Goal: Task Accomplishment & Management: Complete application form

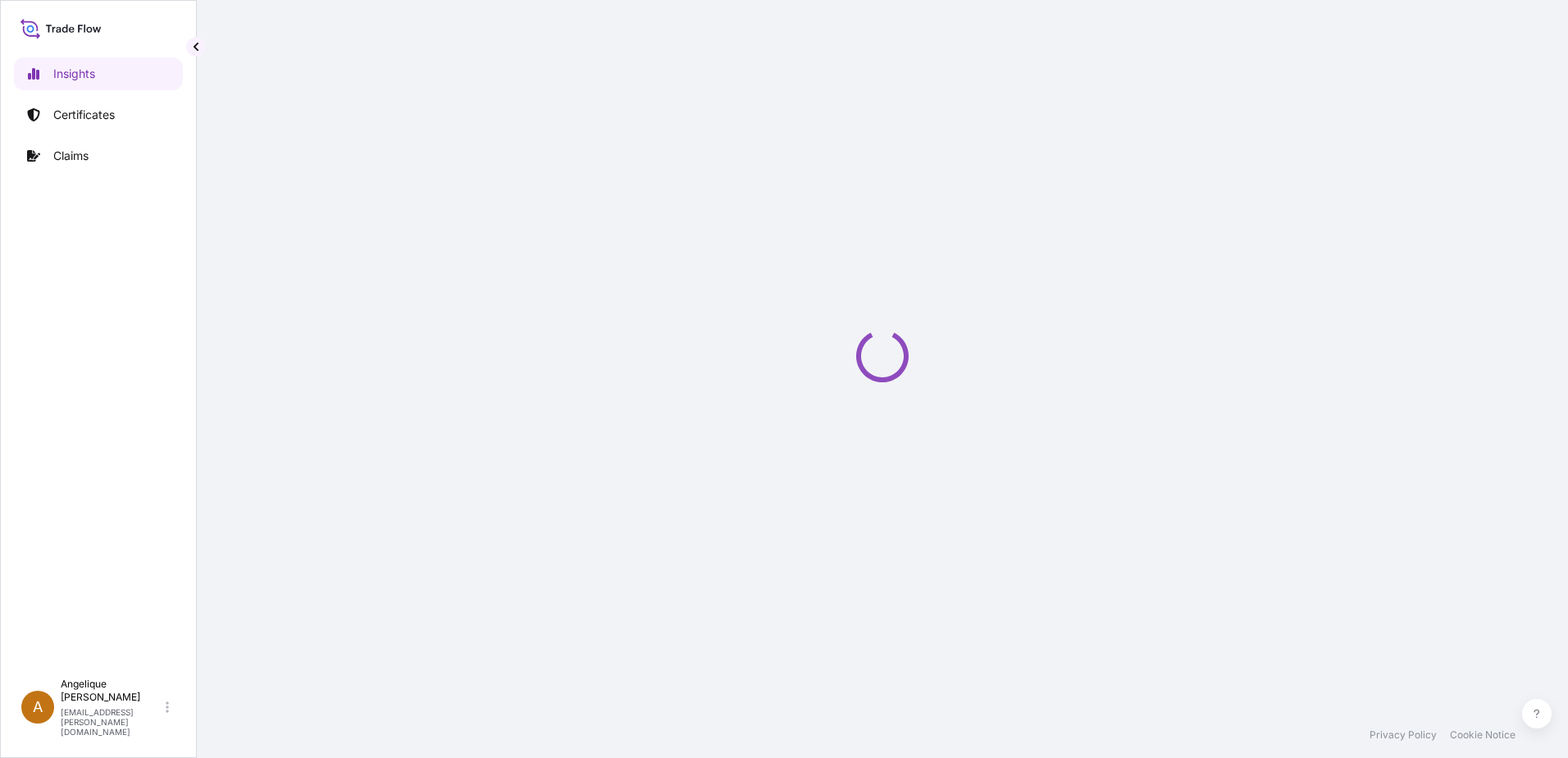
select select "2025"
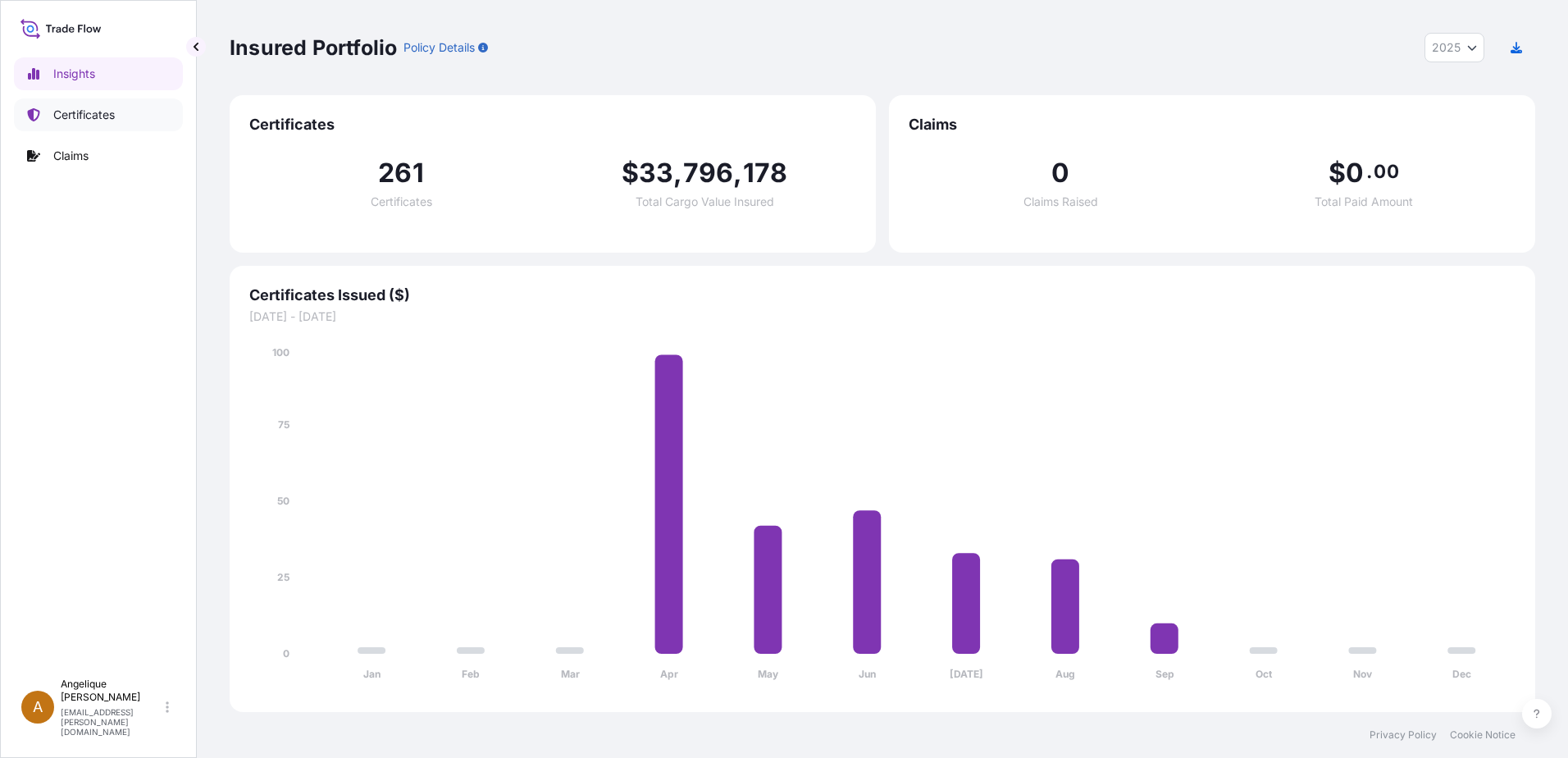
click at [66, 116] on p "Certificates" at bounding box center [84, 114] width 61 height 17
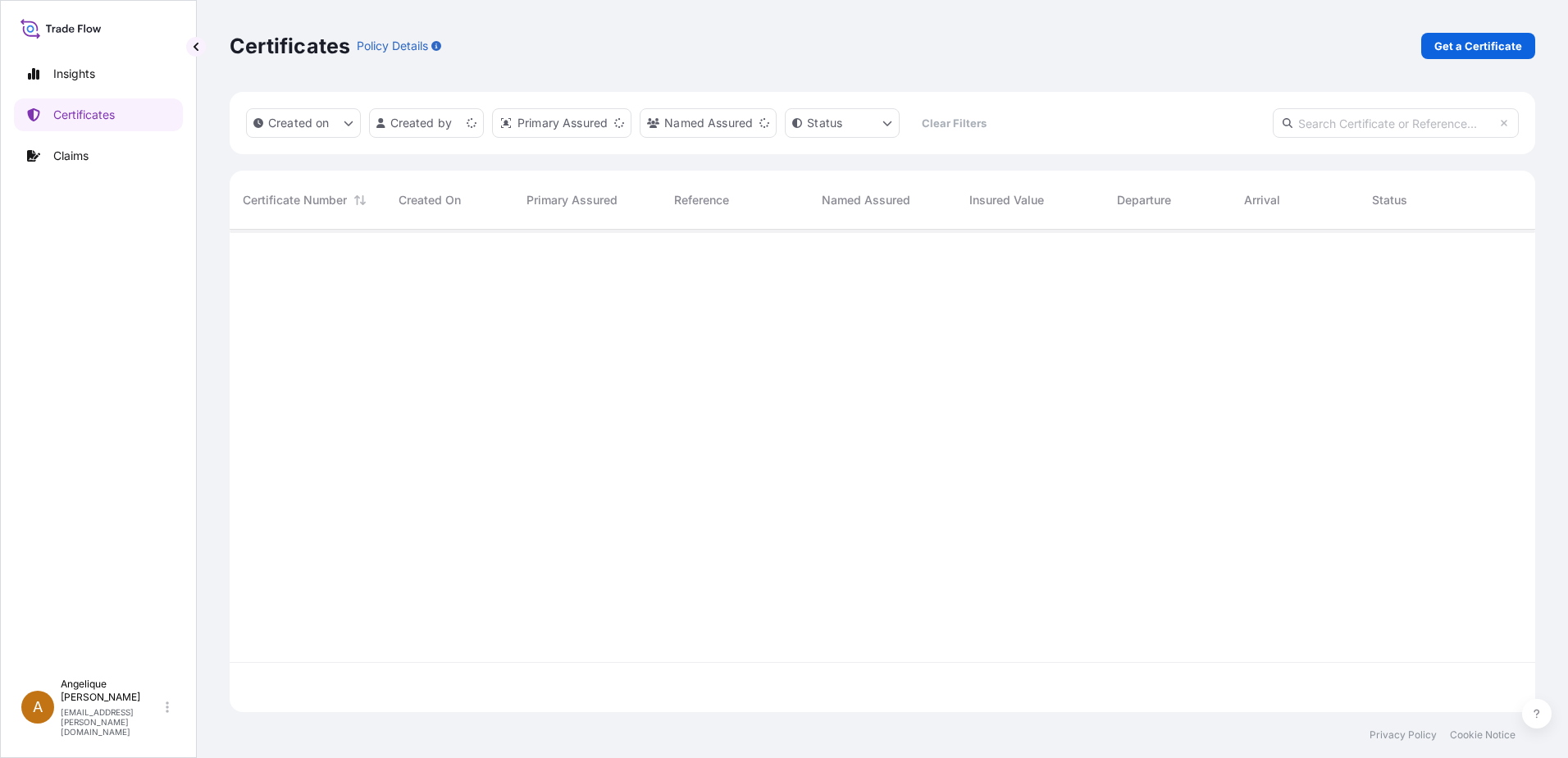
scroll to position [479, 1294]
click at [1484, 51] on p "Get a Certificate" at bounding box center [1478, 45] width 87 height 17
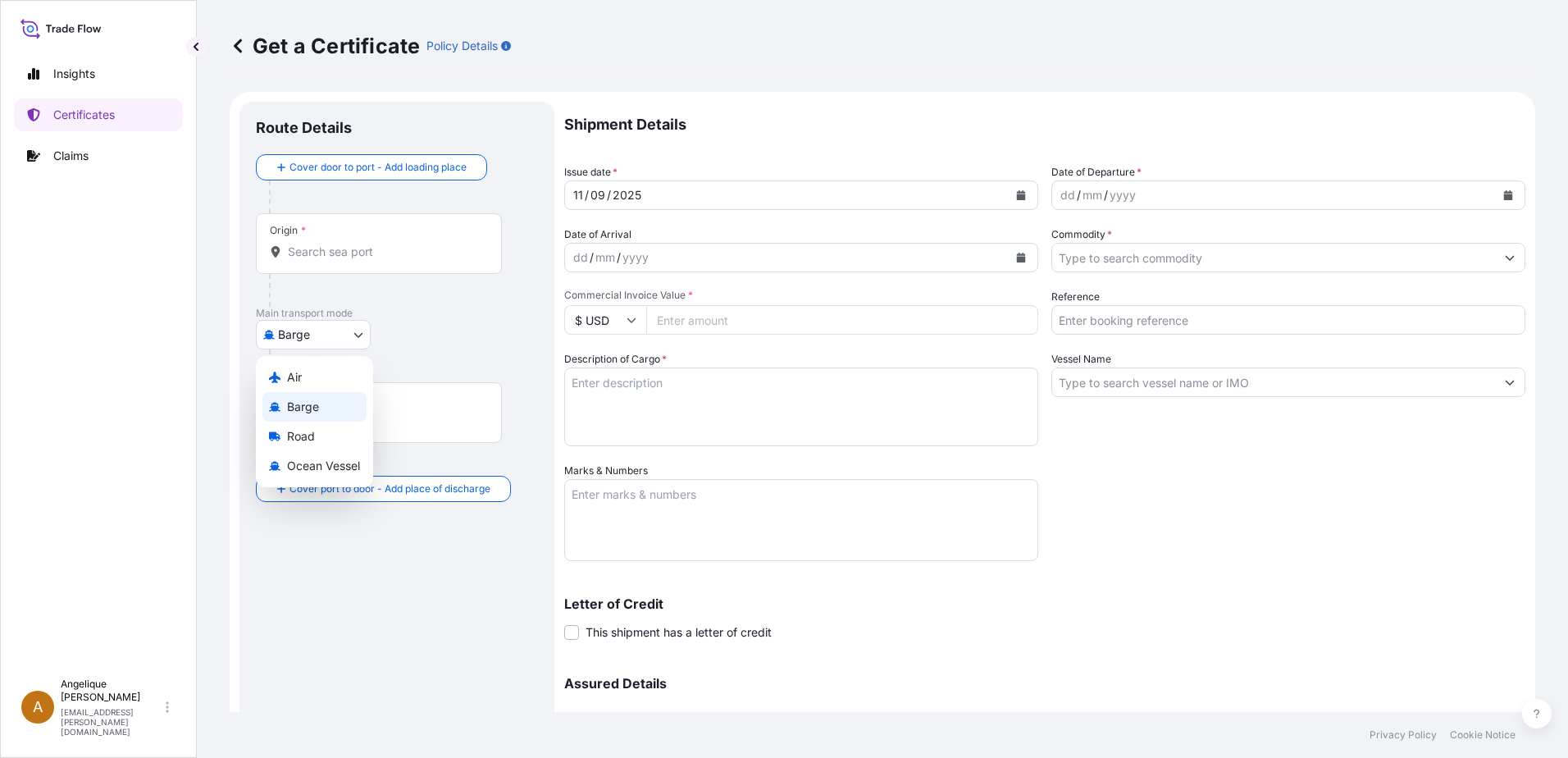
click at [359, 337] on body "Insights Certificates Claims A Angelique Gutierrez angelique.gutierrez@seaboard…" at bounding box center [784, 379] width 1568 height 758
click at [294, 470] on span "Ocean Vessel" at bounding box center [324, 465] width 73 height 17
select select "Ocean Vessel"
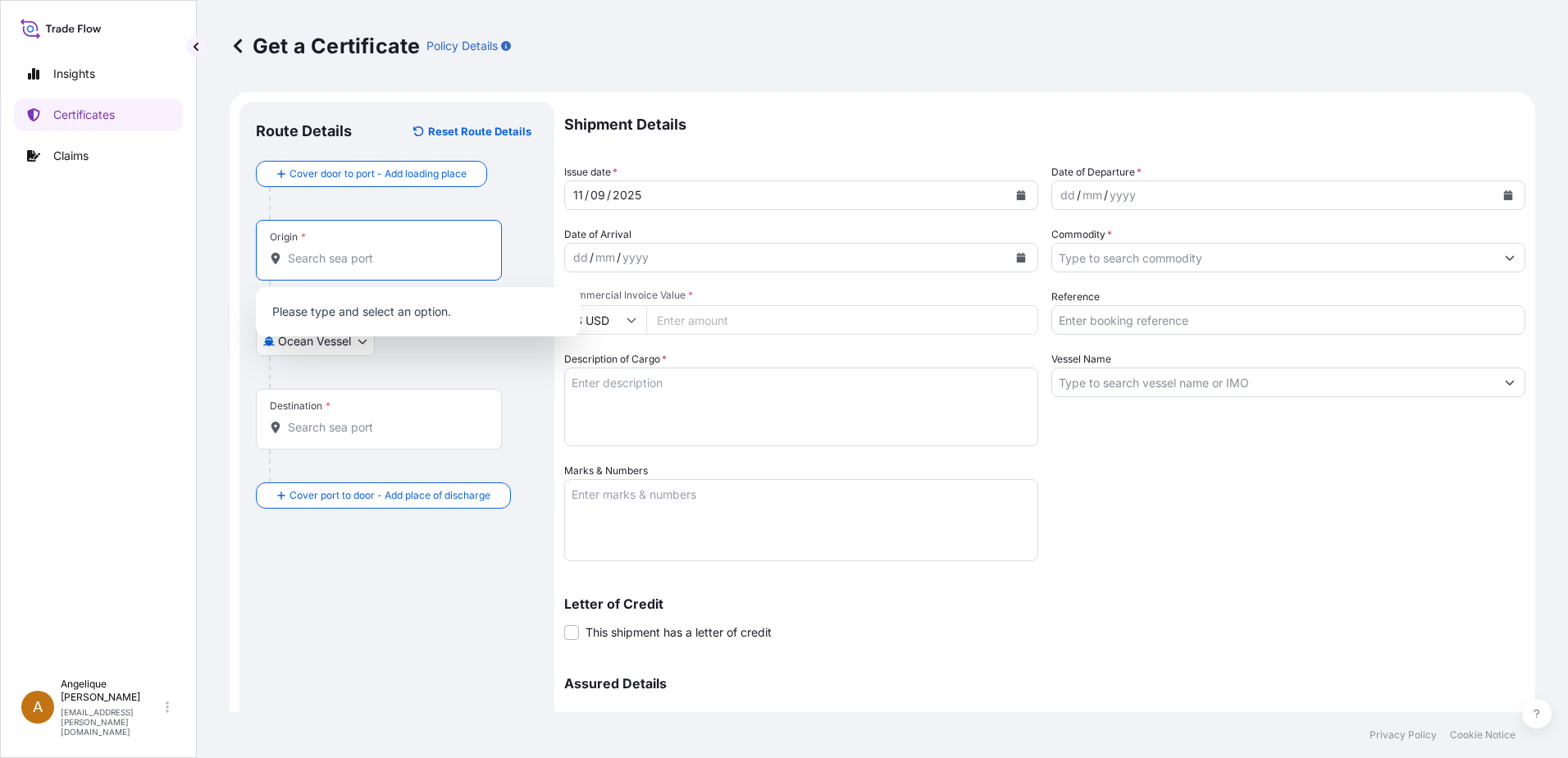
click at [316, 262] on input "Origin *" at bounding box center [385, 258] width 194 height 17
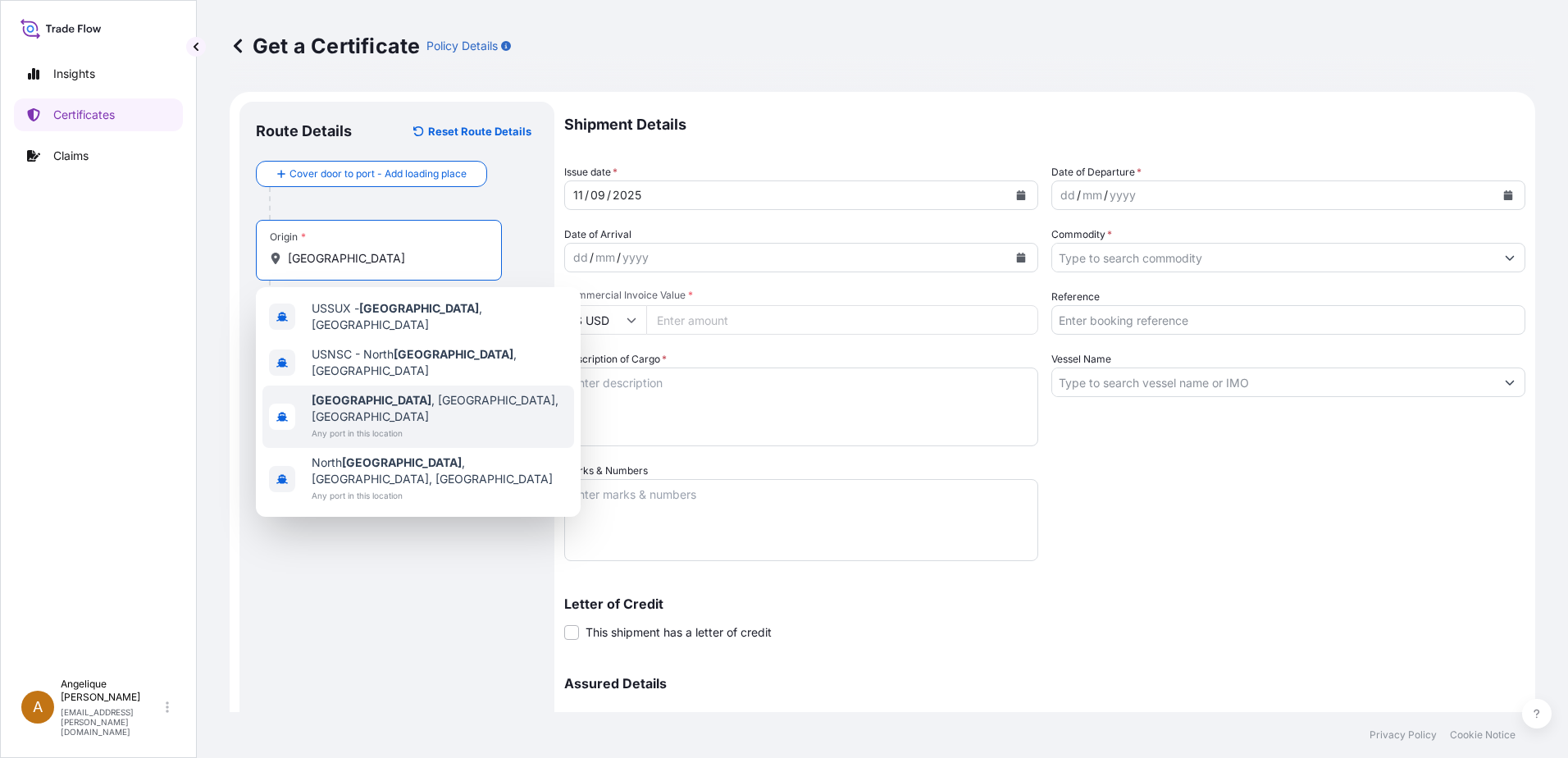
click at [357, 424] on span "Any port in this location" at bounding box center [439, 432] width 256 height 17
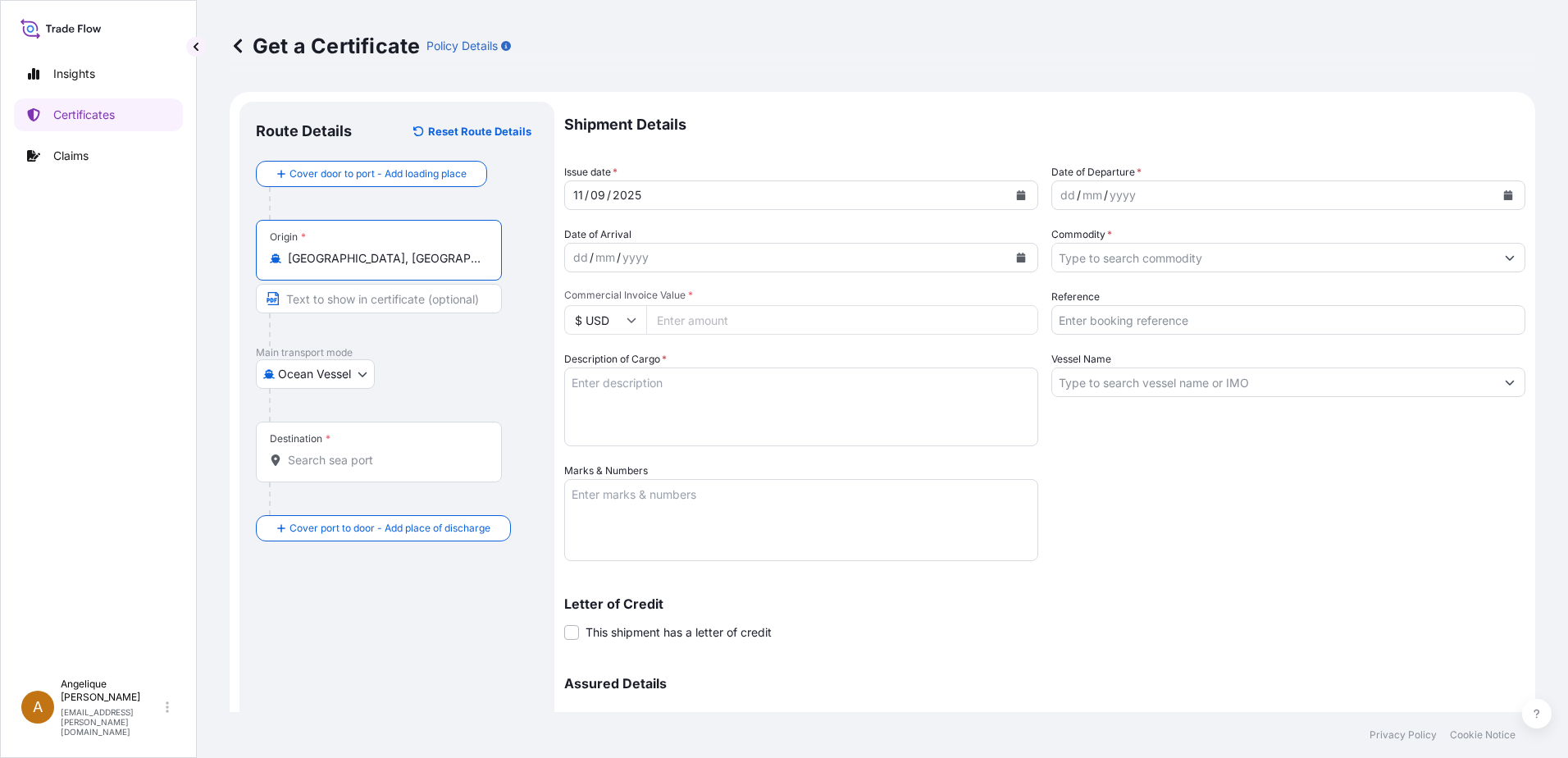
type input "[GEOGRAPHIC_DATA], [GEOGRAPHIC_DATA], [GEOGRAPHIC_DATA]"
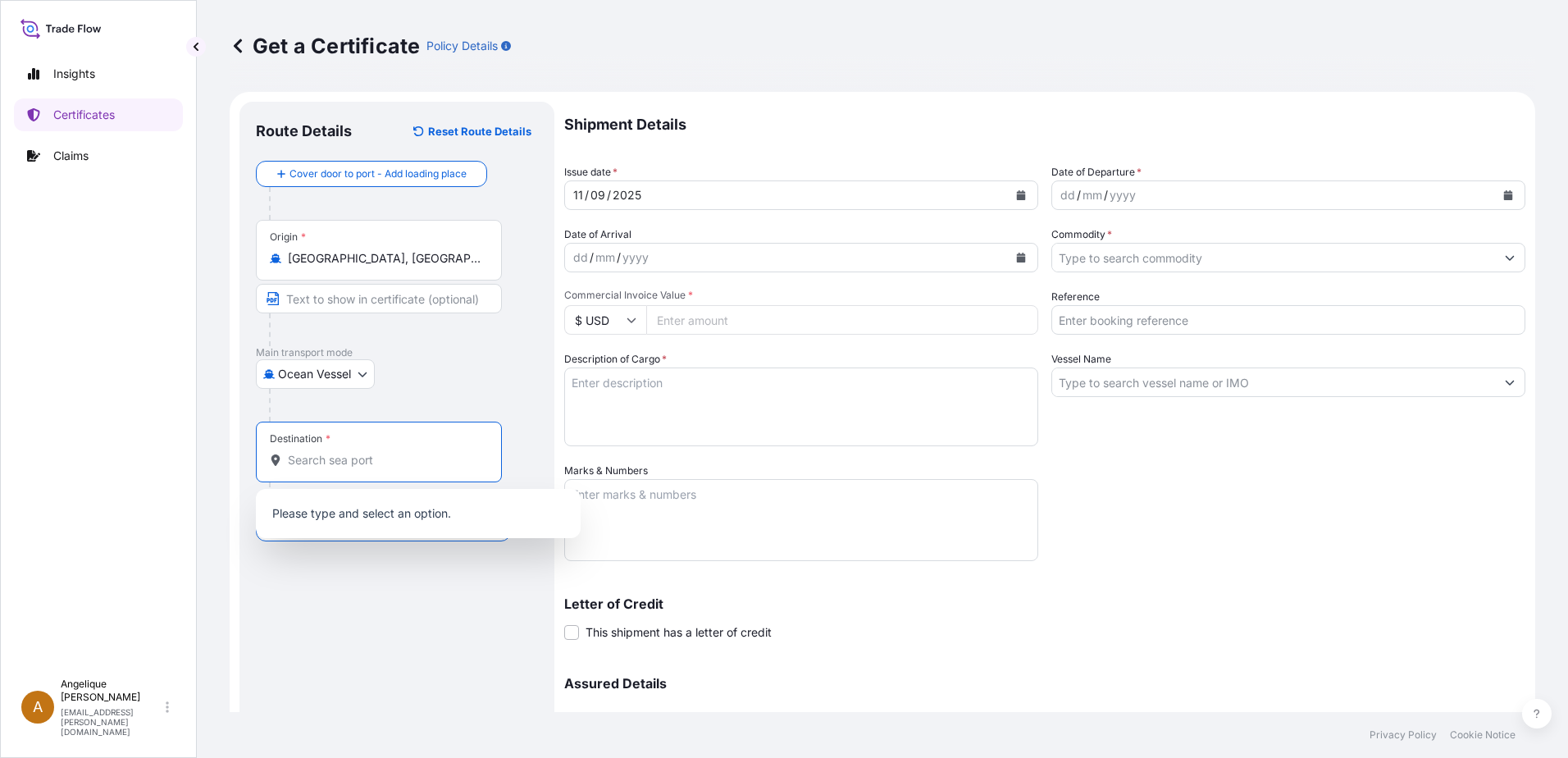
click at [325, 465] on input "Destination *" at bounding box center [385, 459] width 194 height 17
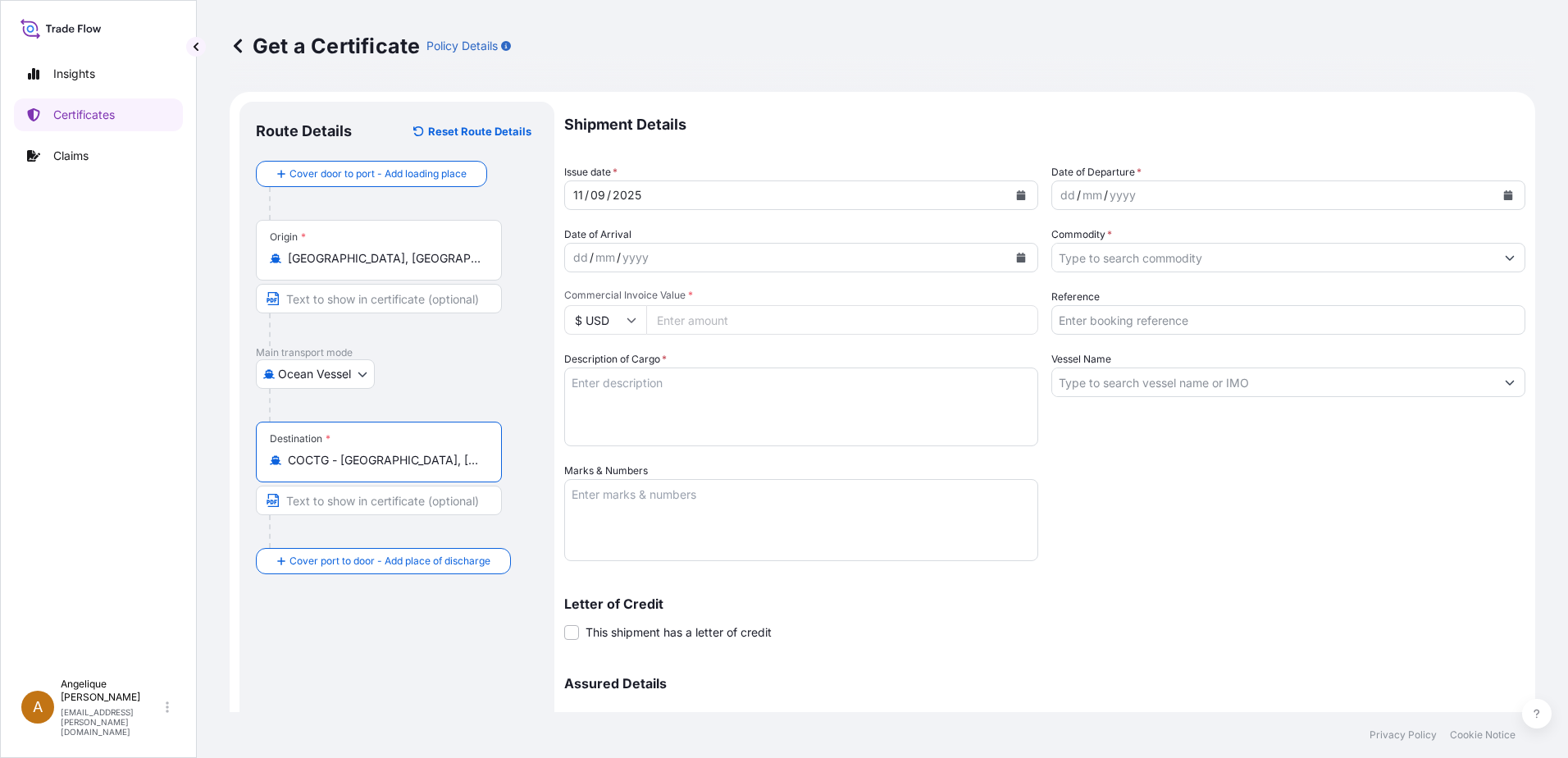
type input "COCTG - [GEOGRAPHIC_DATA], [GEOGRAPHIC_DATA]"
click at [1203, 196] on div "dd / mm / yyyy" at bounding box center [1274, 196] width 443 height 30
click at [1505, 191] on button "Calendar" at bounding box center [1509, 195] width 26 height 26
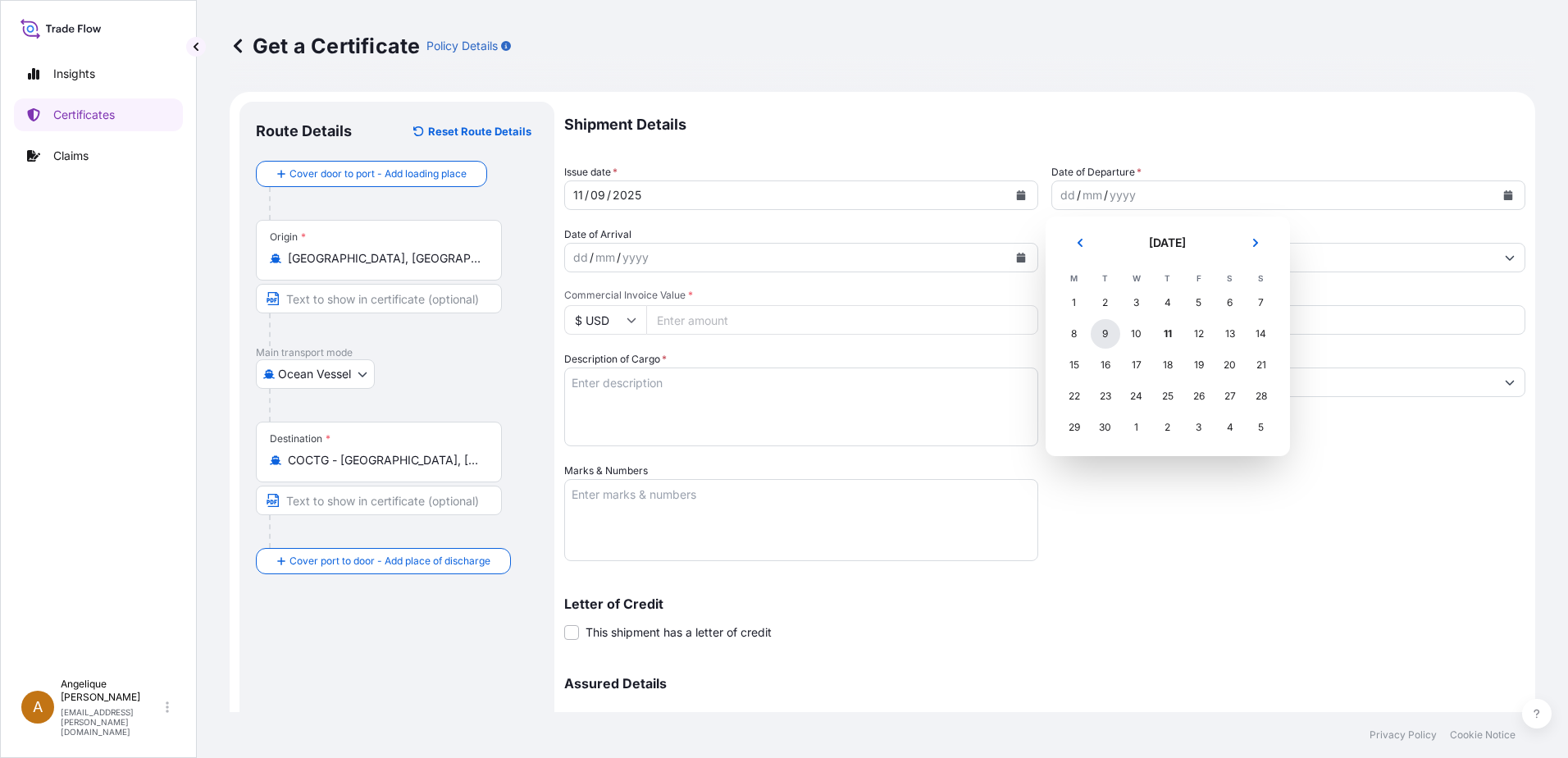
click at [1106, 336] on div "9" at bounding box center [1106, 334] width 30 height 30
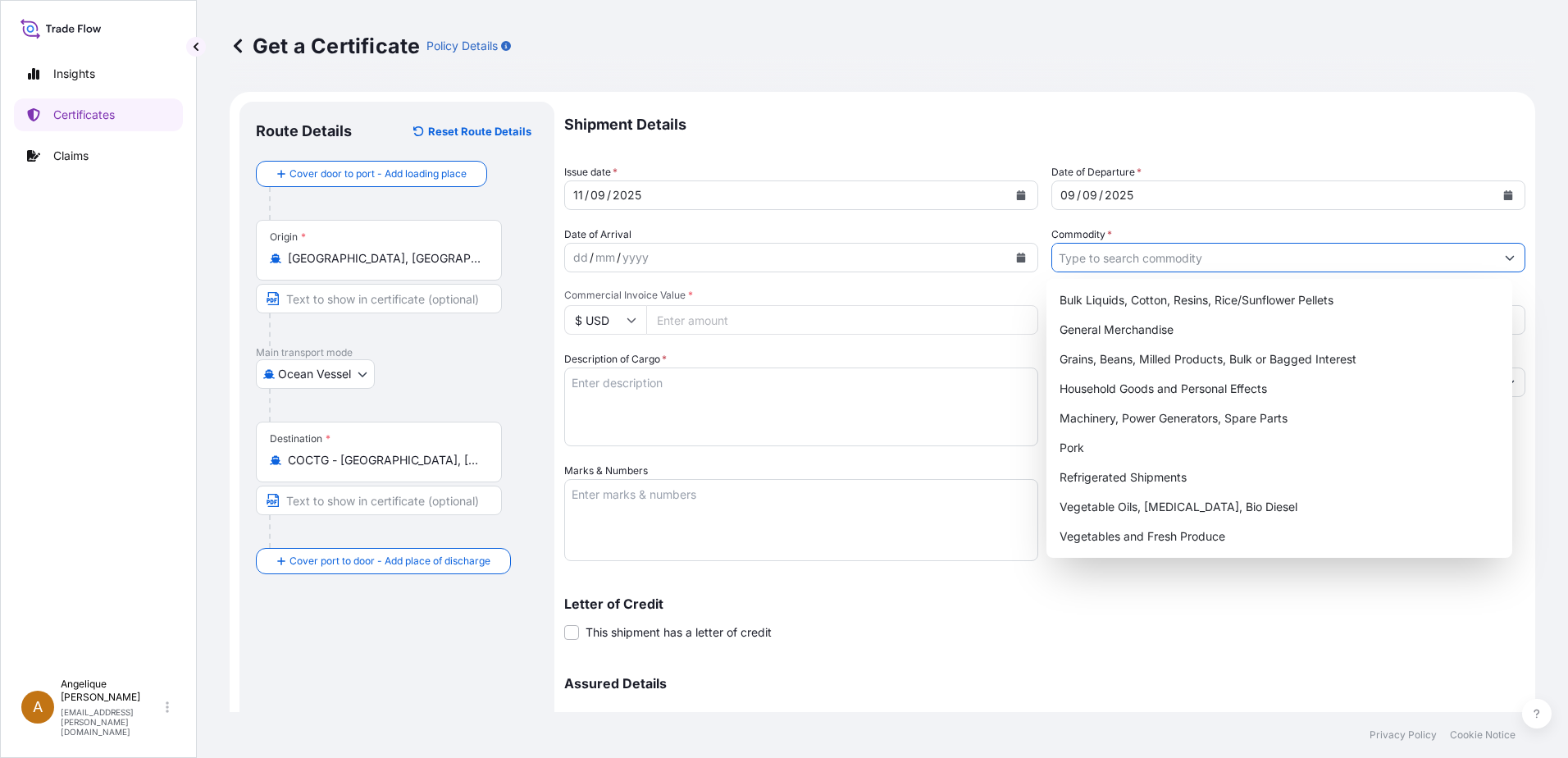
click at [1089, 258] on input "Commodity *" at bounding box center [1274, 258] width 443 height 30
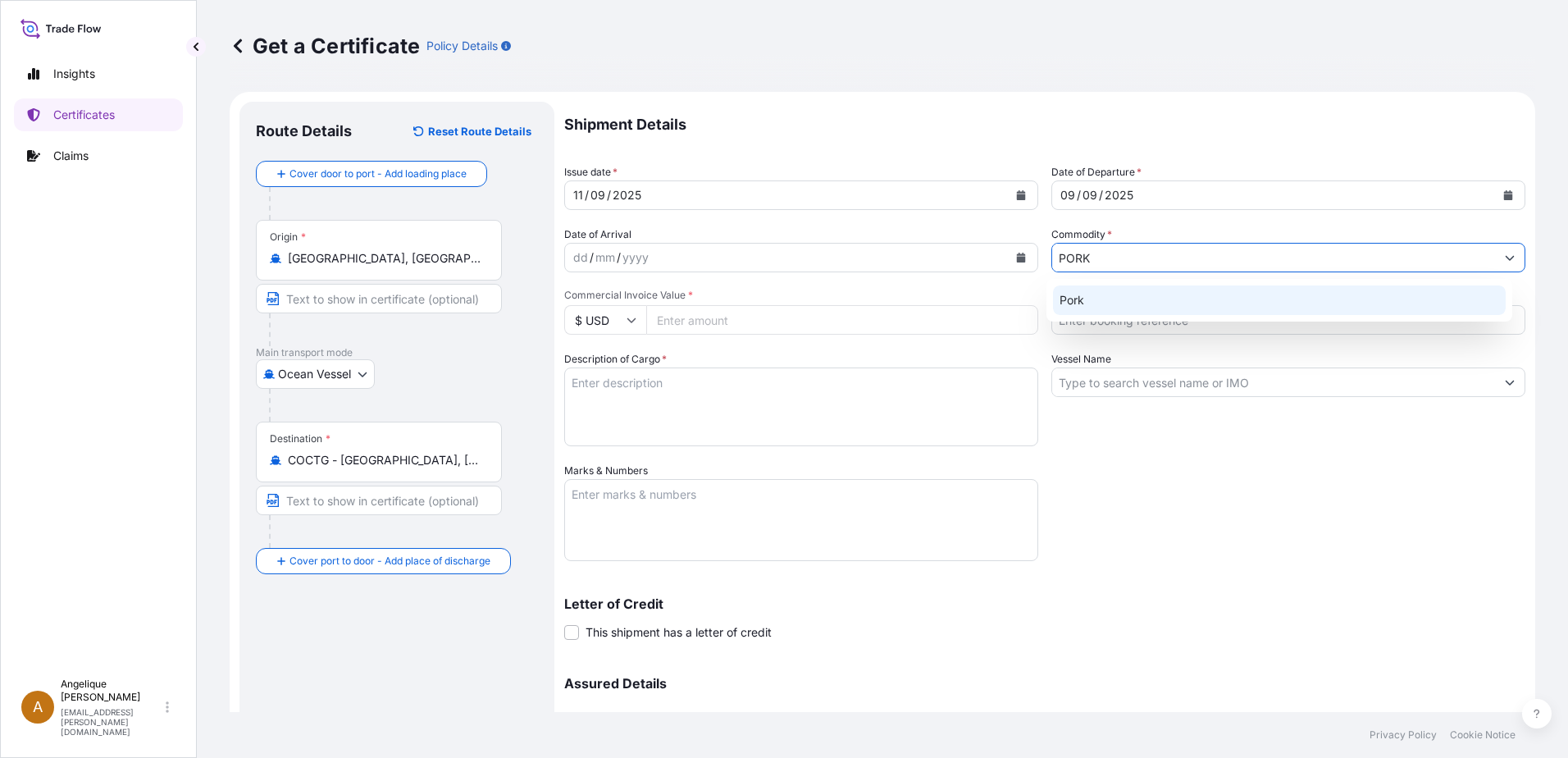
click at [1085, 299] on div "Pork" at bounding box center [1280, 300] width 453 height 30
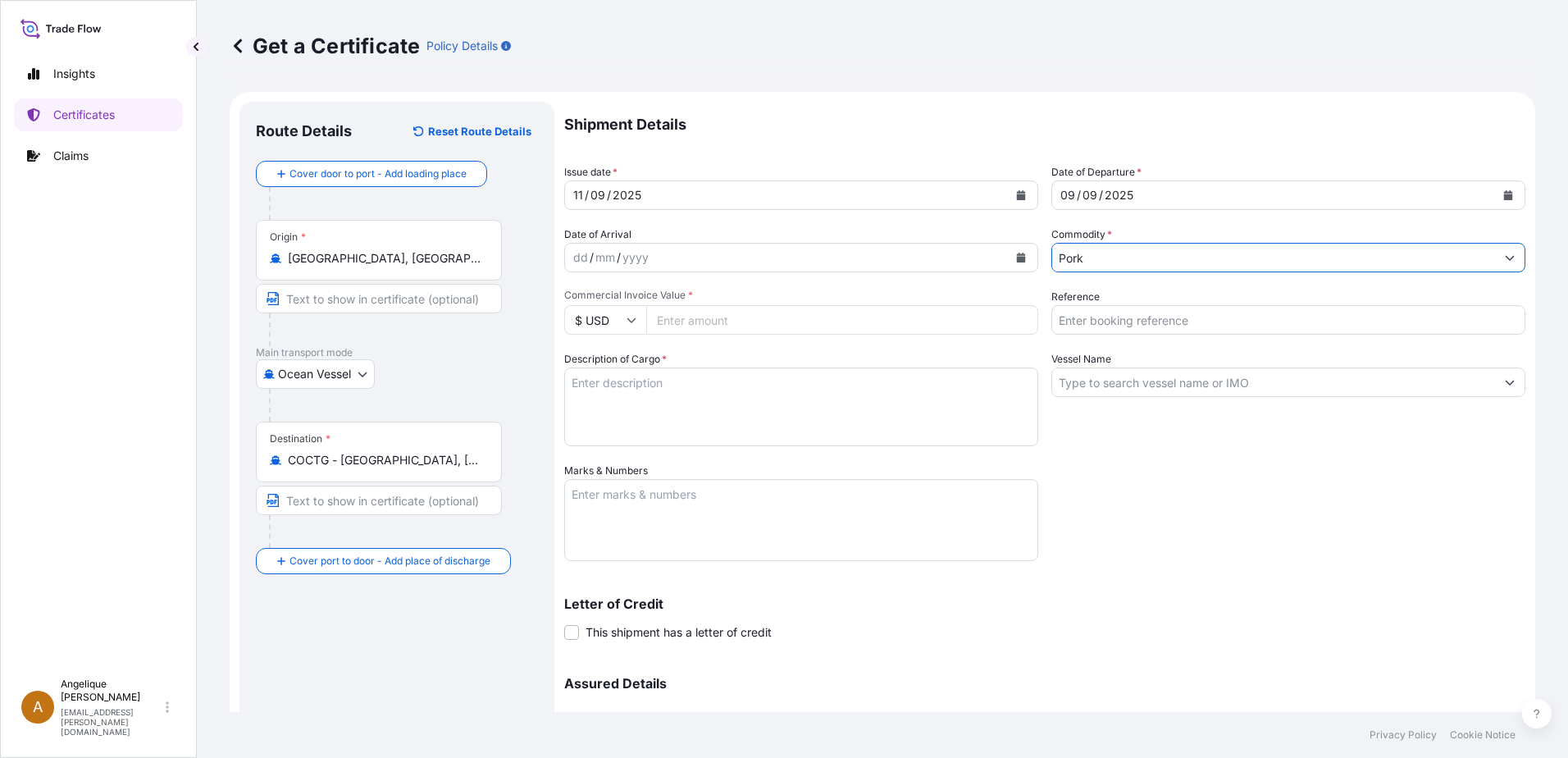
type input "Pork"
click at [656, 325] on input "Commercial Invoice Value *" at bounding box center [842, 320] width 392 height 30
type input "78274.42"
click at [1095, 320] on input "Reference" at bounding box center [1288, 320] width 474 height 30
type input "2903089"
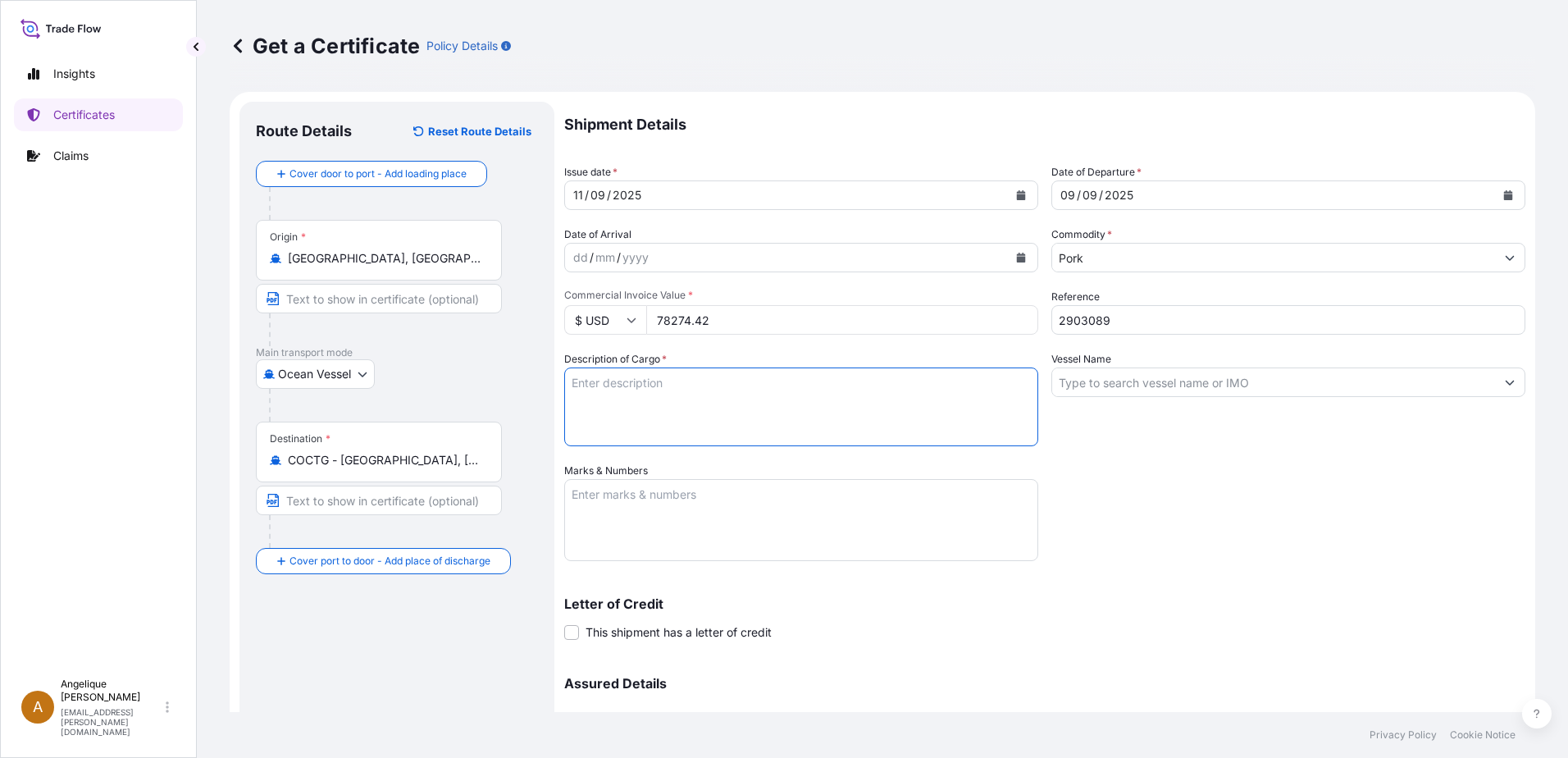
click at [743, 389] on textarea "Description of Cargo *" at bounding box center [801, 407] width 474 height 79
type textarea "FROZEN PORK BONELESS LOIN STRAP ON *ALL NATURAL LOMO DE CERDO SIN HUESO CONGELA…"
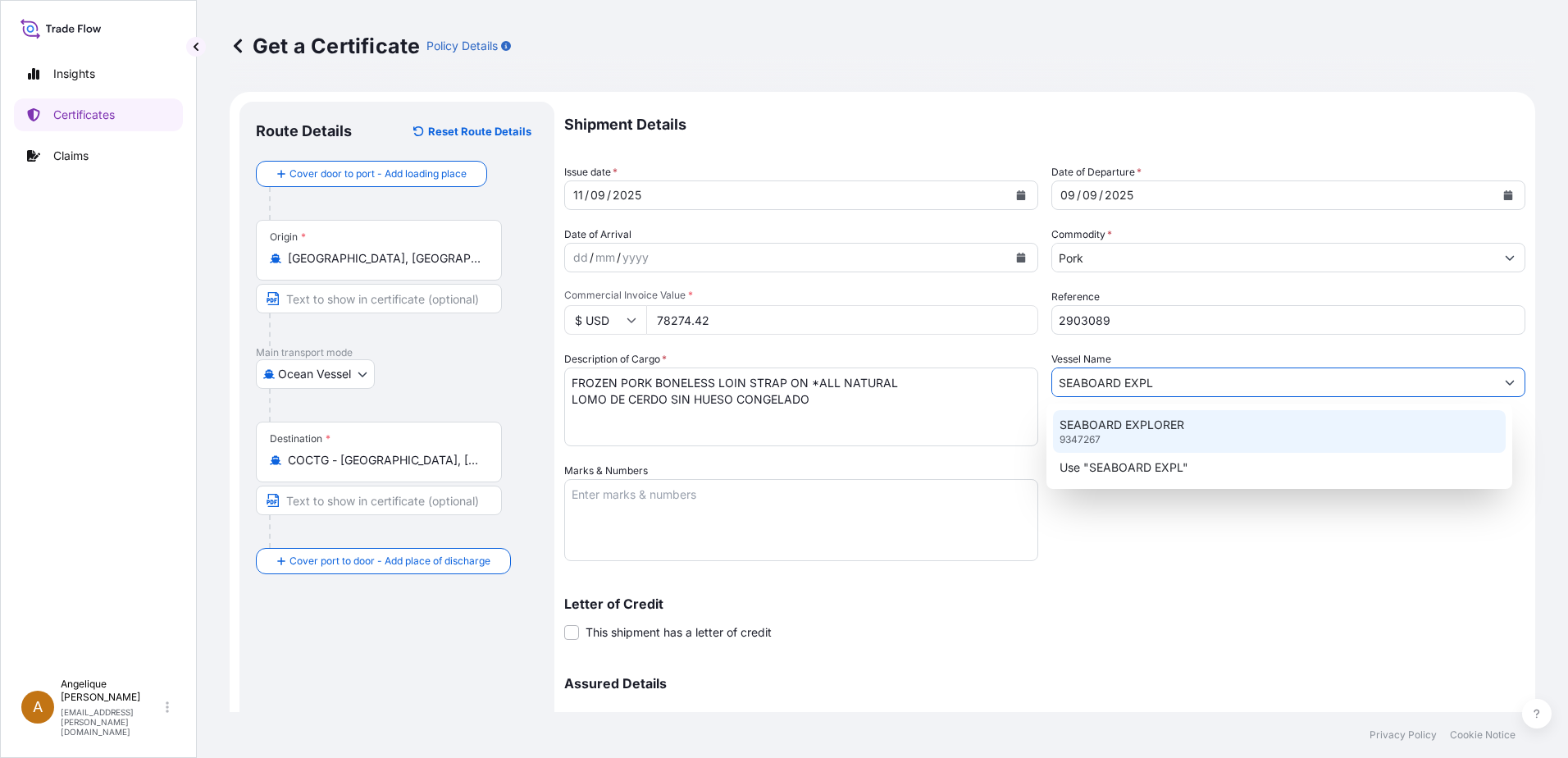
click at [1122, 438] on div "SEABOARD EXPLORER 9347267" at bounding box center [1280, 431] width 453 height 43
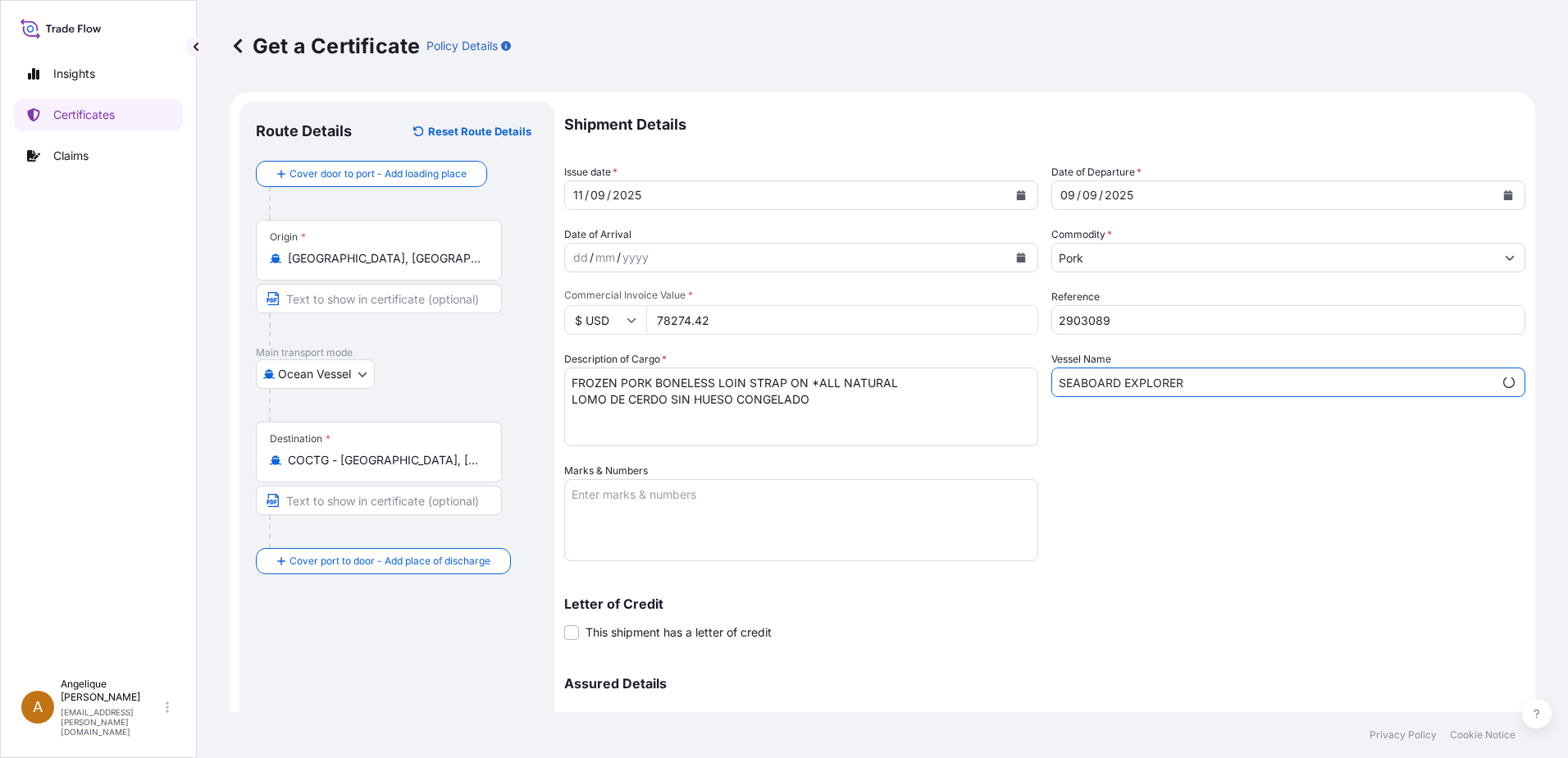
type input "SEABOARD EXPLORER"
click at [648, 503] on textarea "Marks & Numbers" at bounding box center [801, 520] width 474 height 82
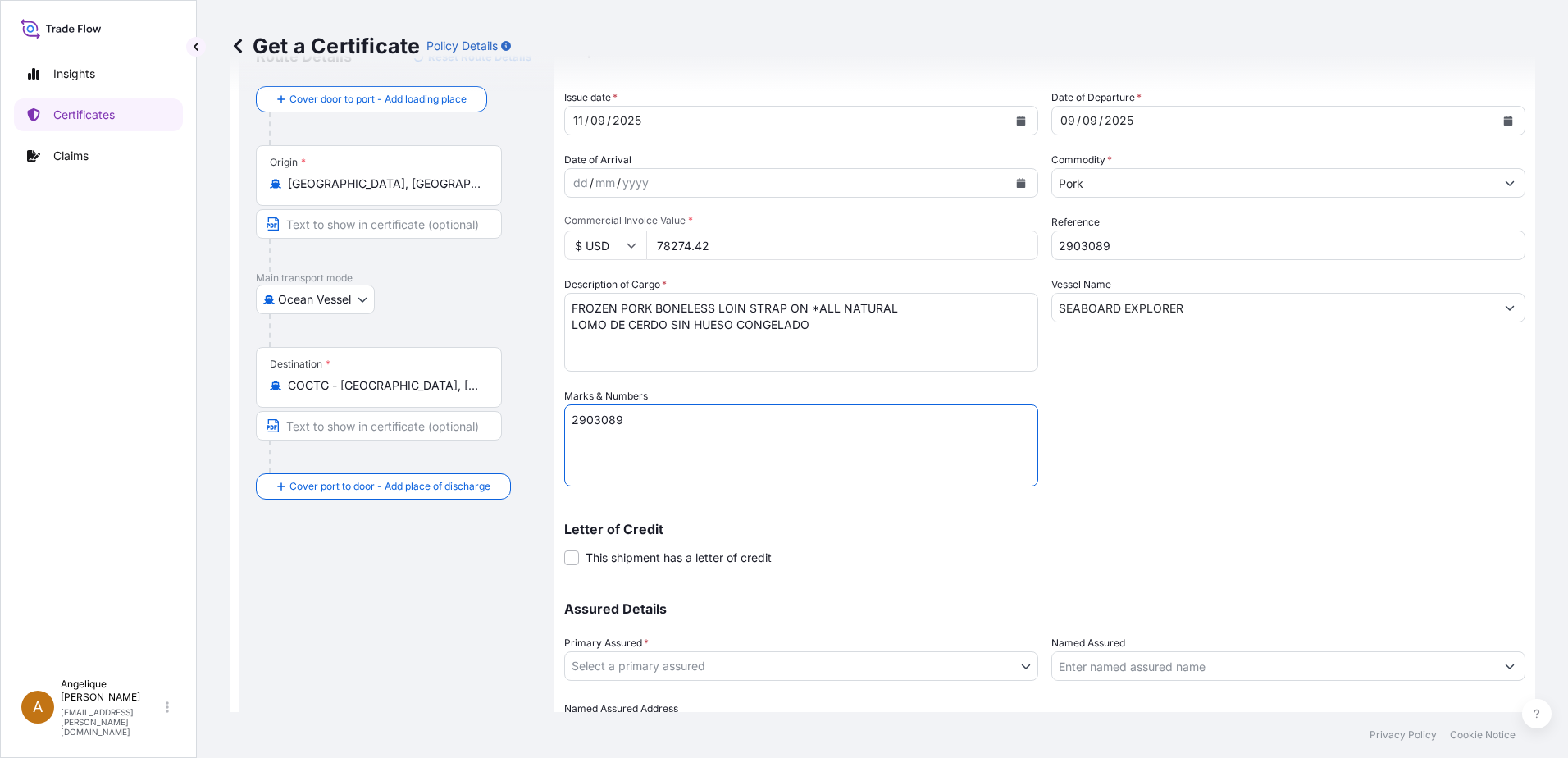
scroll to position [164, 0]
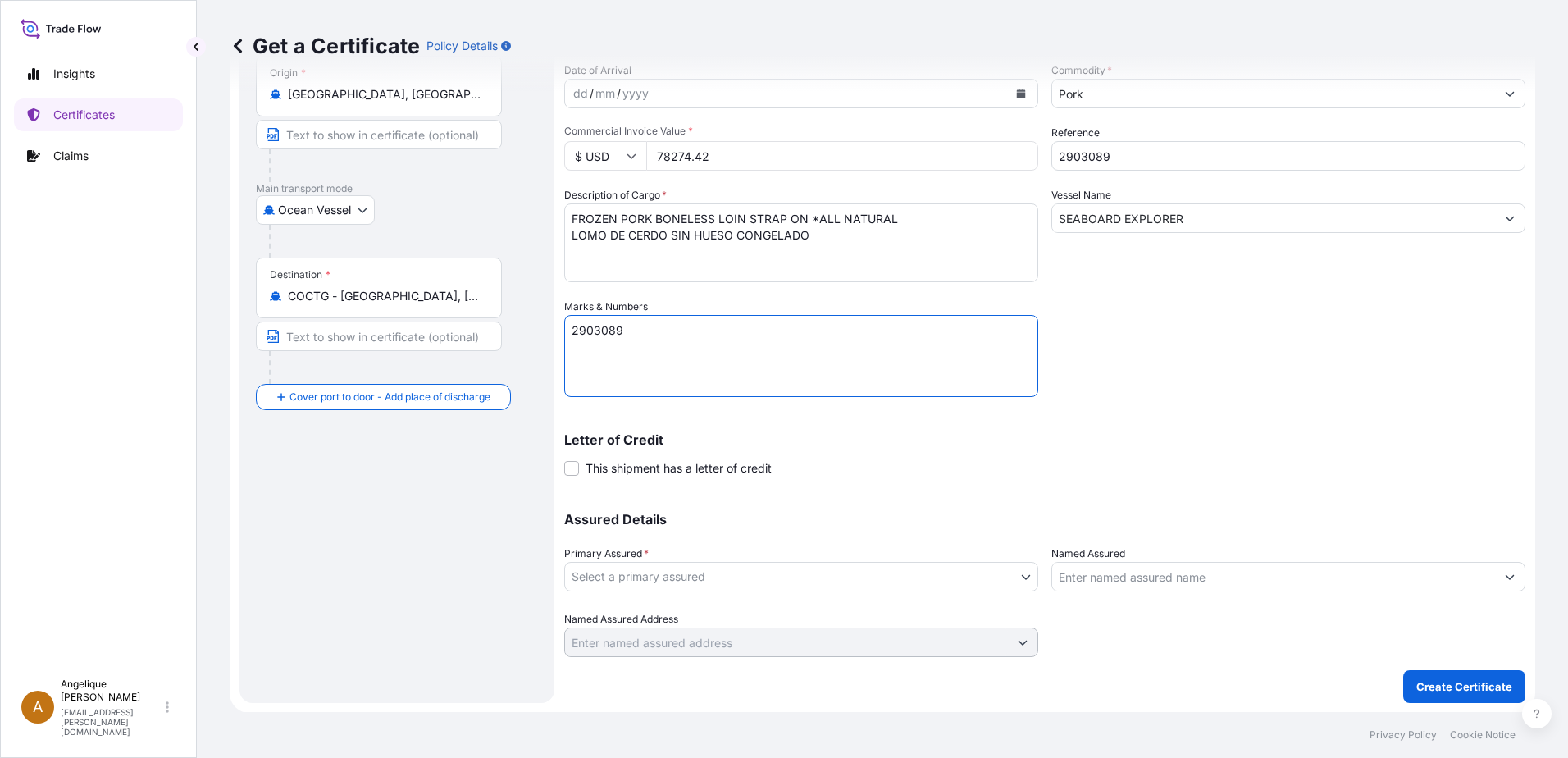
type textarea "2903089"
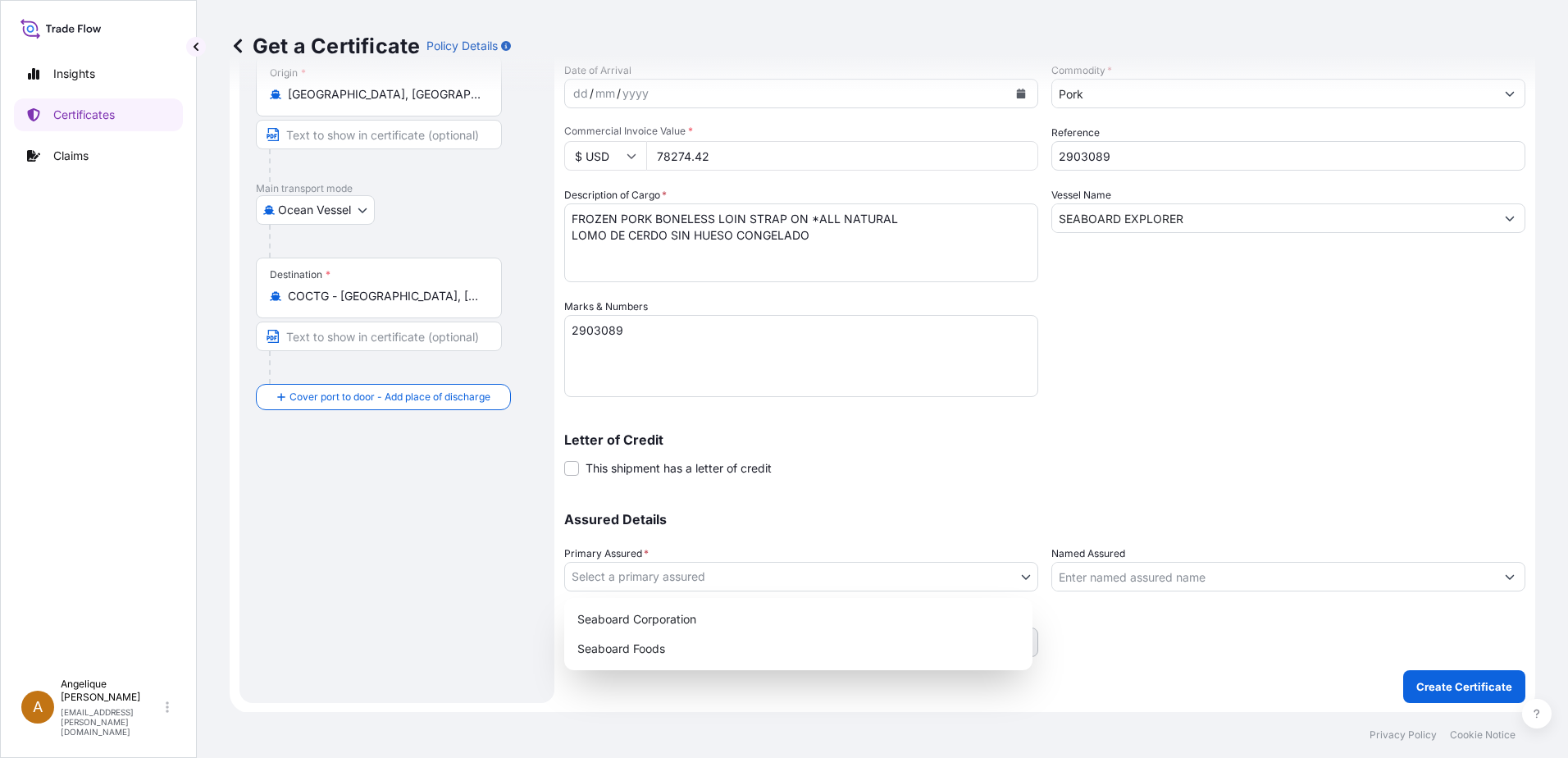
click at [714, 580] on body "Insights Certificates Claims A Angelique Gutierrez angelique.gutierrez@seaboard…" at bounding box center [784, 379] width 1568 height 758
click at [634, 653] on div "Seaboard Foods" at bounding box center [798, 649] width 455 height 30
select select "31638"
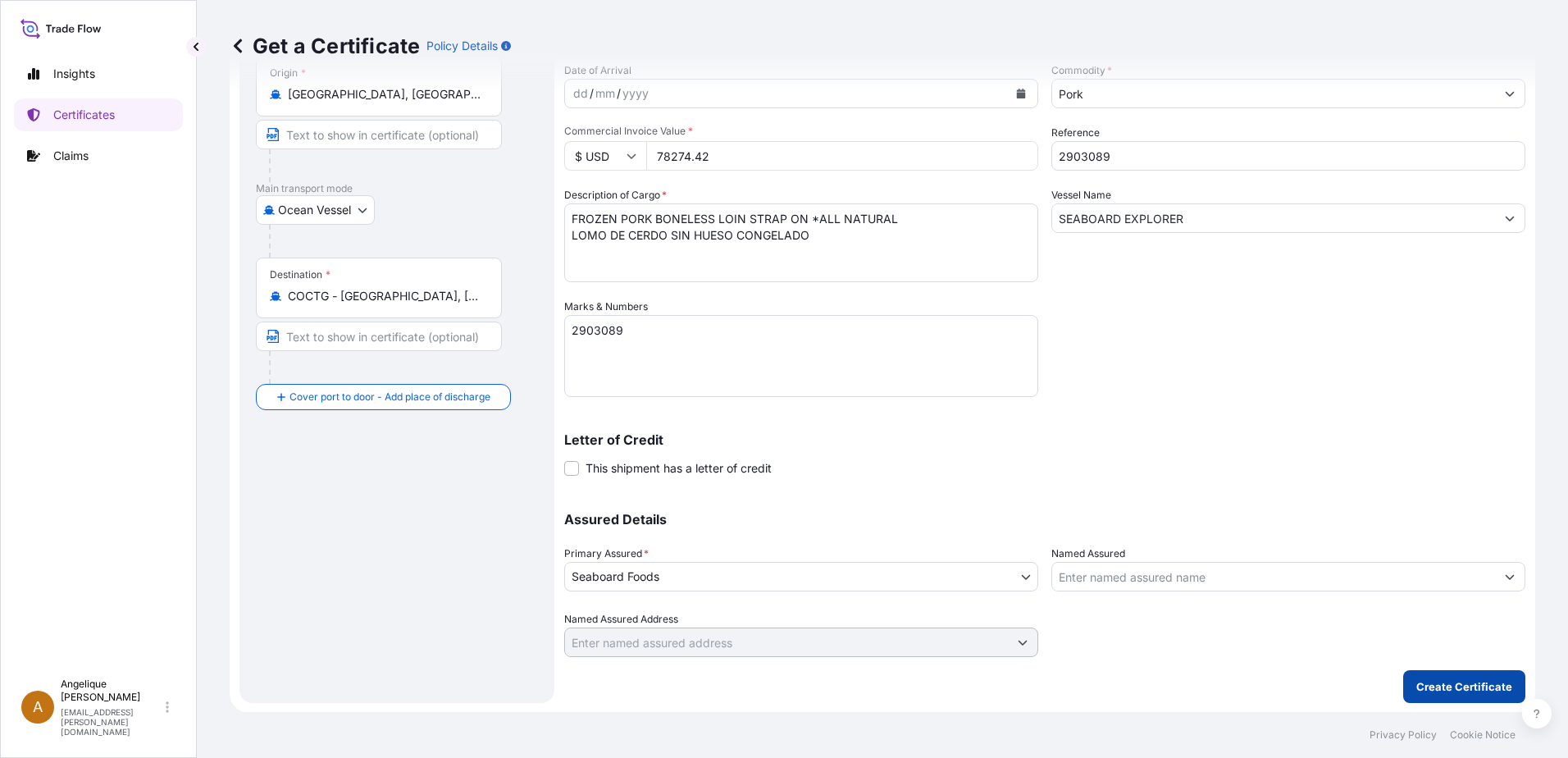
click at [1424, 691] on p "Create Certificate" at bounding box center [1465, 686] width 96 height 17
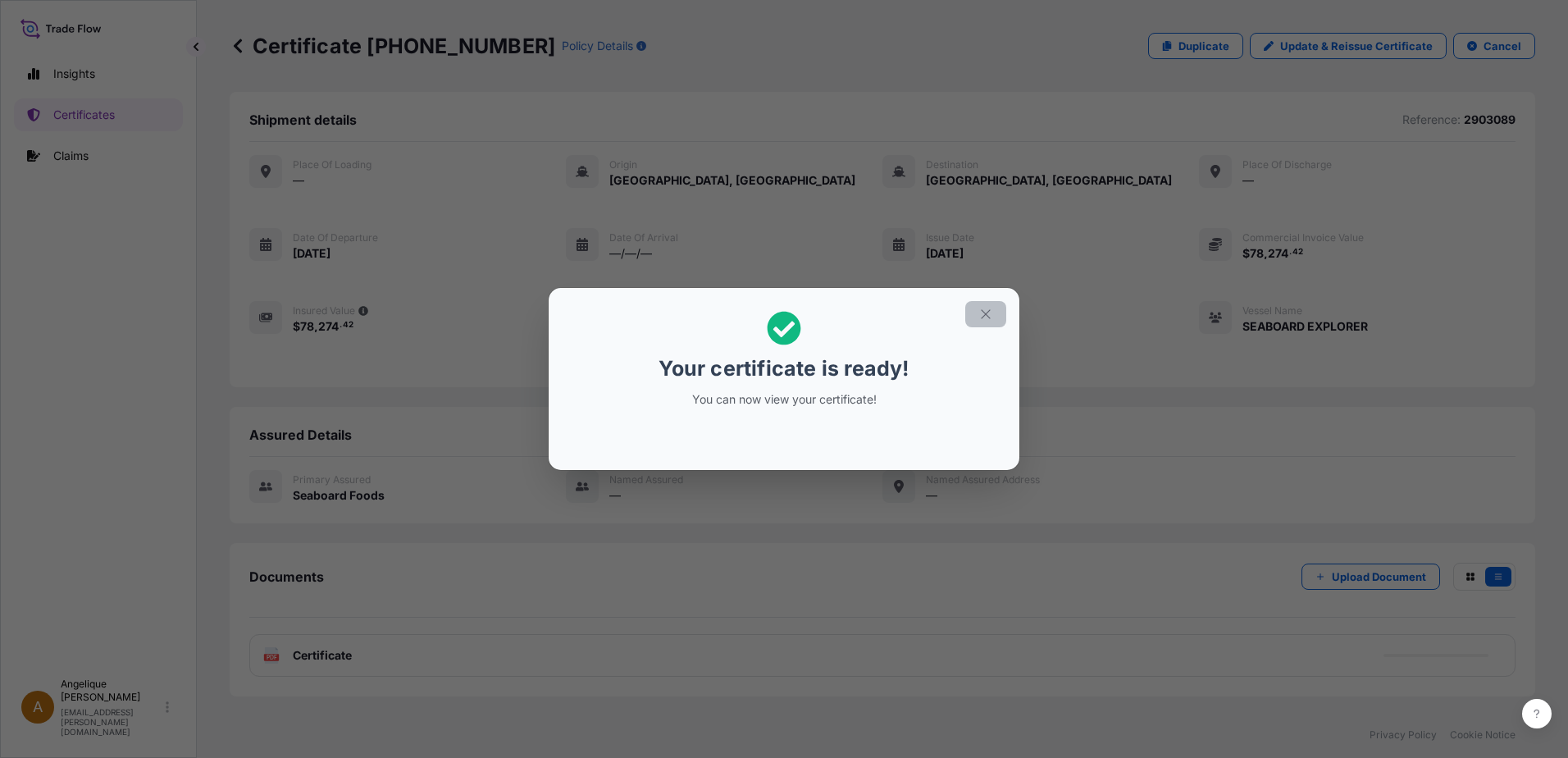
click at [979, 311] on icon "button" at bounding box center [985, 314] width 15 height 15
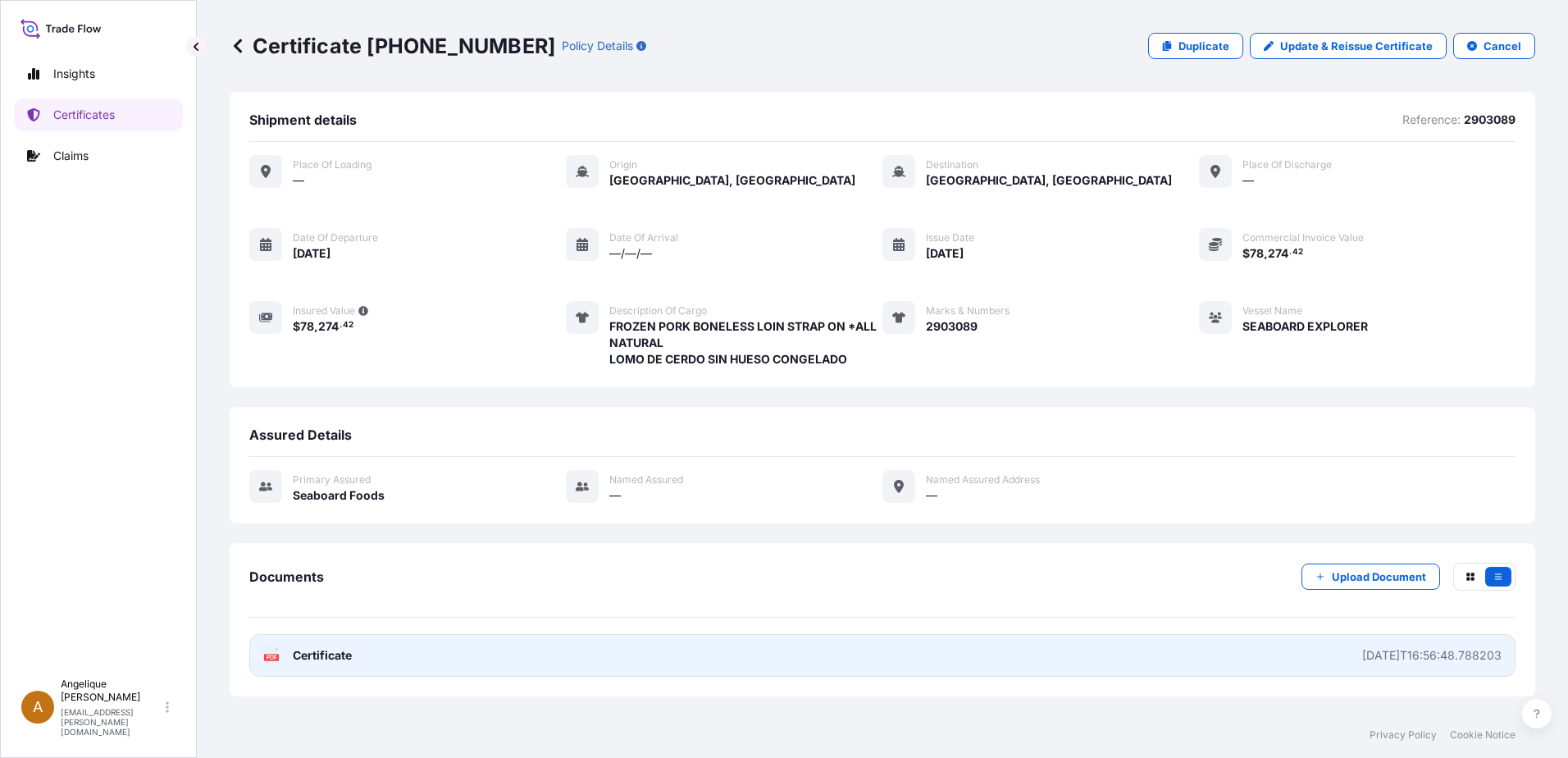
click at [577, 660] on link "PDF Certificate 2025-09-11T16:56:48.788203" at bounding box center [882, 655] width 1267 height 43
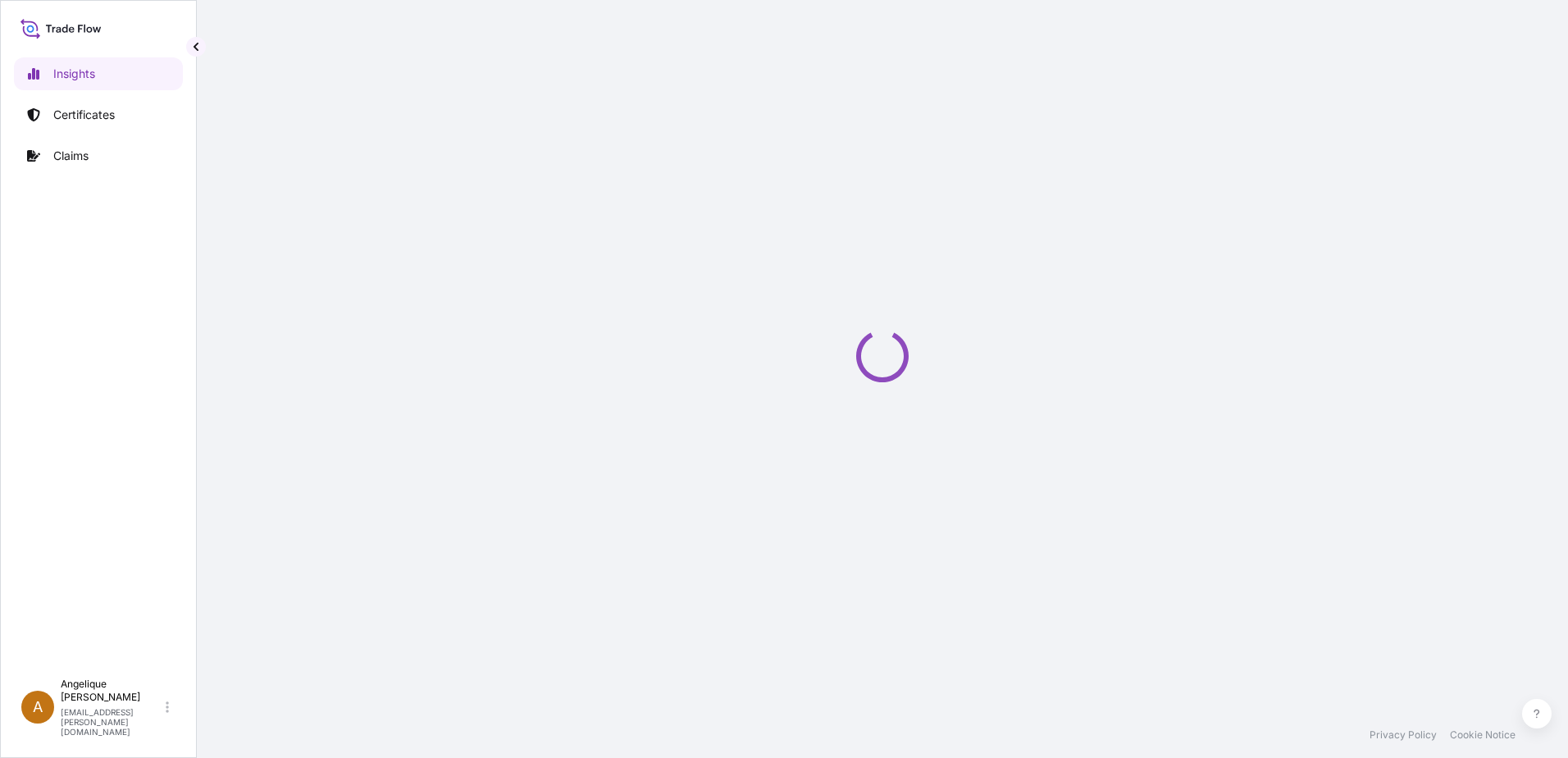
select select "2025"
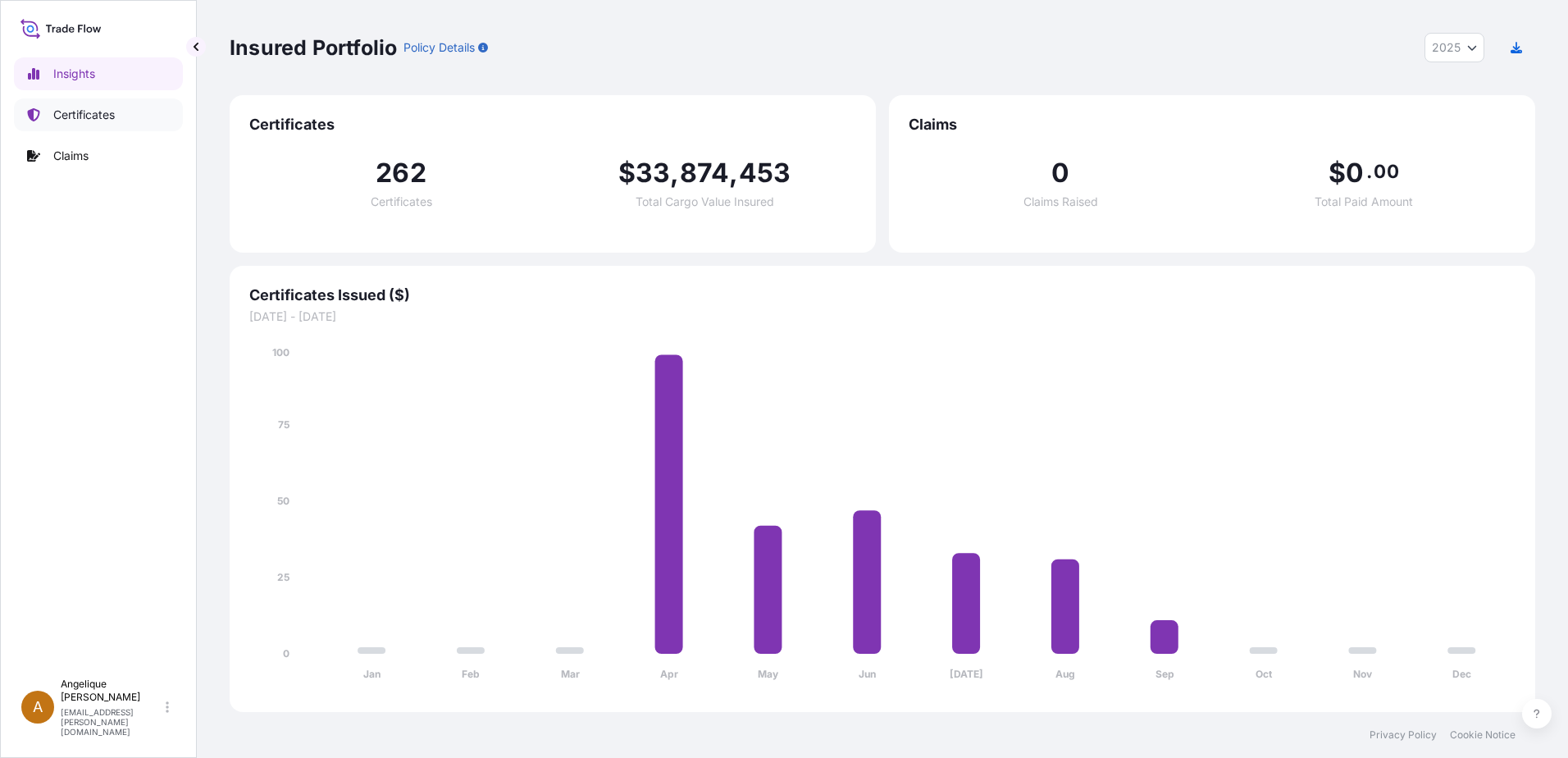
click at [91, 120] on p "Certificates" at bounding box center [84, 114] width 61 height 17
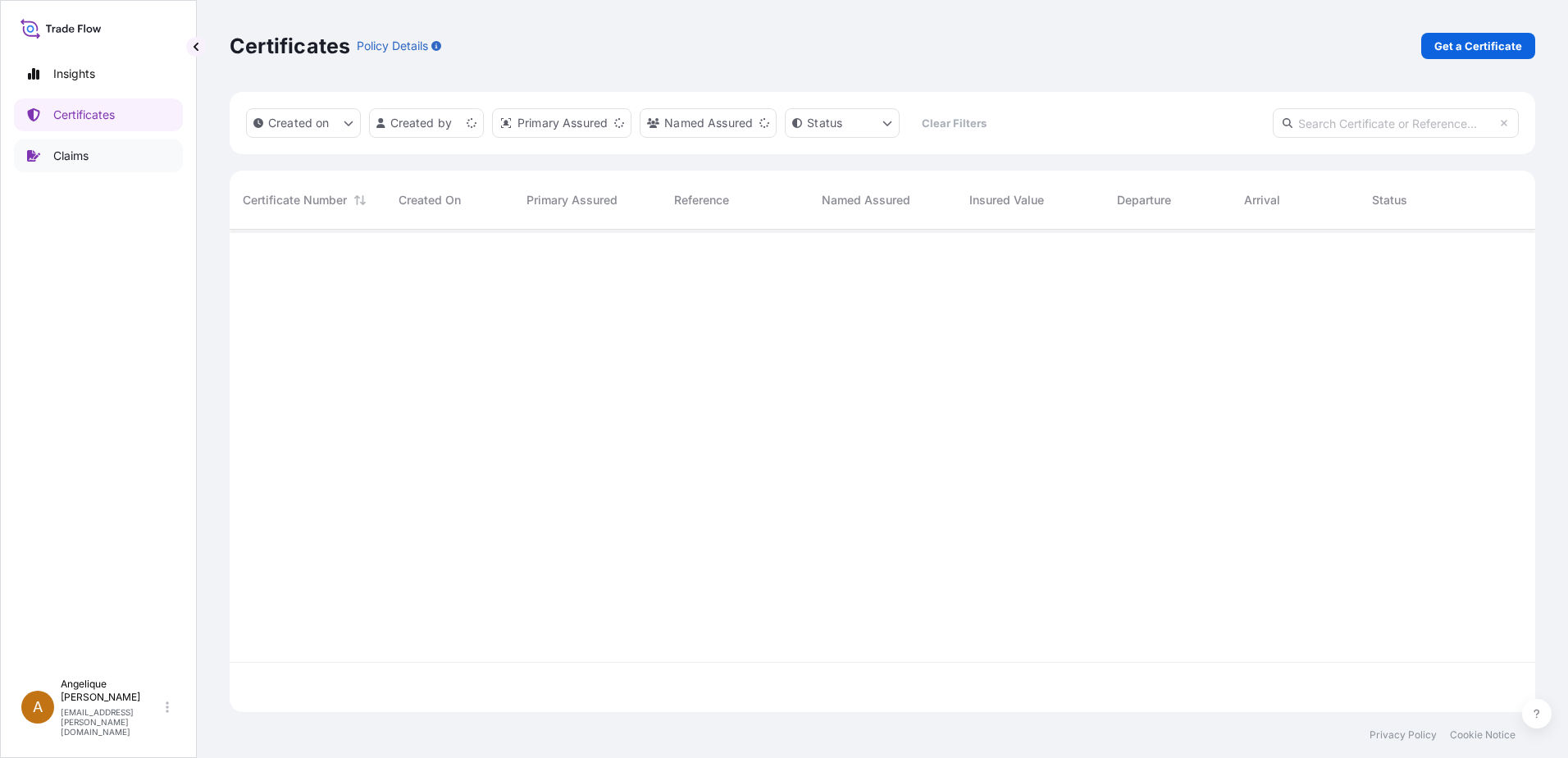
scroll to position [479, 1294]
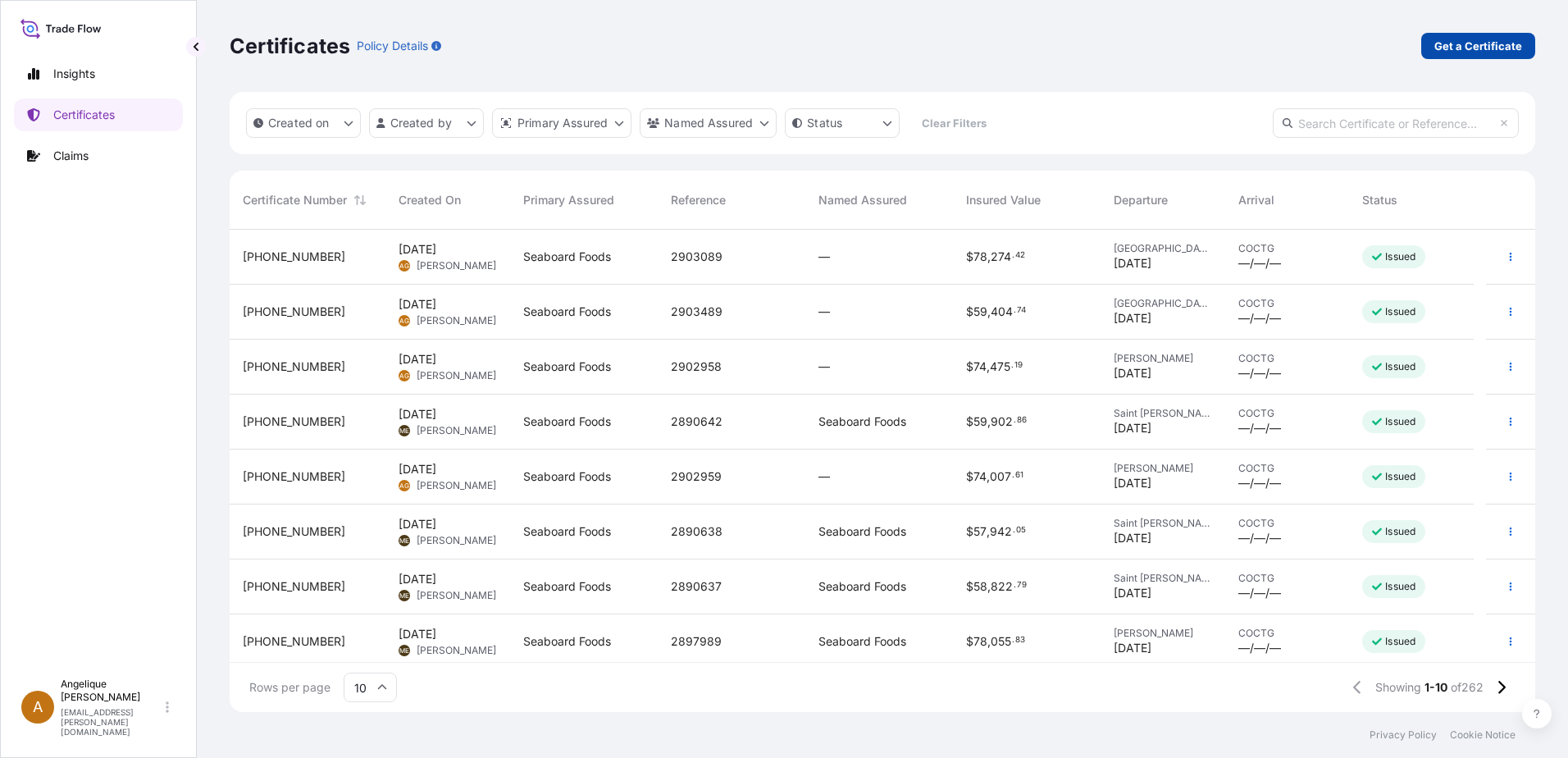
click at [1463, 41] on p "Get a Certificate" at bounding box center [1478, 45] width 87 height 17
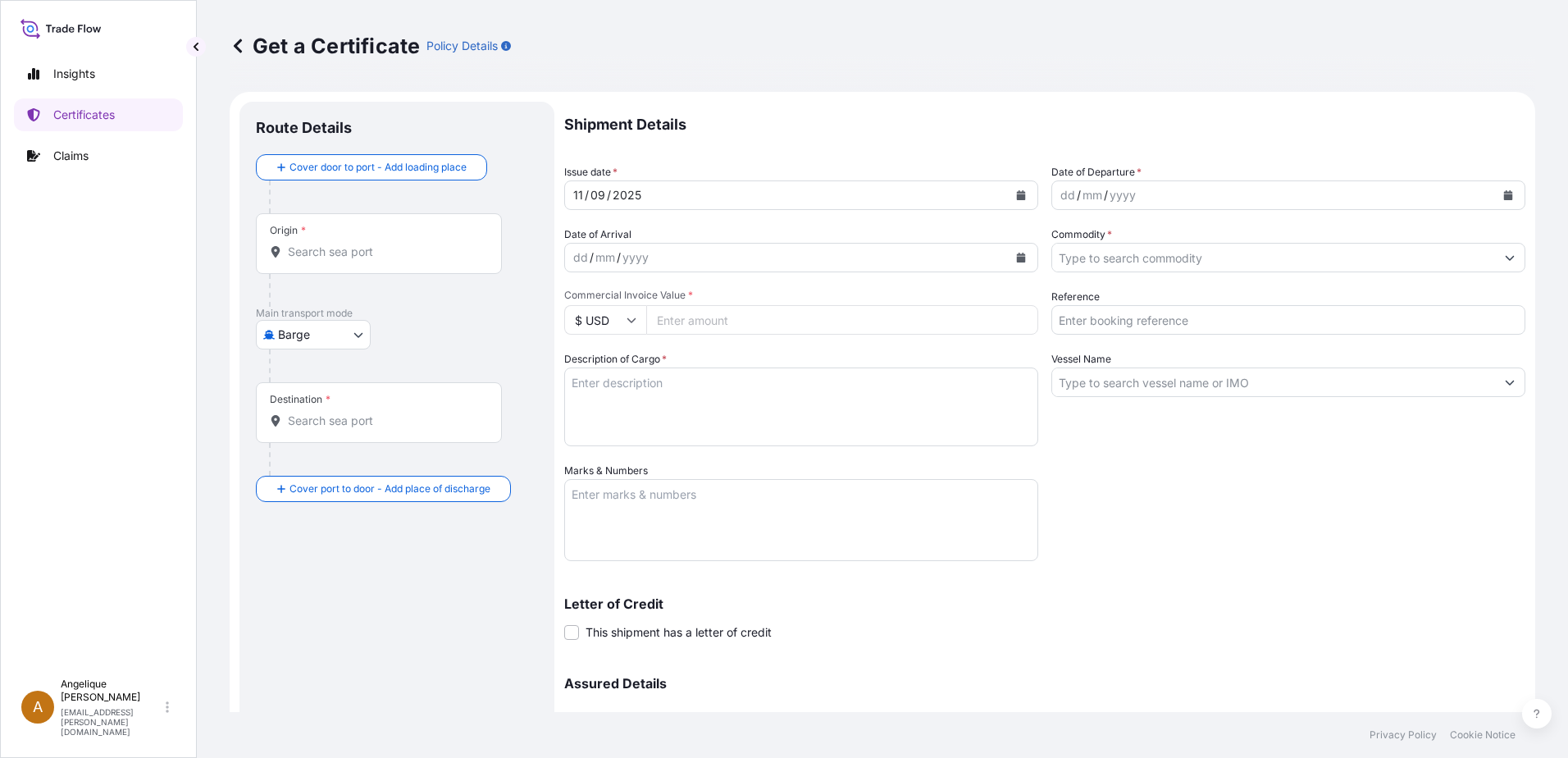
click at [363, 332] on body "Insights Certificates Claims A Angelique Gutierrez angelique.gutierrez@seaboard…" at bounding box center [784, 379] width 1568 height 758
click at [307, 465] on span "Ocean Vessel" at bounding box center [324, 465] width 73 height 17
select select "Ocean Vessel"
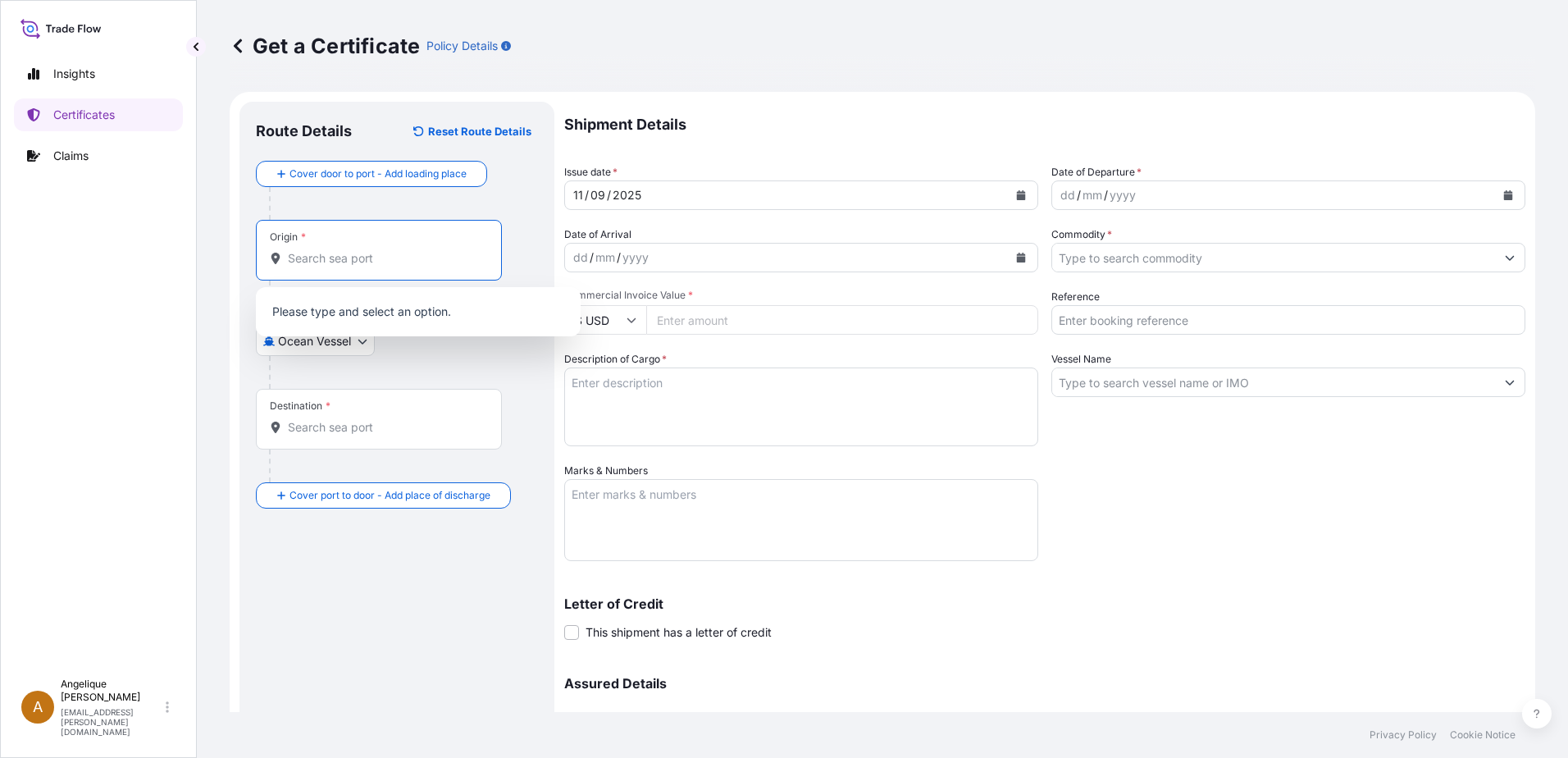
click at [308, 261] on input "Origin *" at bounding box center [385, 258] width 194 height 17
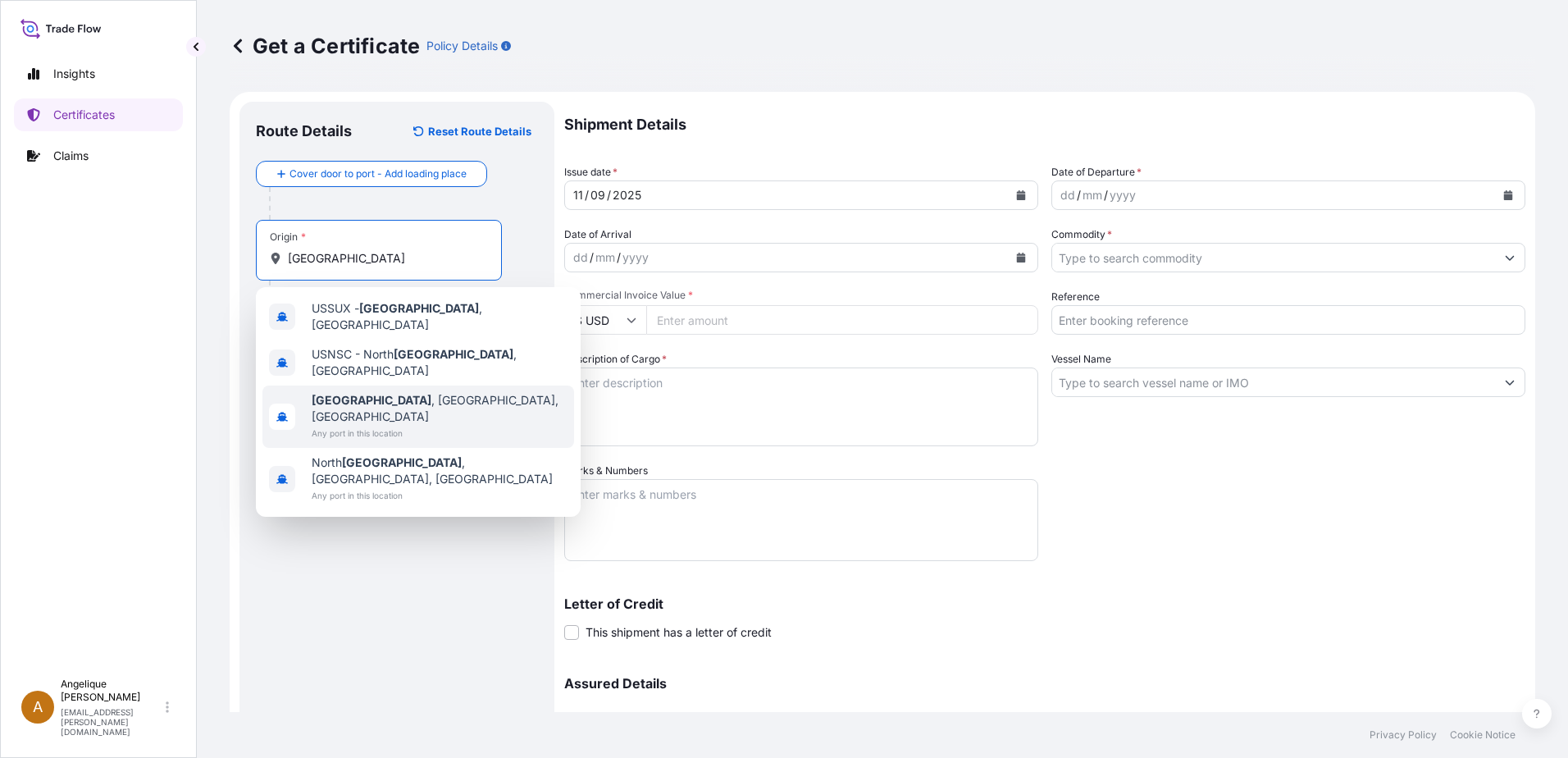
click at [374, 424] on span "Any port in this location" at bounding box center [439, 432] width 256 height 17
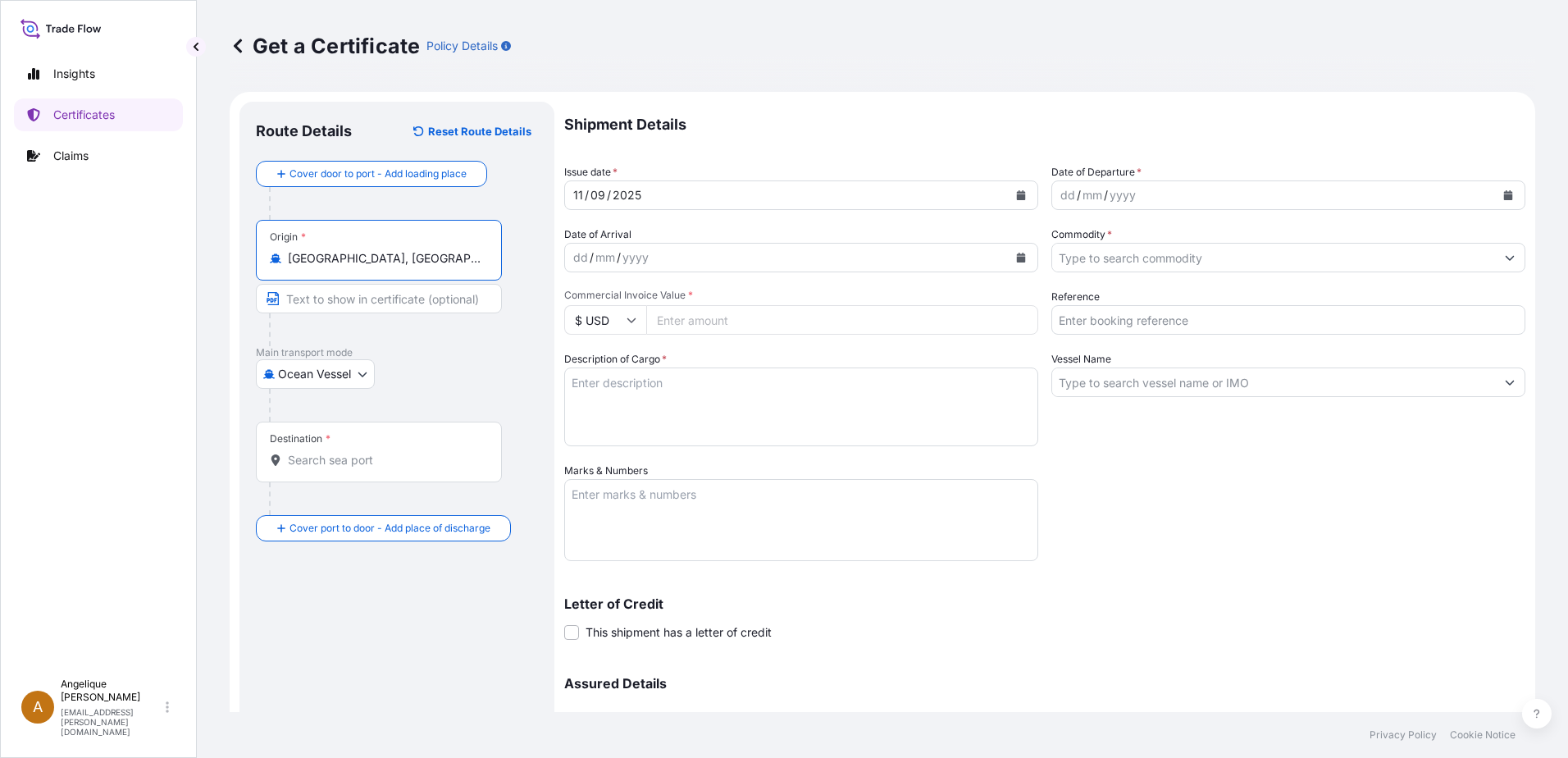
type input "Sioux City, IA, USA"
click at [295, 468] on div "Destination *" at bounding box center [379, 451] width 246 height 60
click at [295, 468] on input "Destination *" at bounding box center [385, 459] width 194 height 17
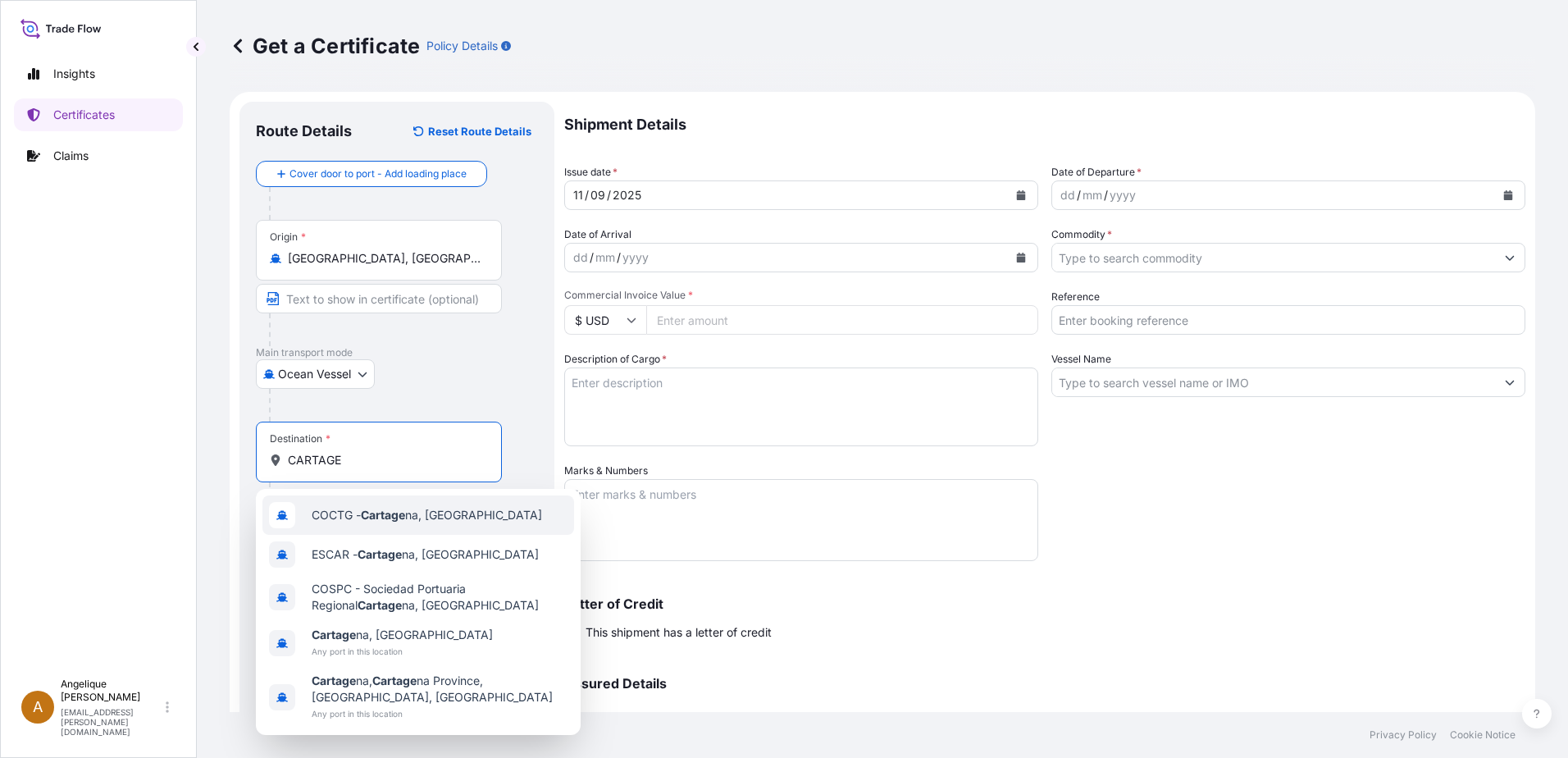
click at [420, 512] on span "COCTG - Cartage na, Colombia" at bounding box center [427, 514] width 231 height 17
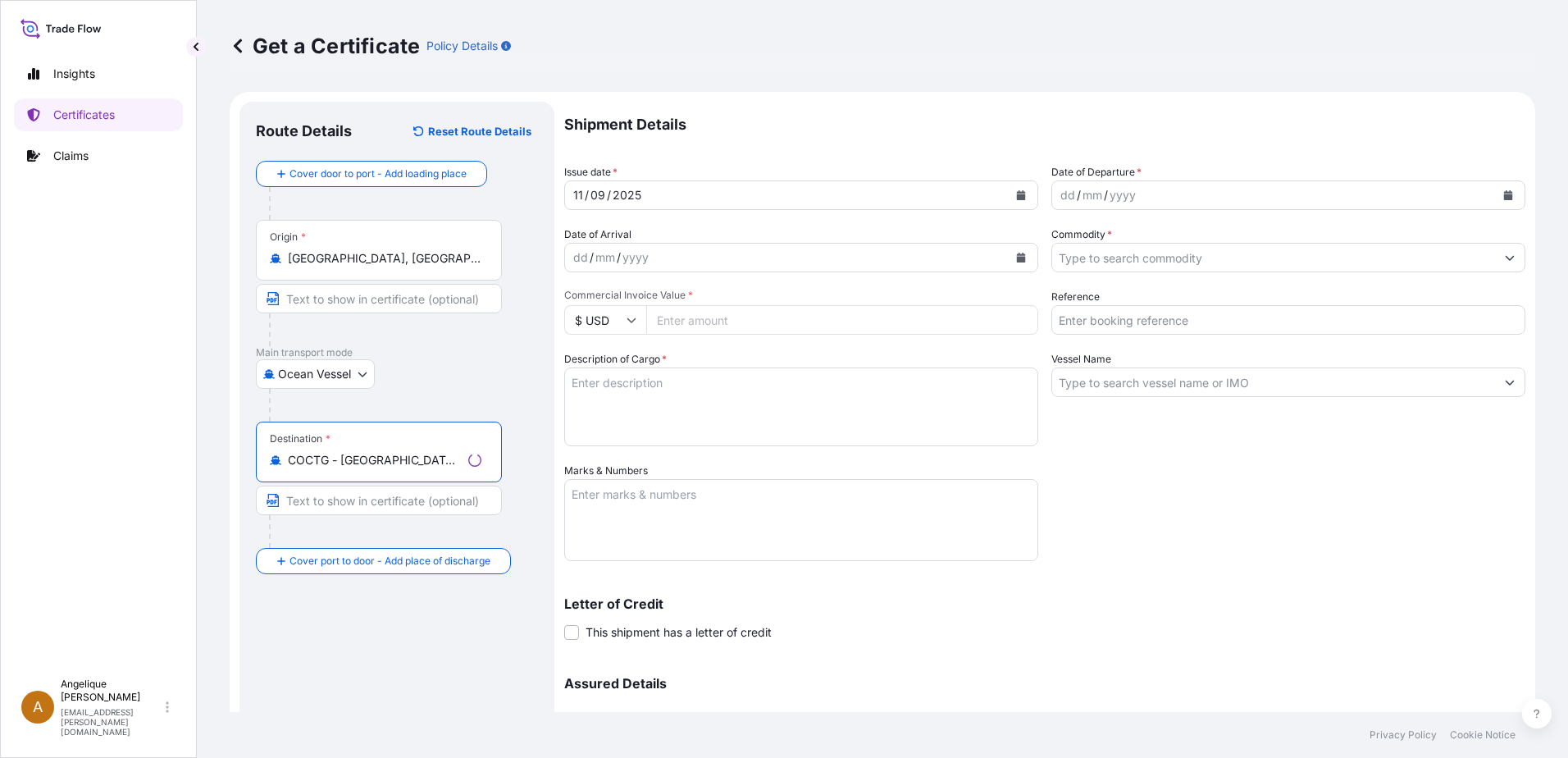
type input "COCTG - Cartagena, Colombia"
click at [1504, 195] on icon "Calendar" at bounding box center [1509, 195] width 9 height 10
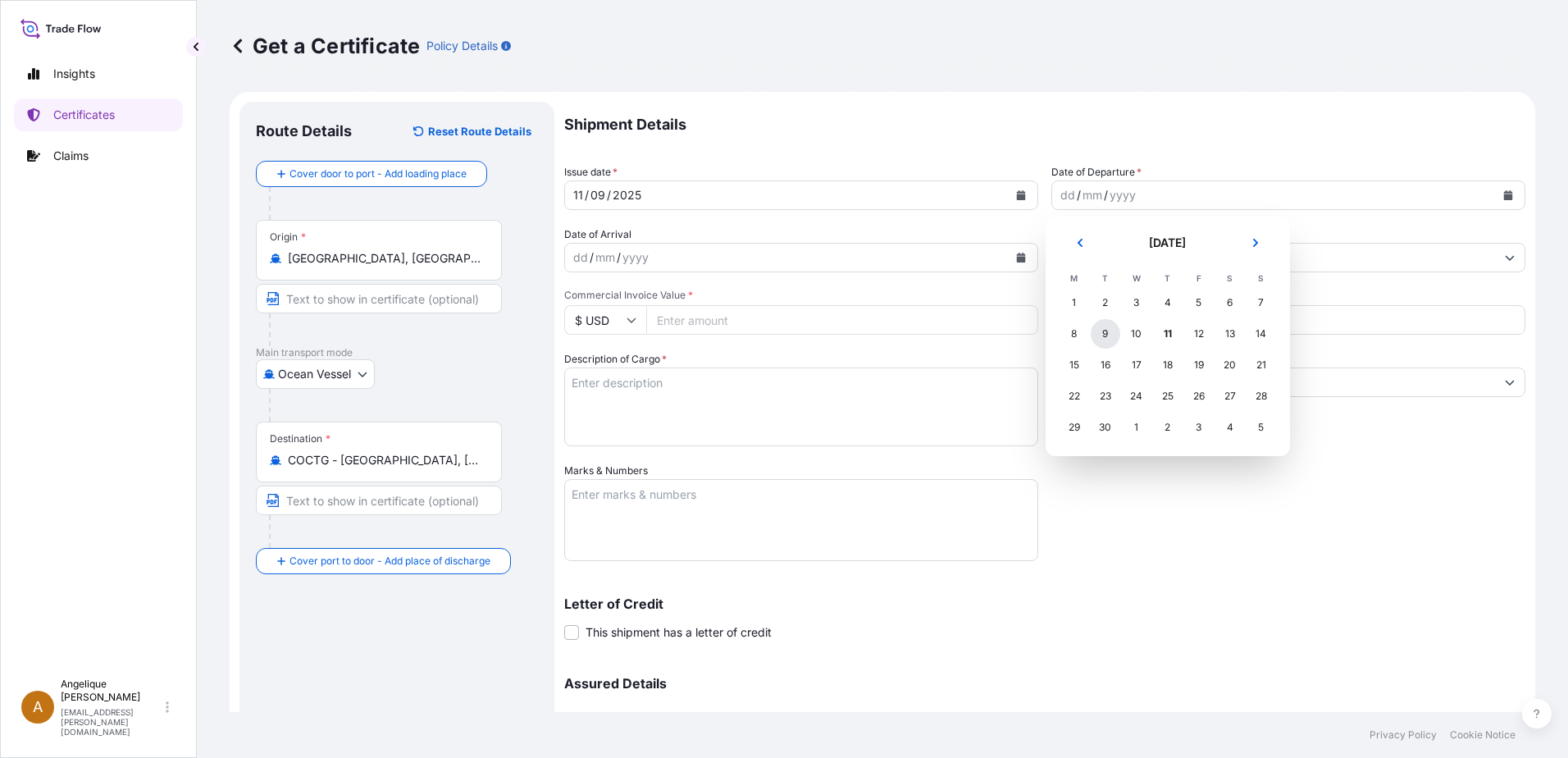
click at [1111, 334] on div "9" at bounding box center [1106, 334] width 30 height 30
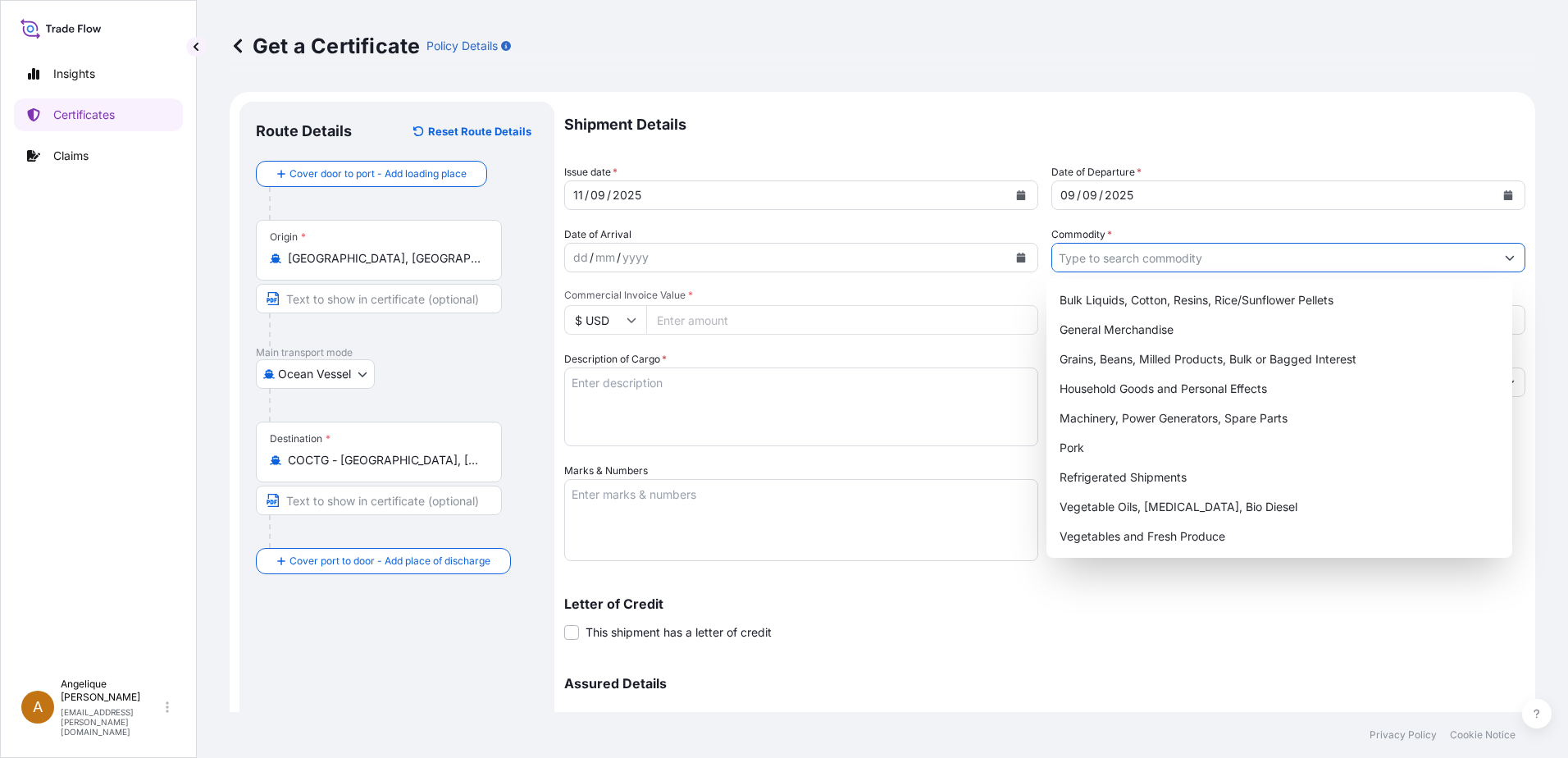
click at [1099, 259] on input "Commodity *" at bounding box center [1274, 258] width 443 height 30
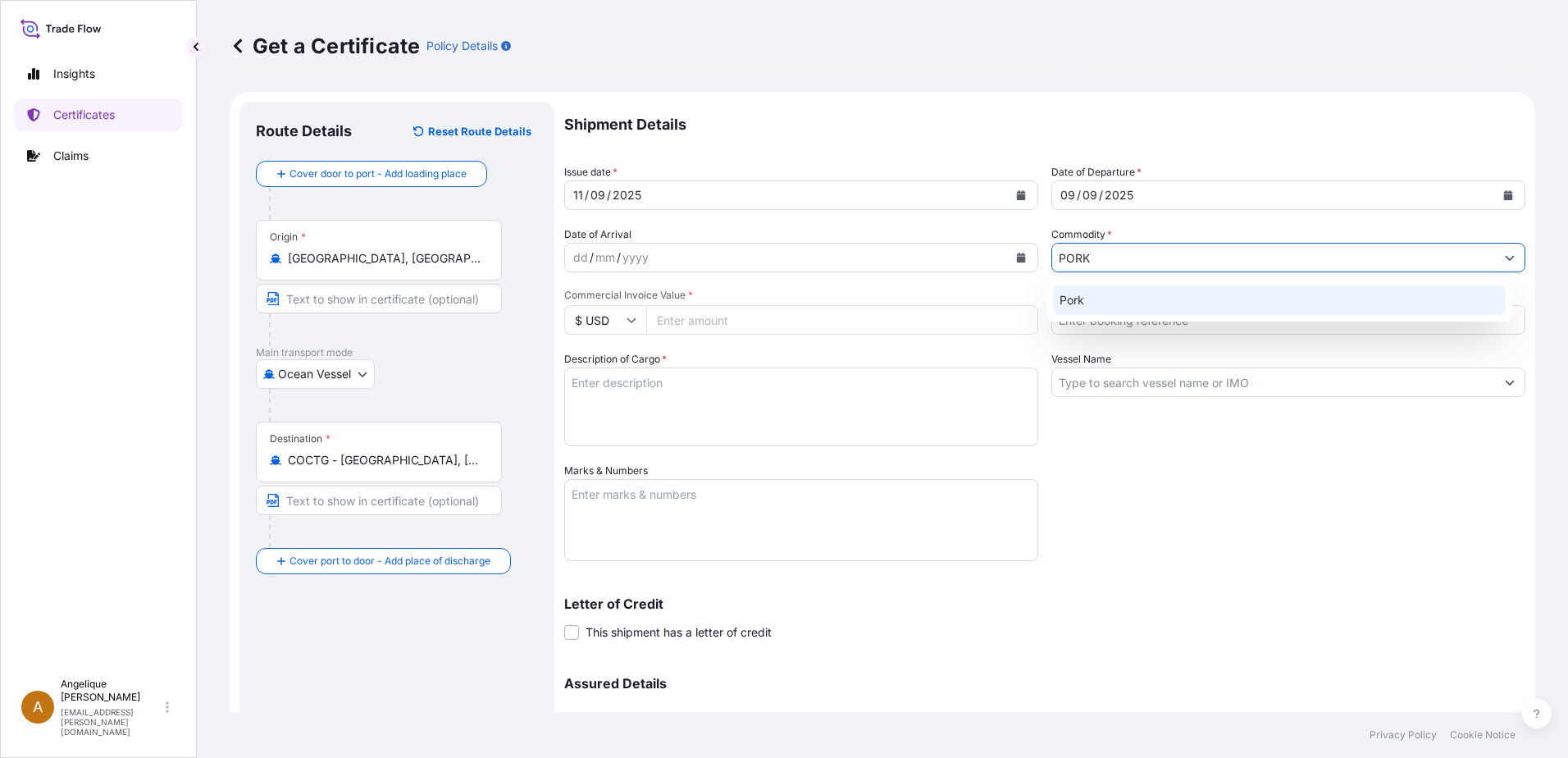
click at [1095, 300] on div "Pork" at bounding box center [1280, 300] width 453 height 30
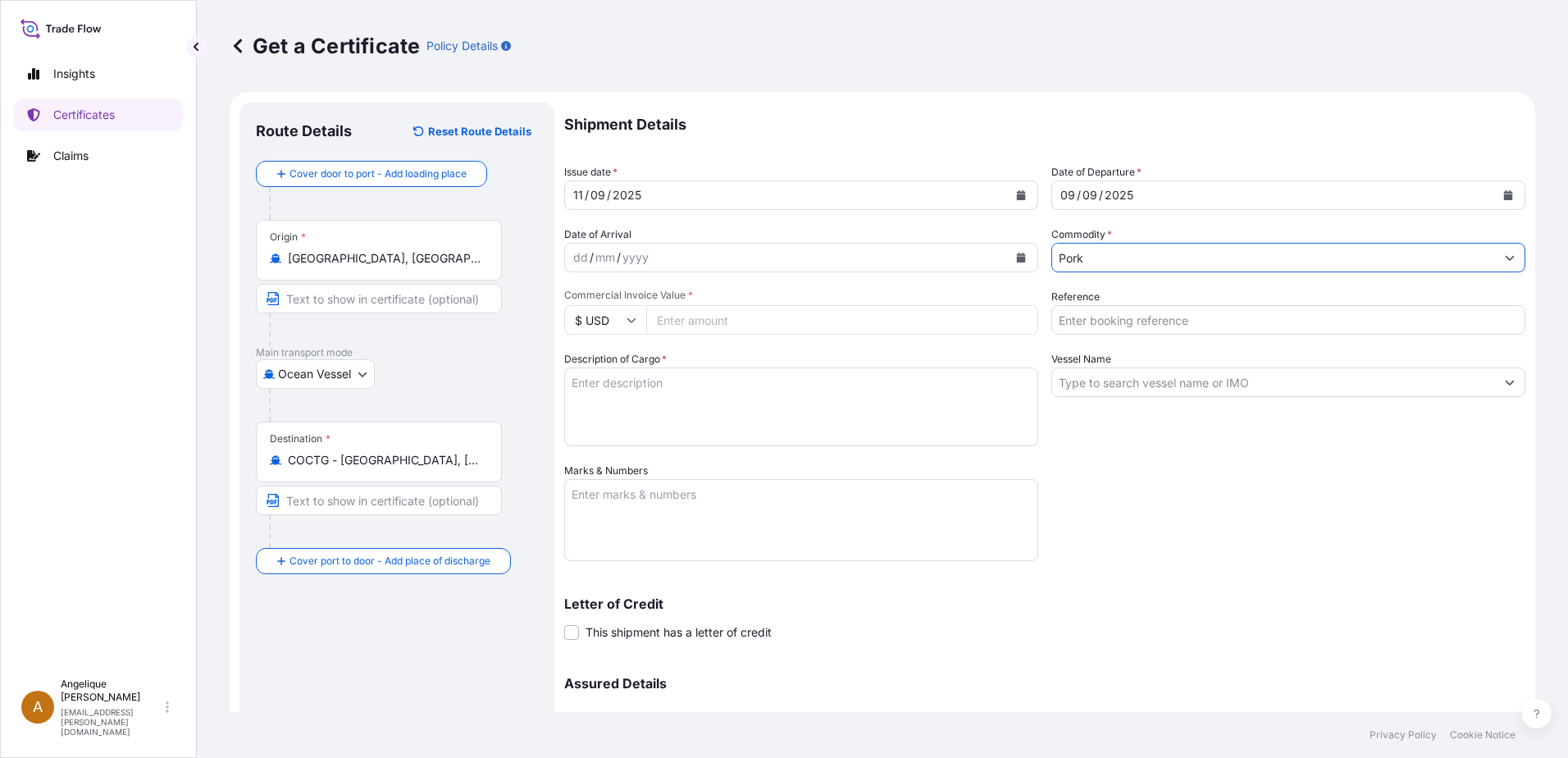
type input "Pork"
click at [675, 315] on input "Commercial Invoice Value *" at bounding box center [842, 320] width 392 height 30
type input "78389.25"
type input "2906663"
click at [613, 386] on textarea "Description of Cargo *" at bounding box center [801, 407] width 474 height 79
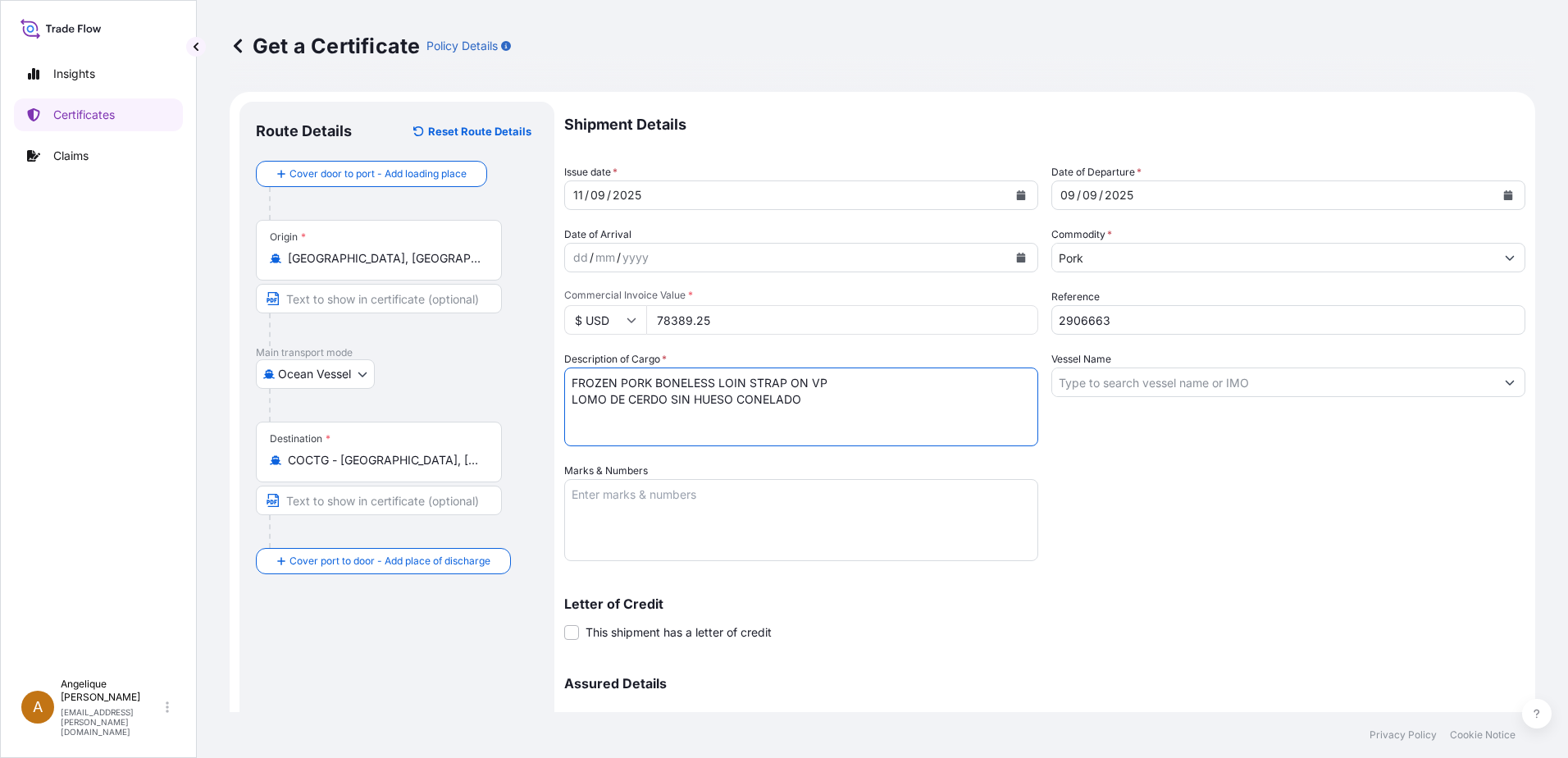
type textarea "FROZEN PORK BONELESS LOIN STRAP ON VP LOMO DE CERDO SIN HUESO CONELADO"
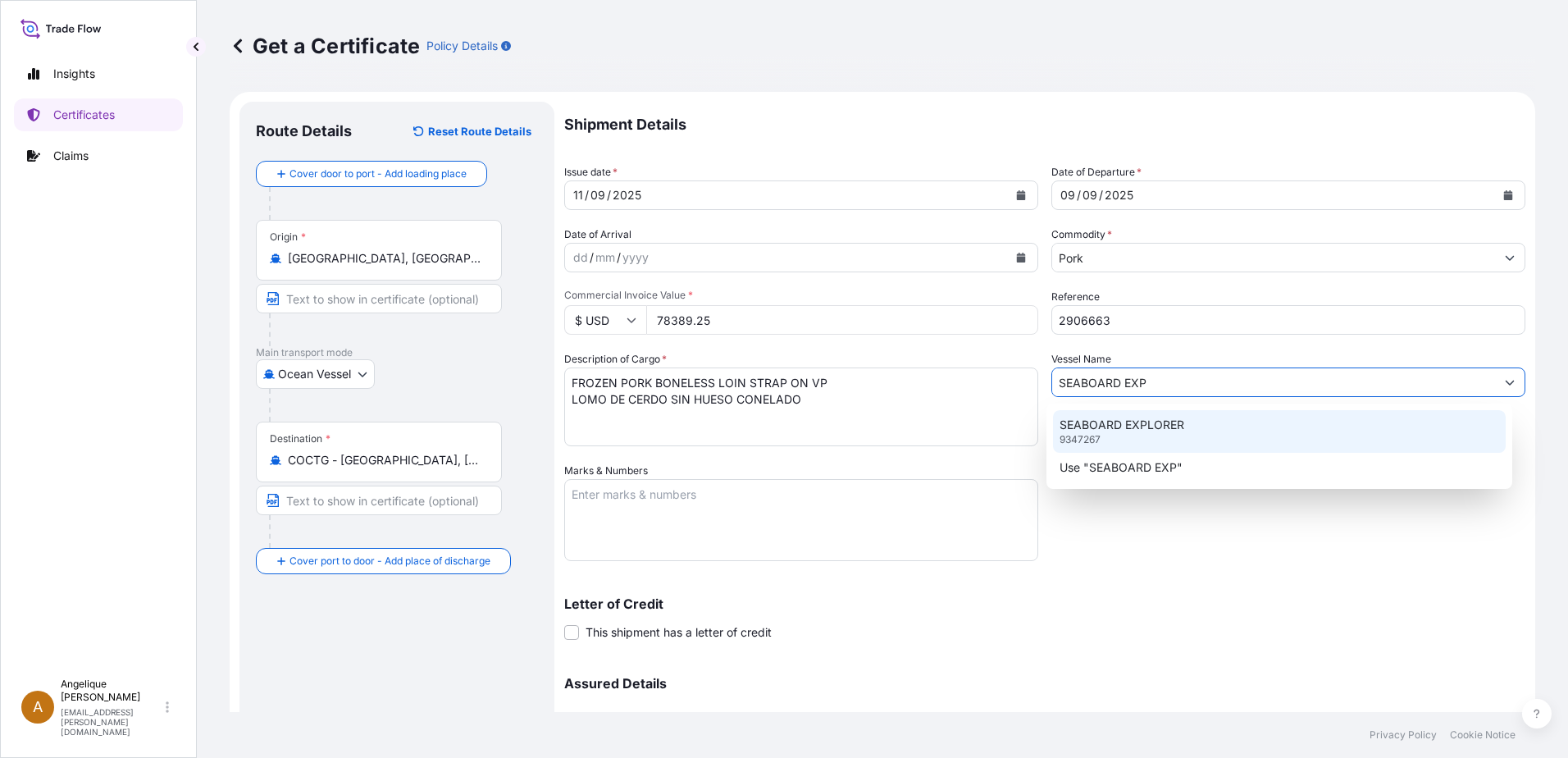
click at [1139, 421] on p "SEABOARD EXPLORER" at bounding box center [1122, 424] width 125 height 17
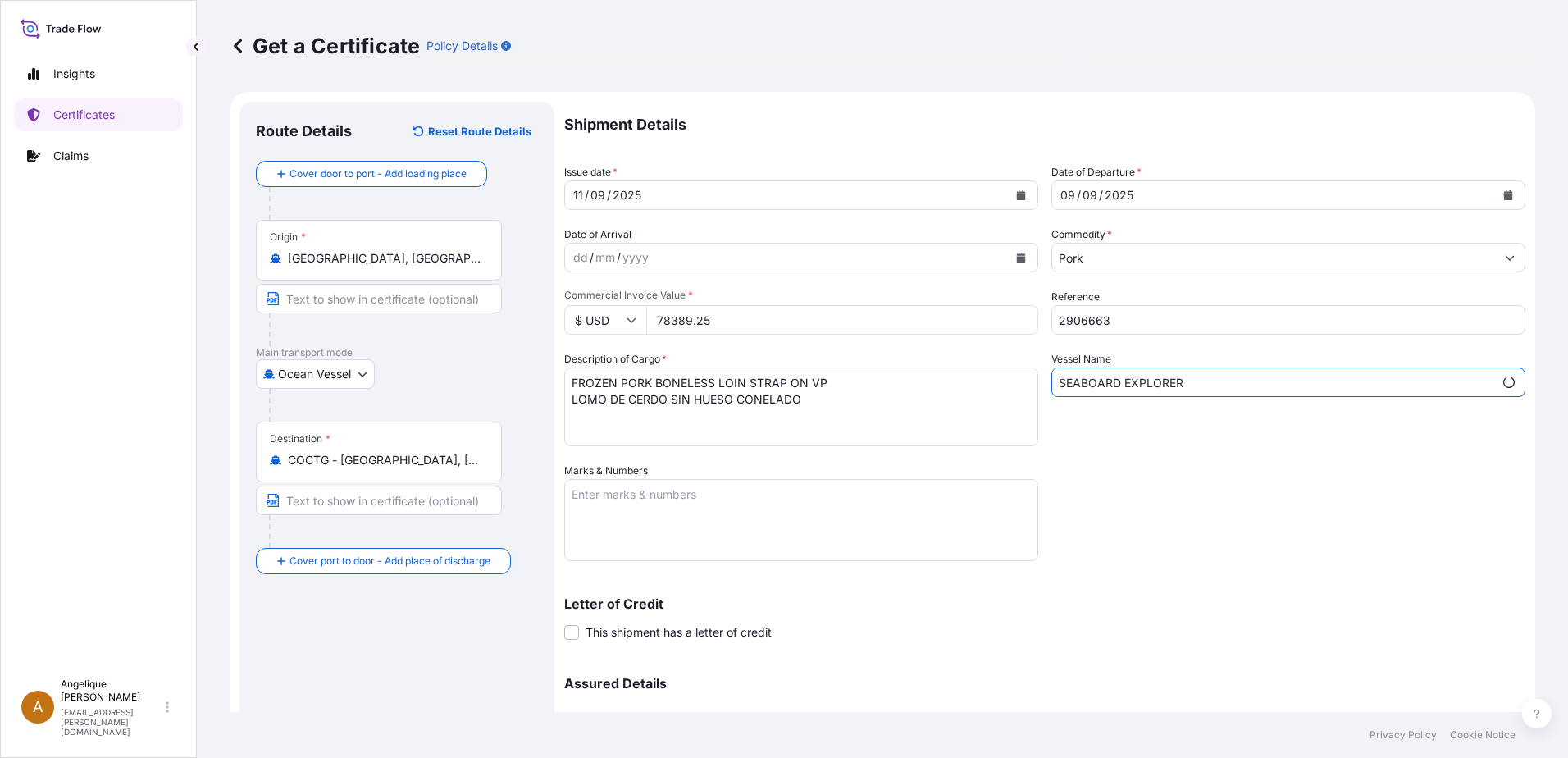
type input "SEABOARD EXPLORER"
click at [611, 495] on textarea "Marks & Numbers" at bounding box center [801, 520] width 474 height 82
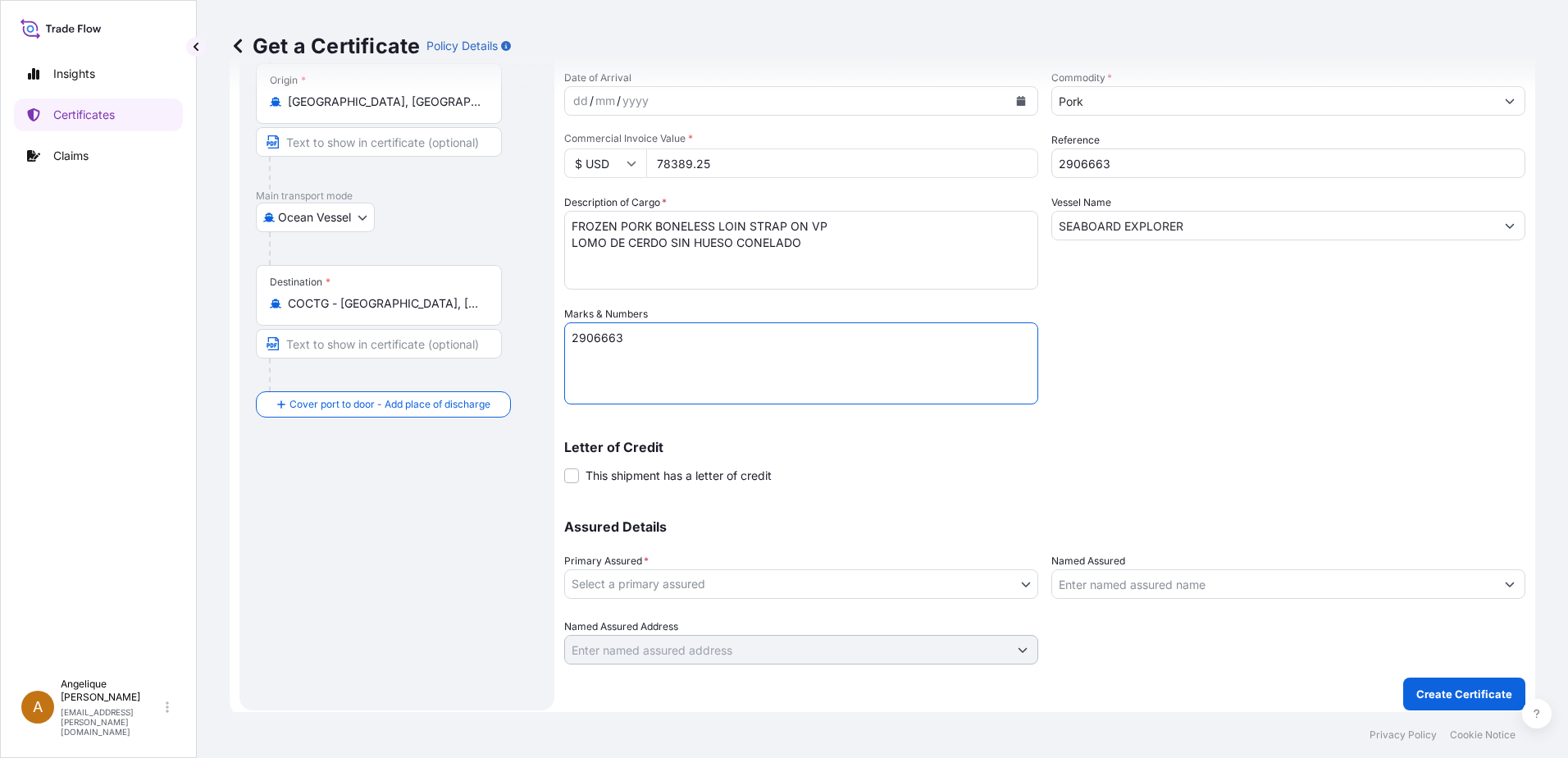
scroll to position [164, 0]
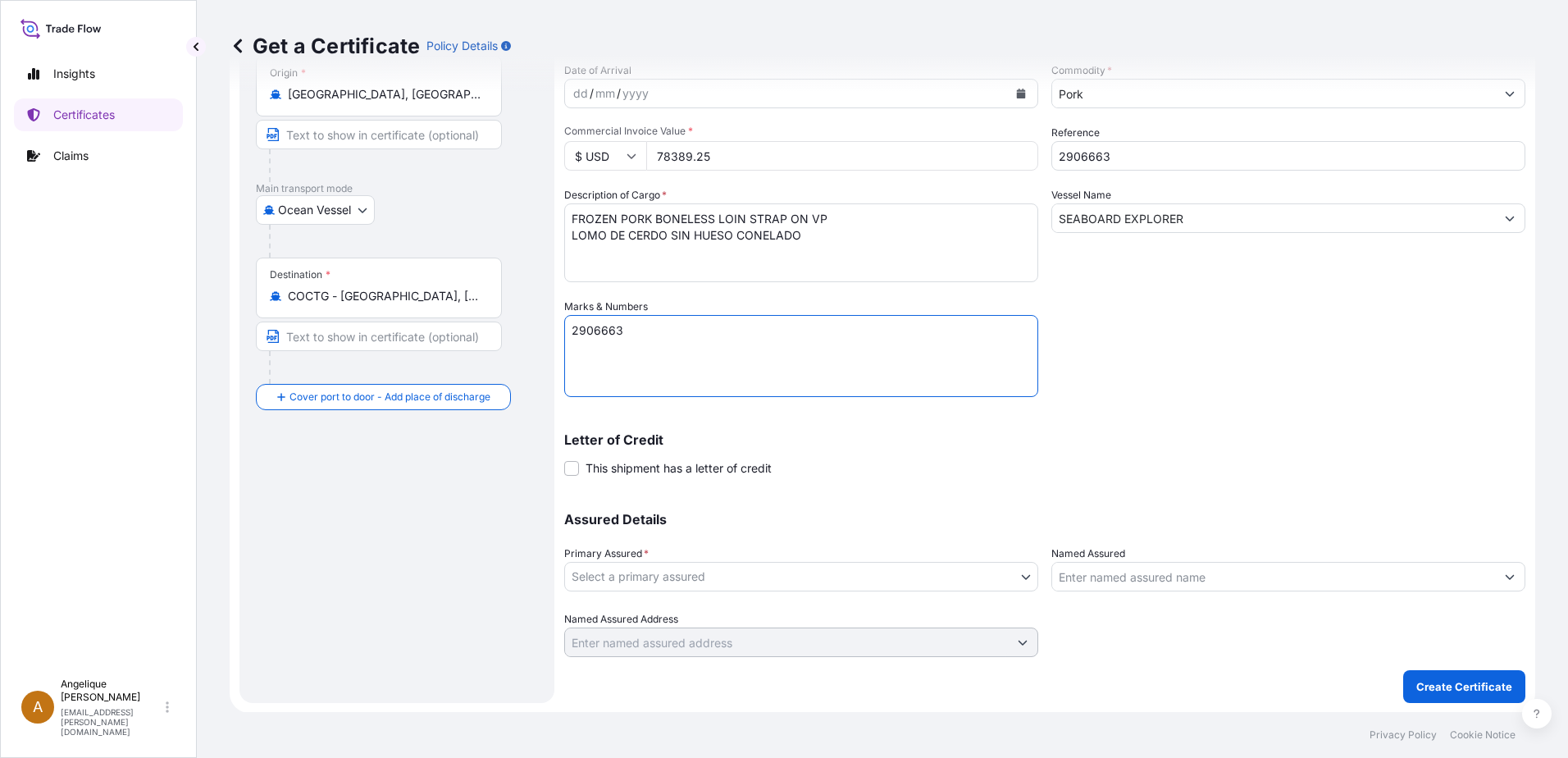
type textarea "2906663"
click at [620, 578] on body "Insights Certificates Claims A Angelique Gutierrez angelique.gutierrez@seaboard…" at bounding box center [784, 379] width 1568 height 758
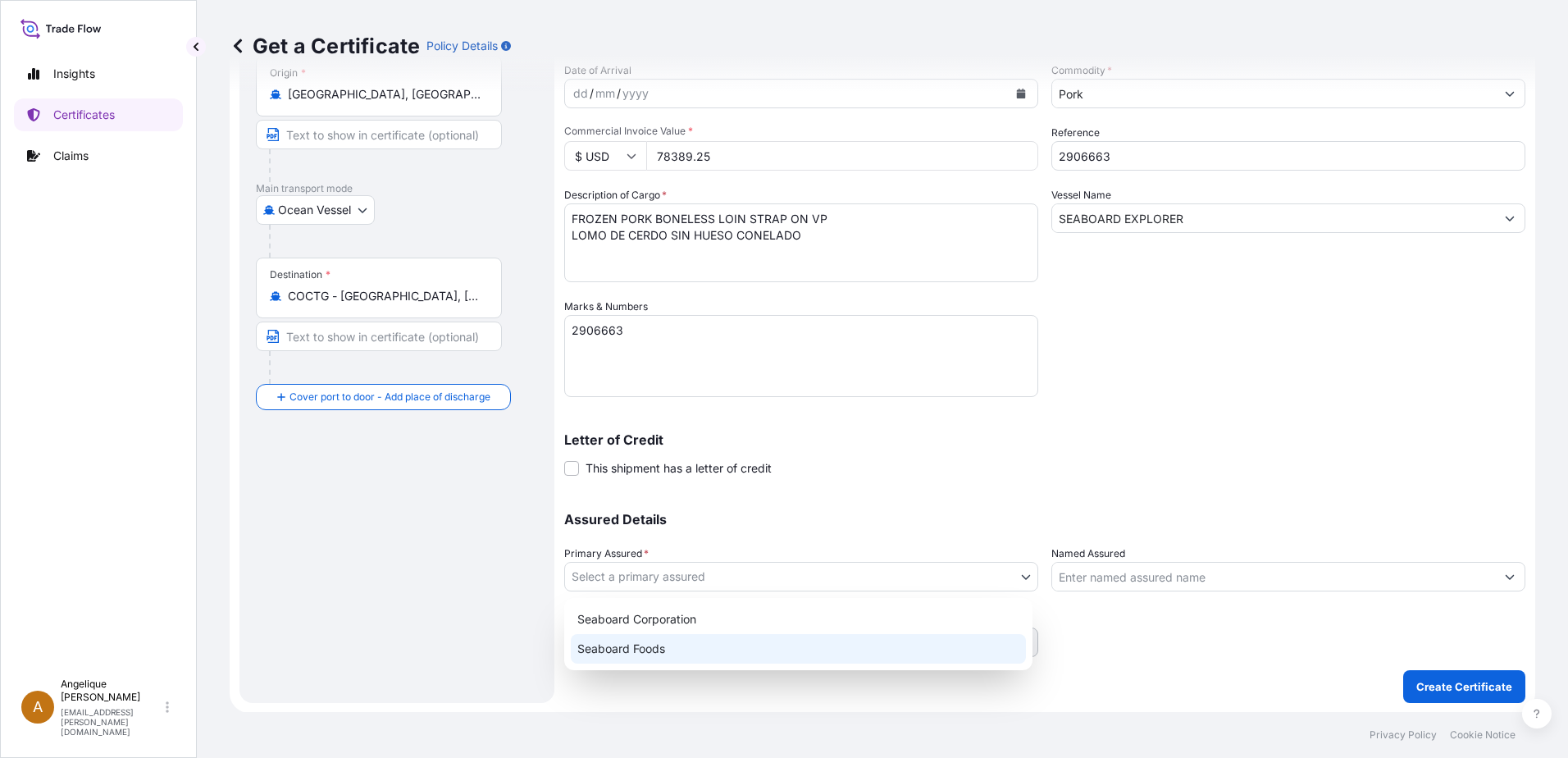
click at [636, 655] on div "Seaboard Foods" at bounding box center [798, 649] width 455 height 30
select select "31638"
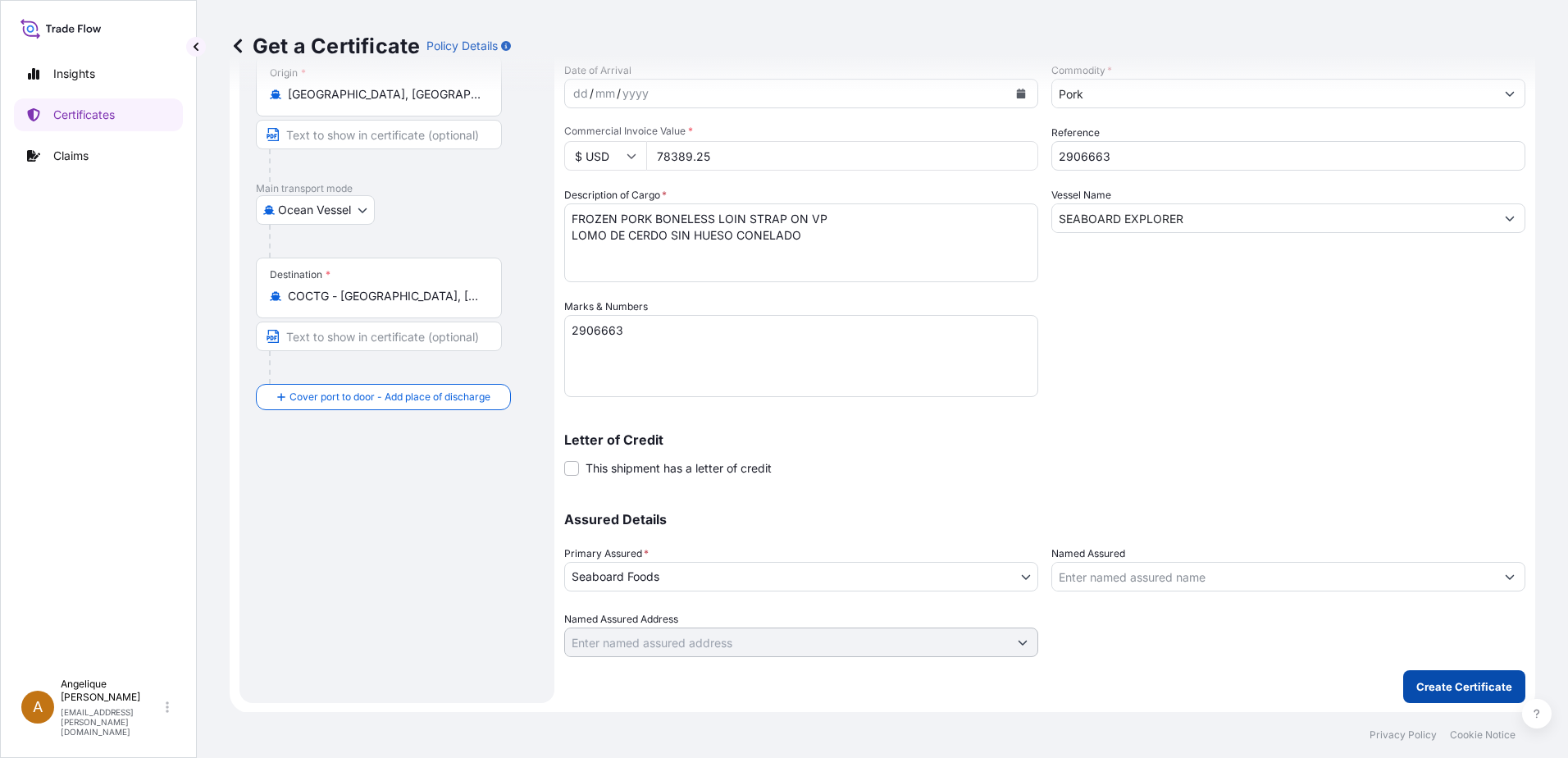
click at [1454, 686] on p "Create Certificate" at bounding box center [1465, 686] width 96 height 17
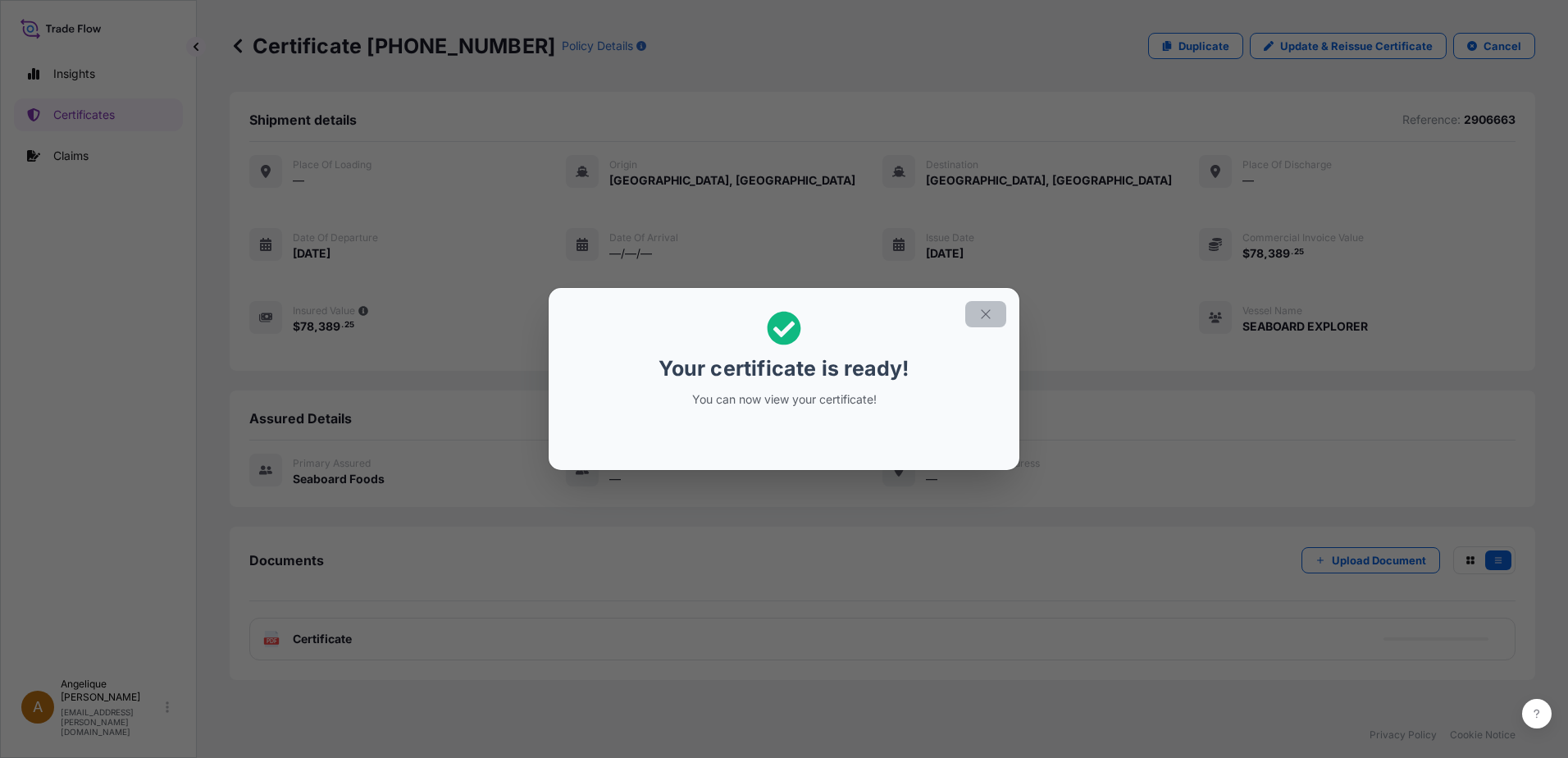
click at [983, 315] on icon "button" at bounding box center [985, 314] width 15 height 15
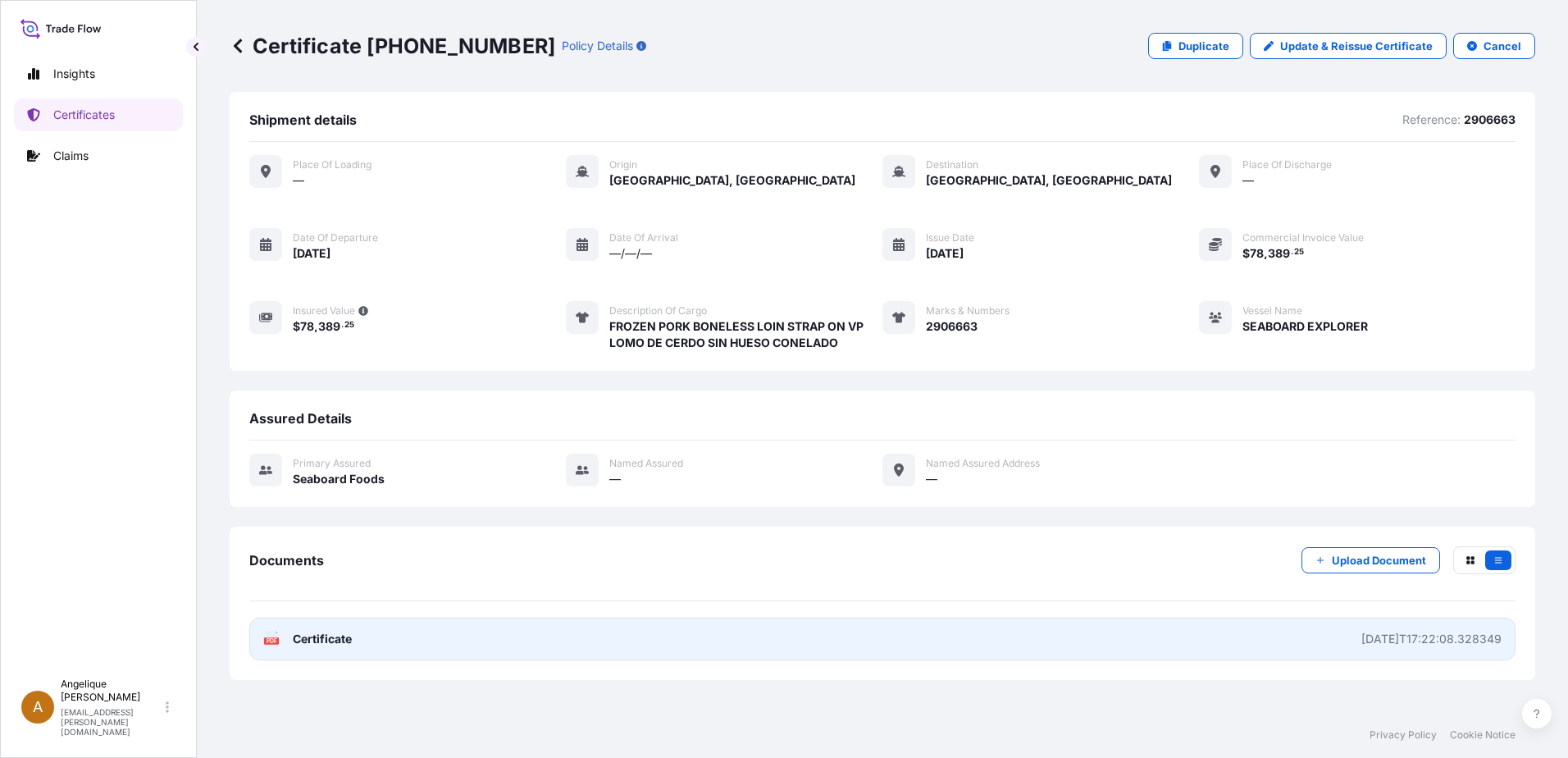
click at [639, 628] on link "PDF Certificate 2025-09-11T17:22:08.328349" at bounding box center [882, 638] width 1267 height 43
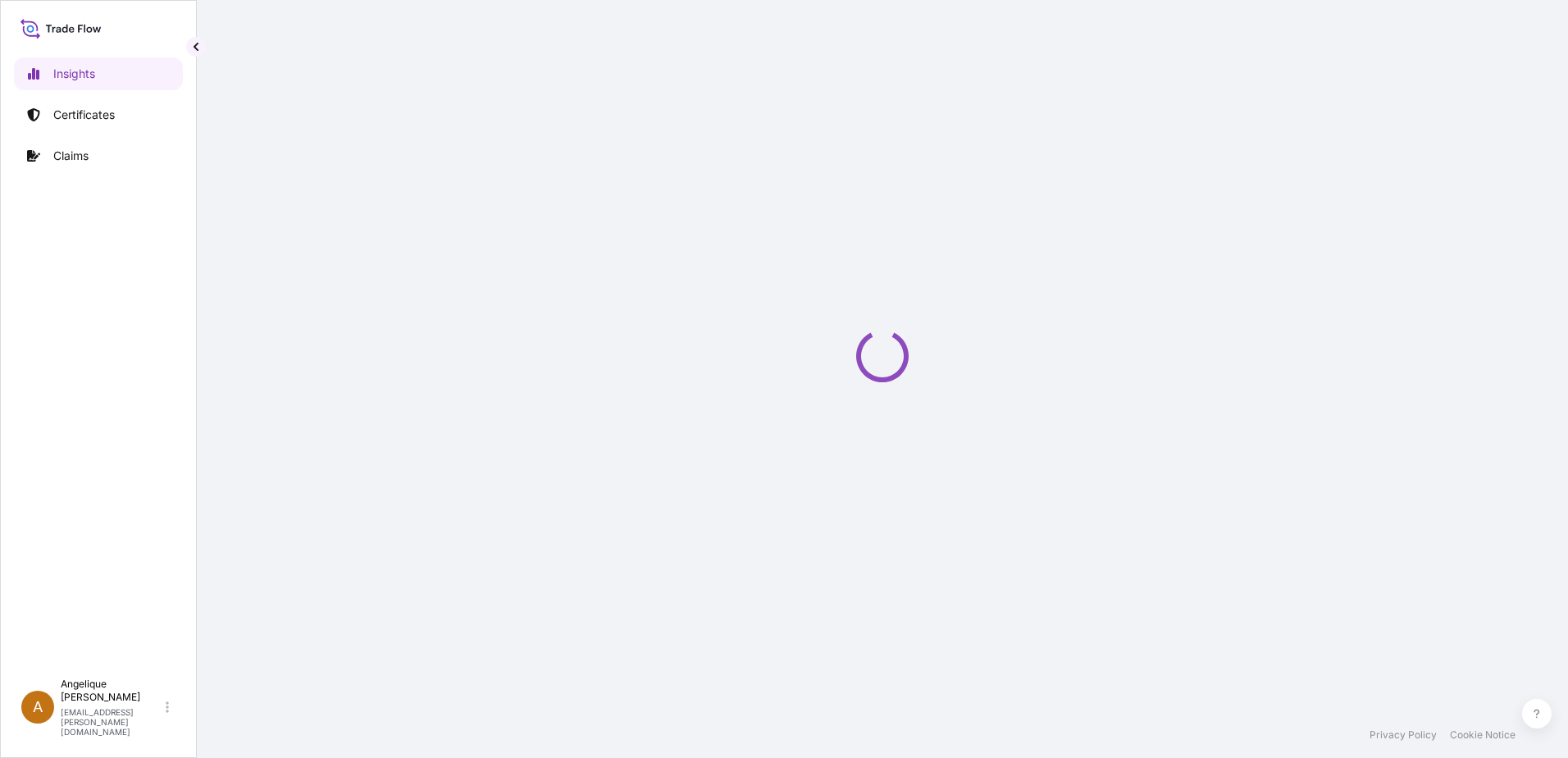
select select "2025"
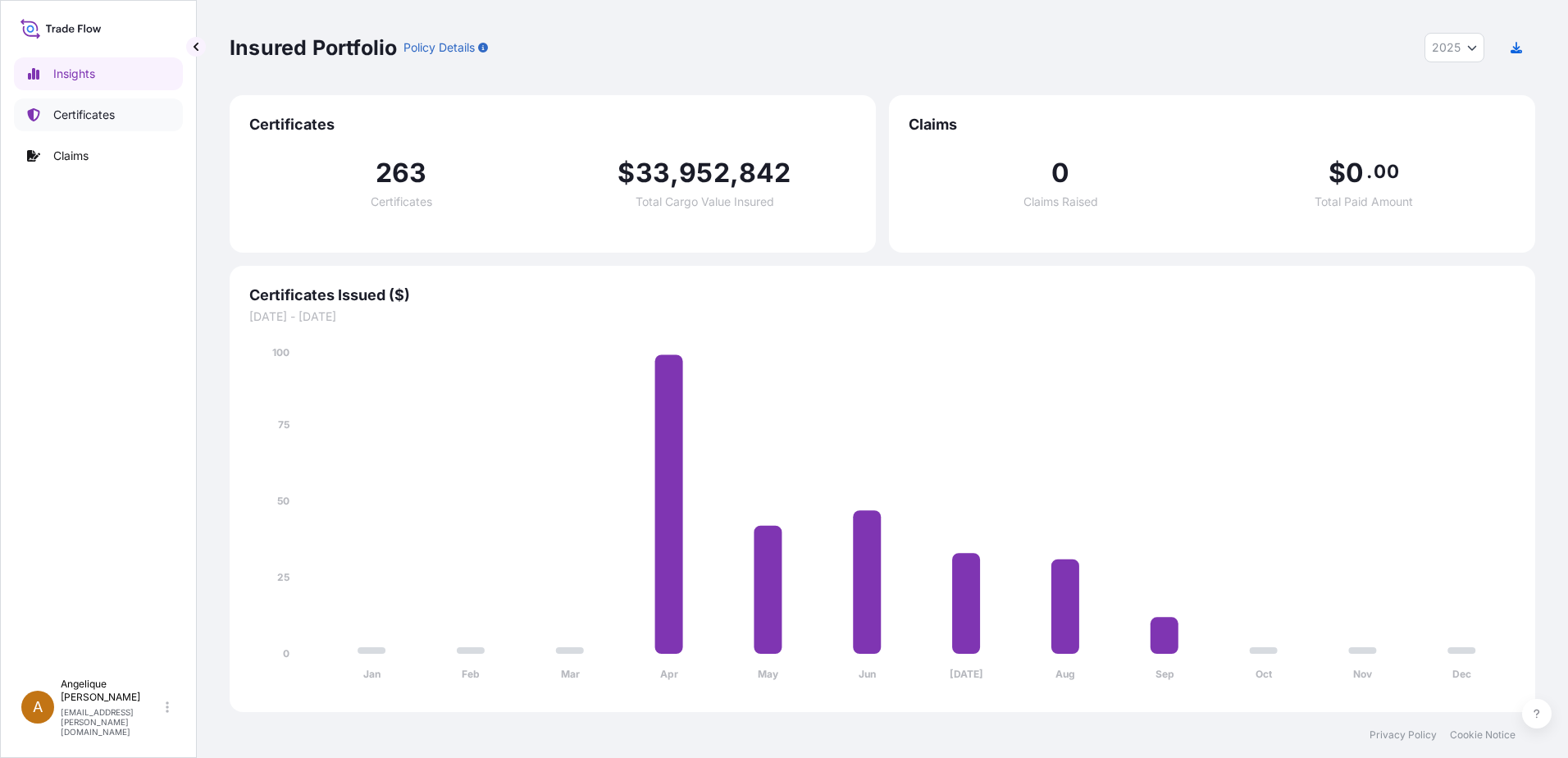
click at [110, 117] on p "Certificates" at bounding box center [84, 114] width 61 height 17
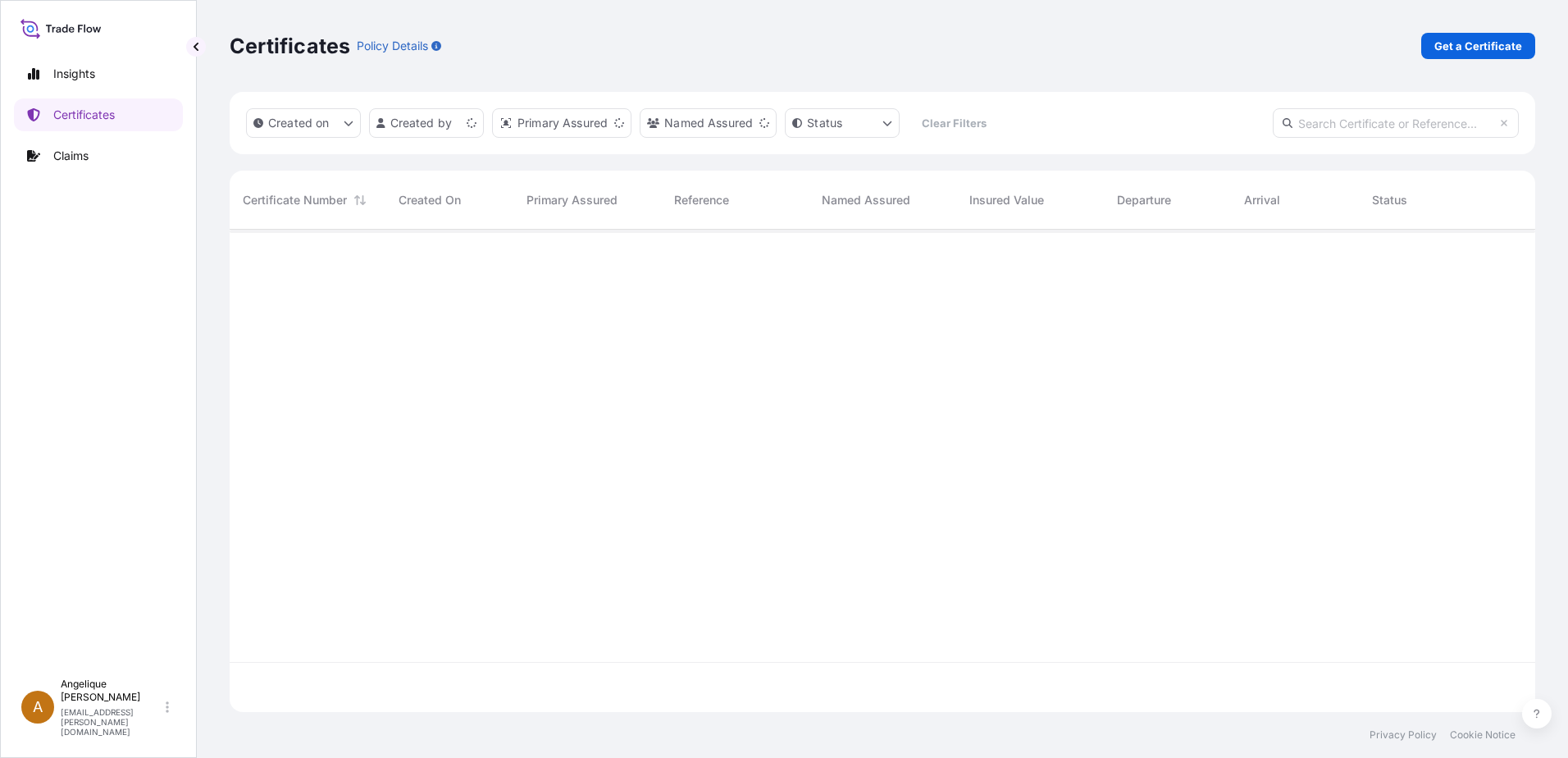
scroll to position [479, 1294]
click at [1462, 46] on p "Get a Certificate" at bounding box center [1478, 45] width 87 height 17
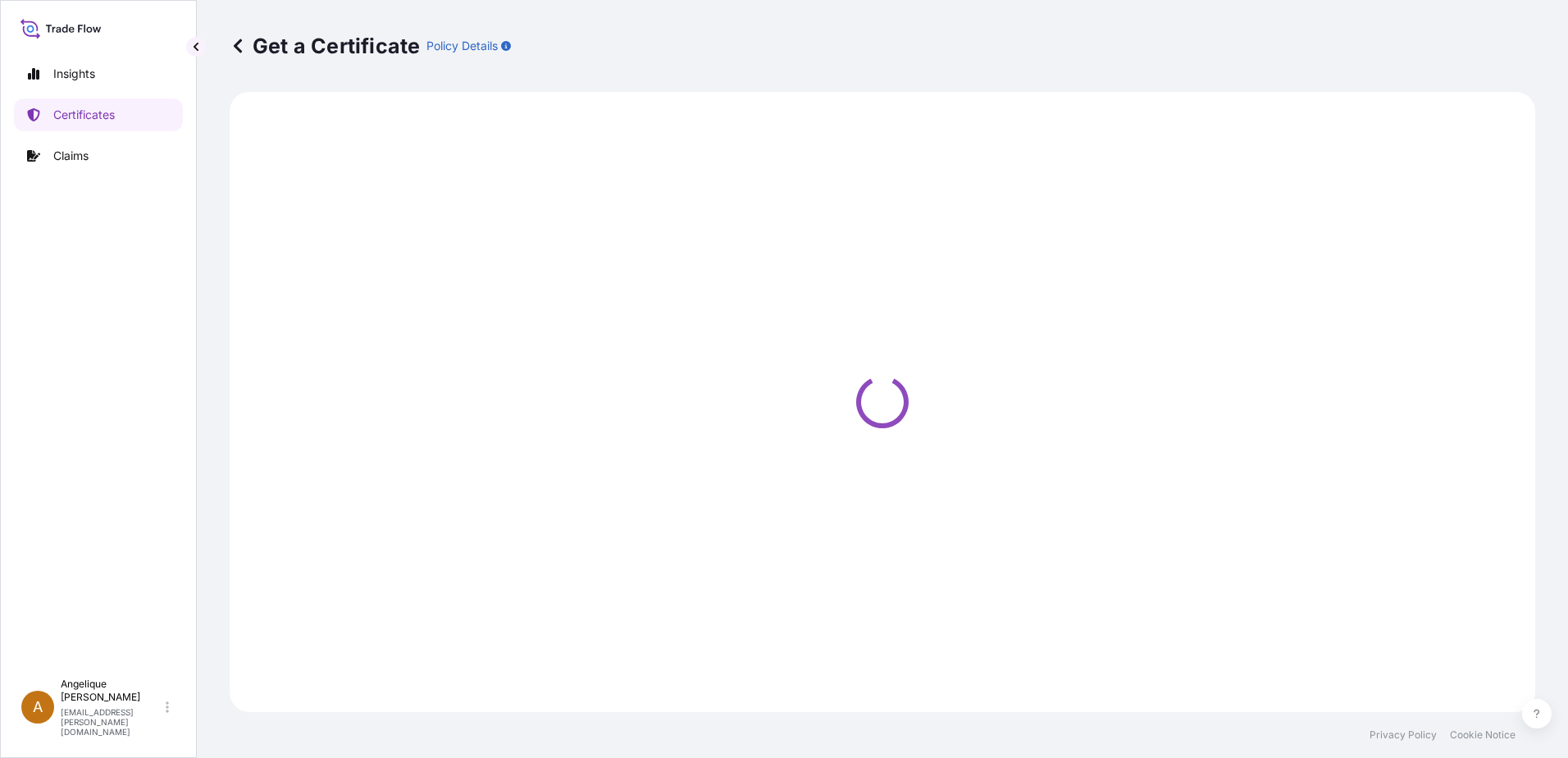
select select "Barge"
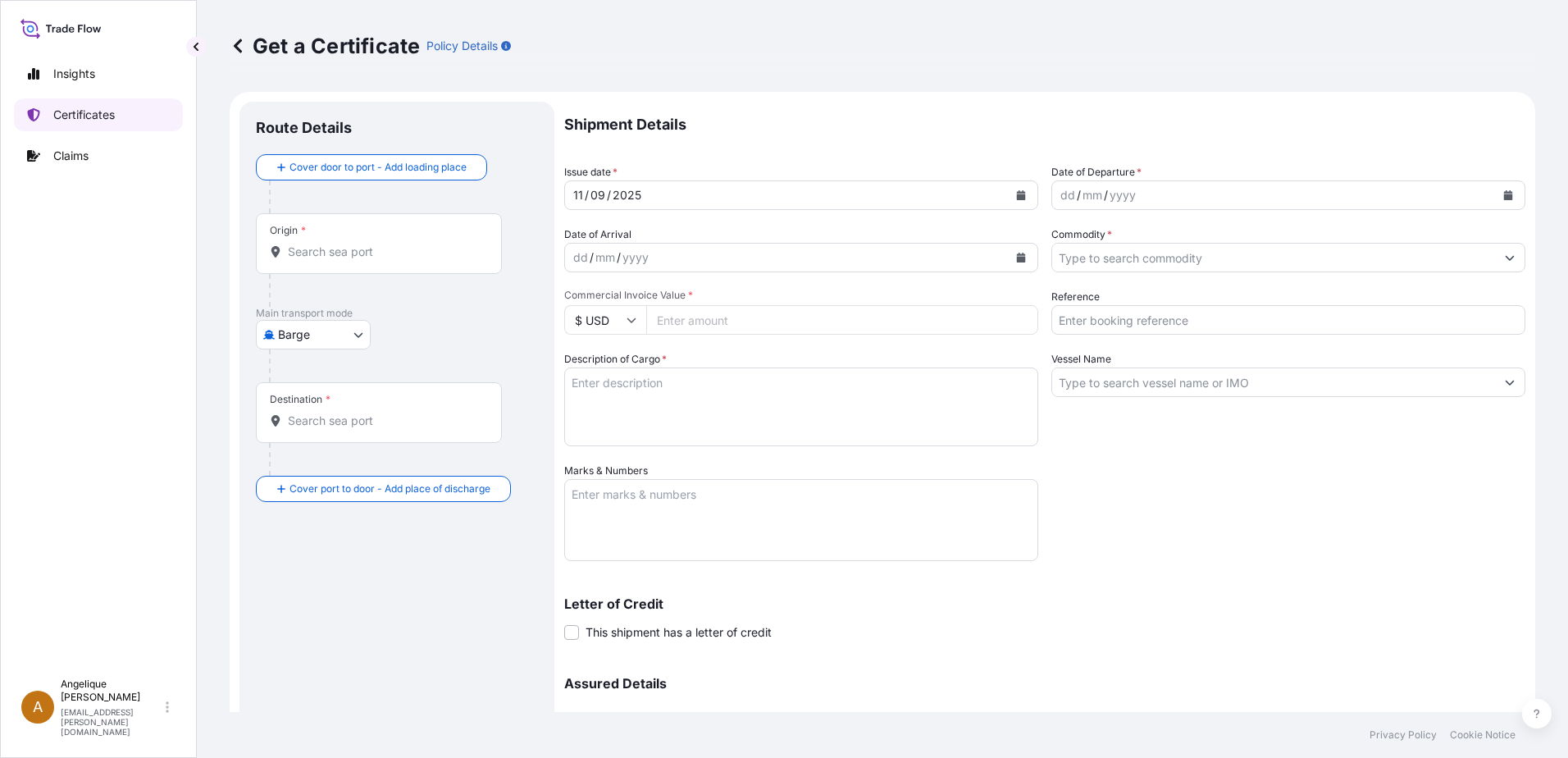
click at [72, 117] on p "Certificates" at bounding box center [84, 114] width 61 height 17
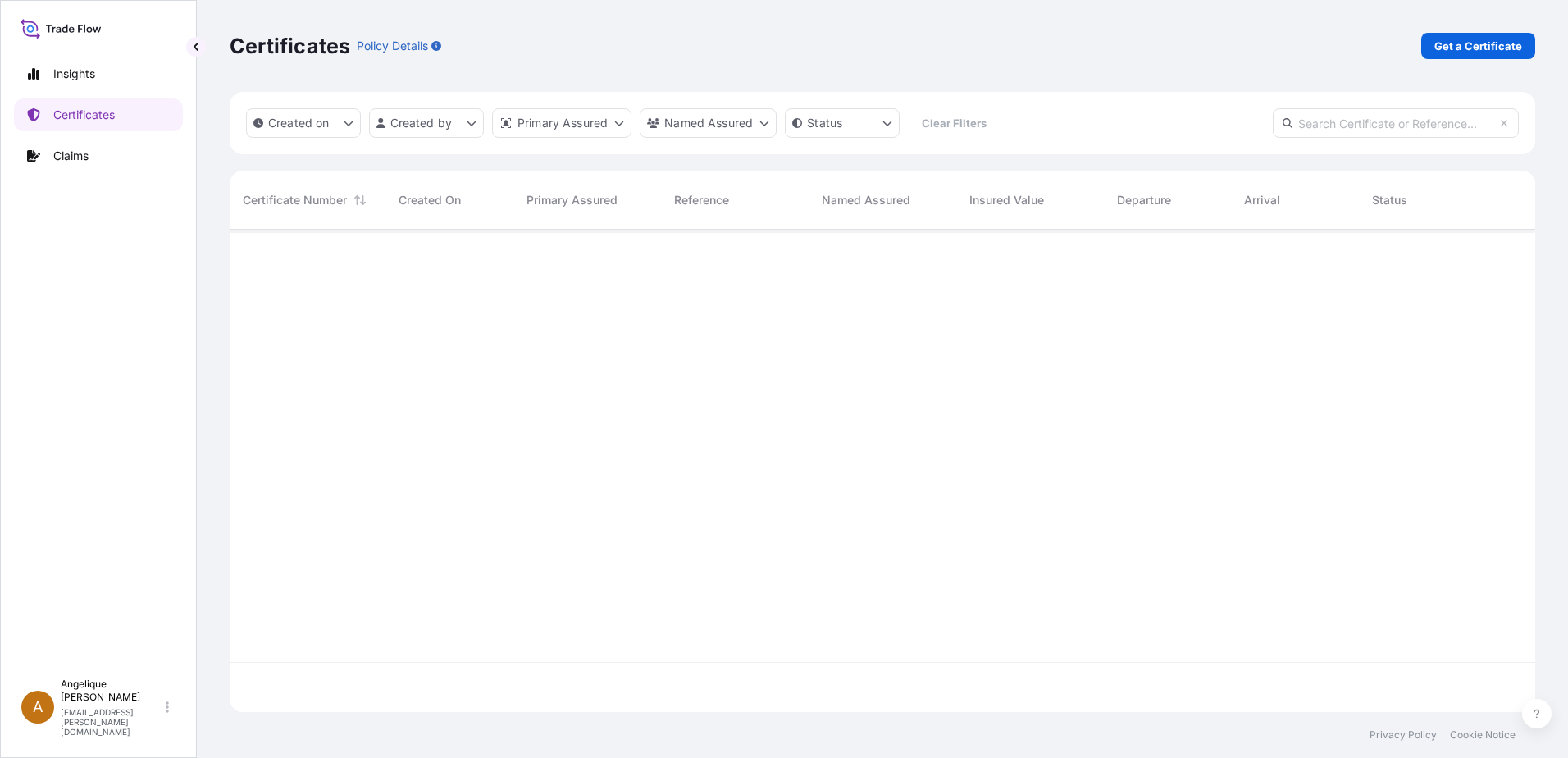
scroll to position [479, 1294]
click at [1321, 123] on input "text" at bounding box center [1396, 123] width 246 height 30
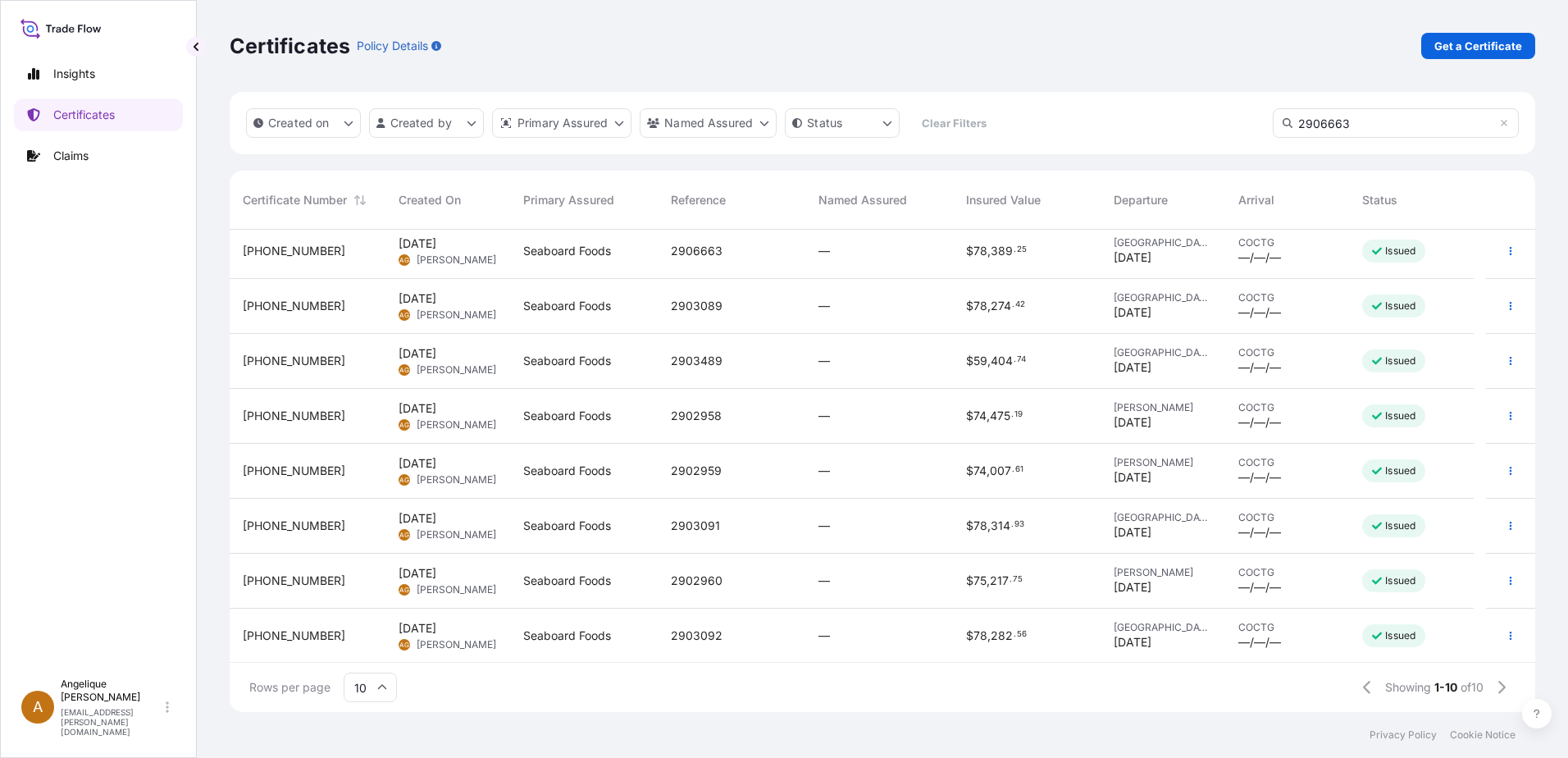
scroll to position [0, 0]
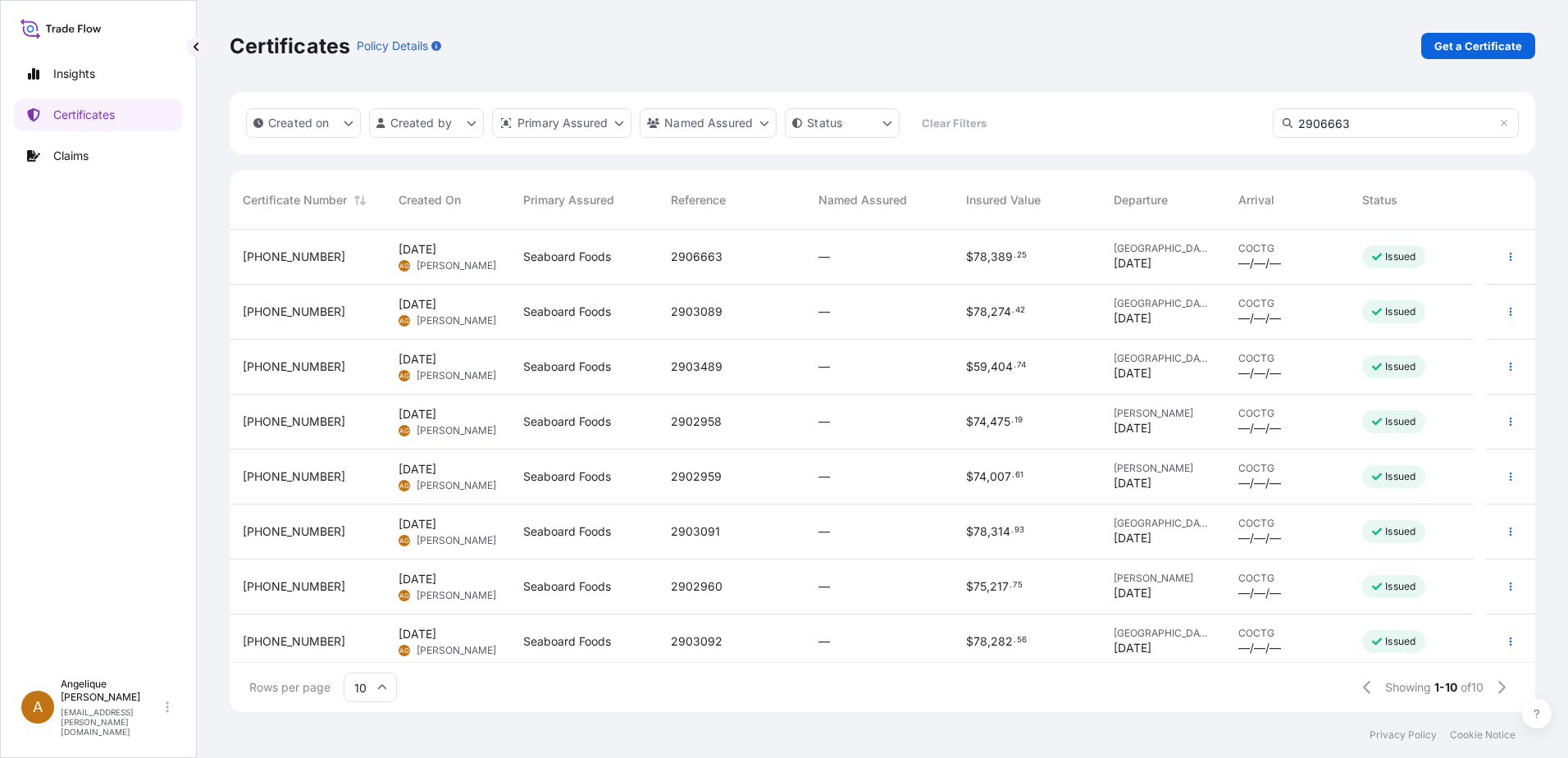
type input "2906663"
click at [1459, 52] on p "Get a Certificate" at bounding box center [1478, 45] width 87 height 17
select select "Barge"
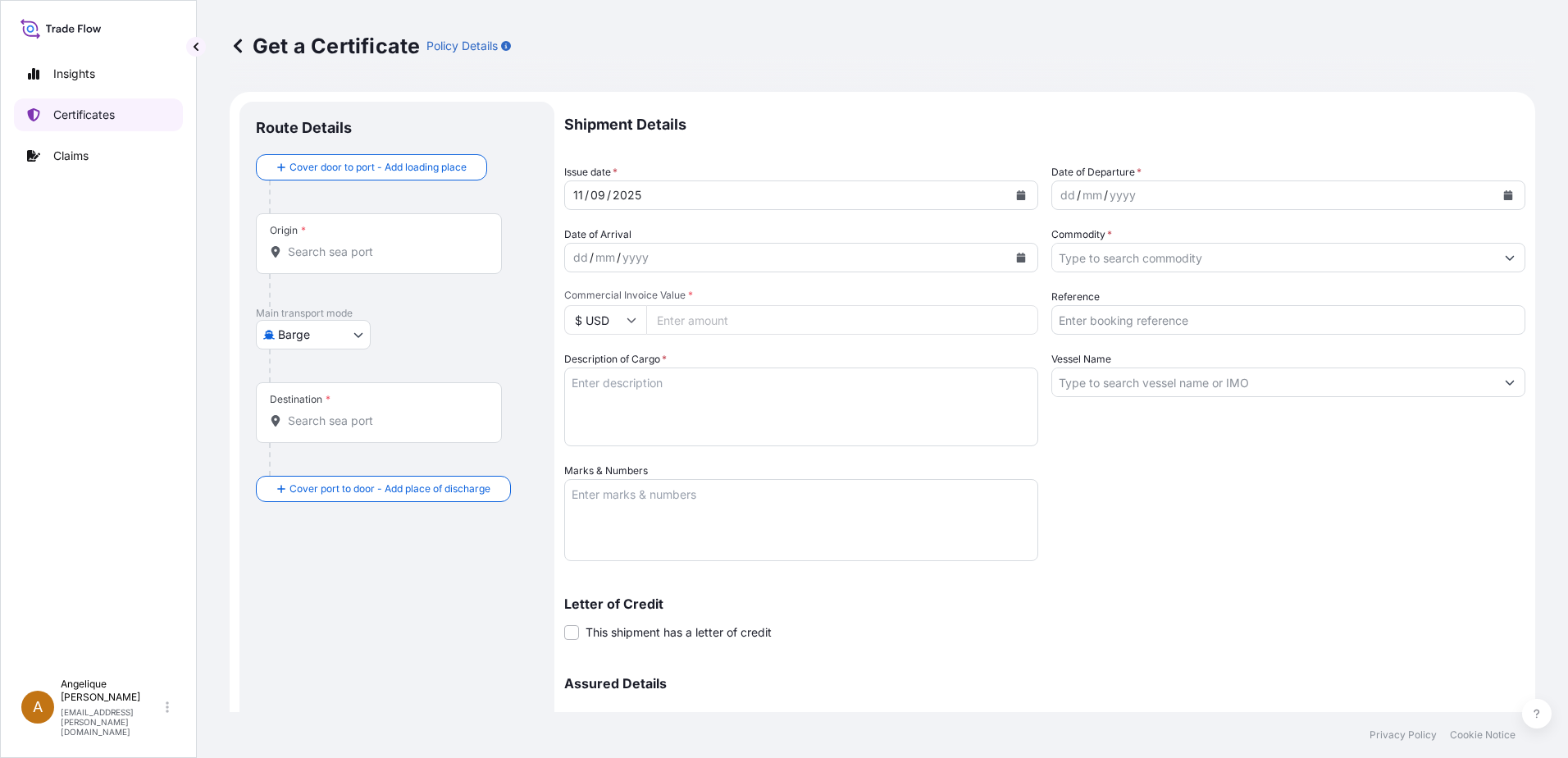
click at [62, 117] on p "Certificates" at bounding box center [84, 114] width 61 height 17
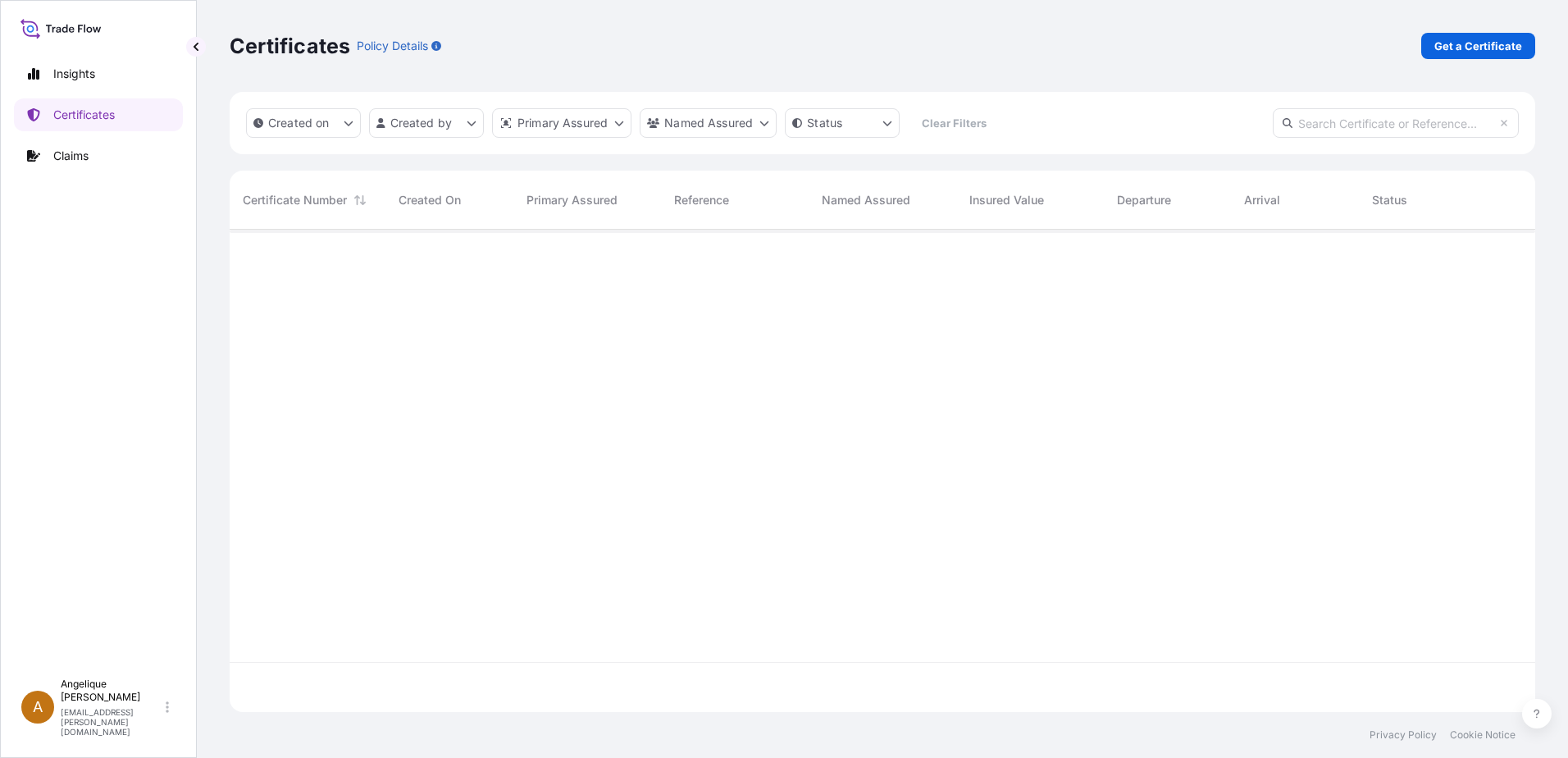
scroll to position [479, 1294]
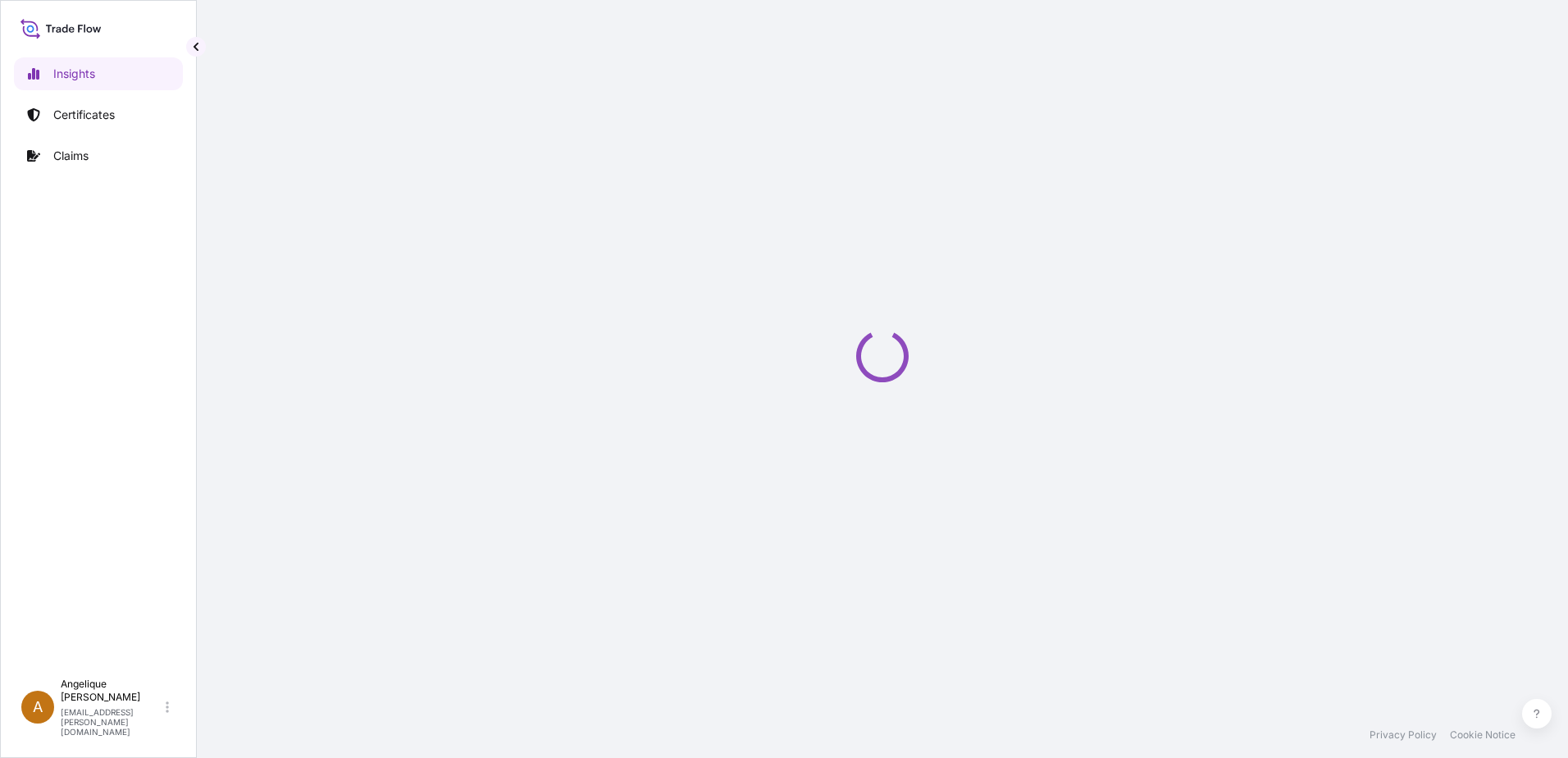
select select "2025"
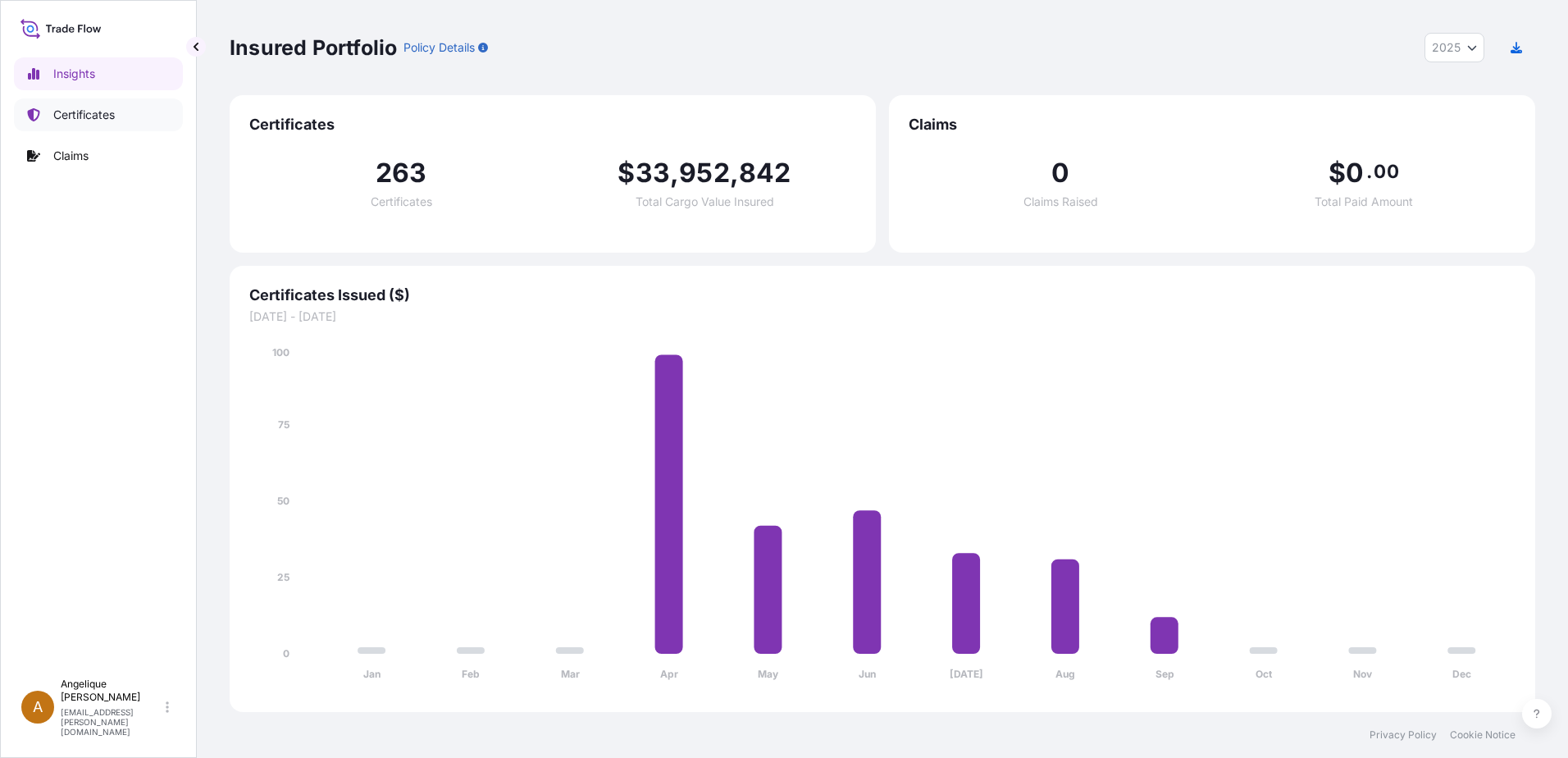
click at [81, 114] on p "Certificates" at bounding box center [84, 114] width 61 height 17
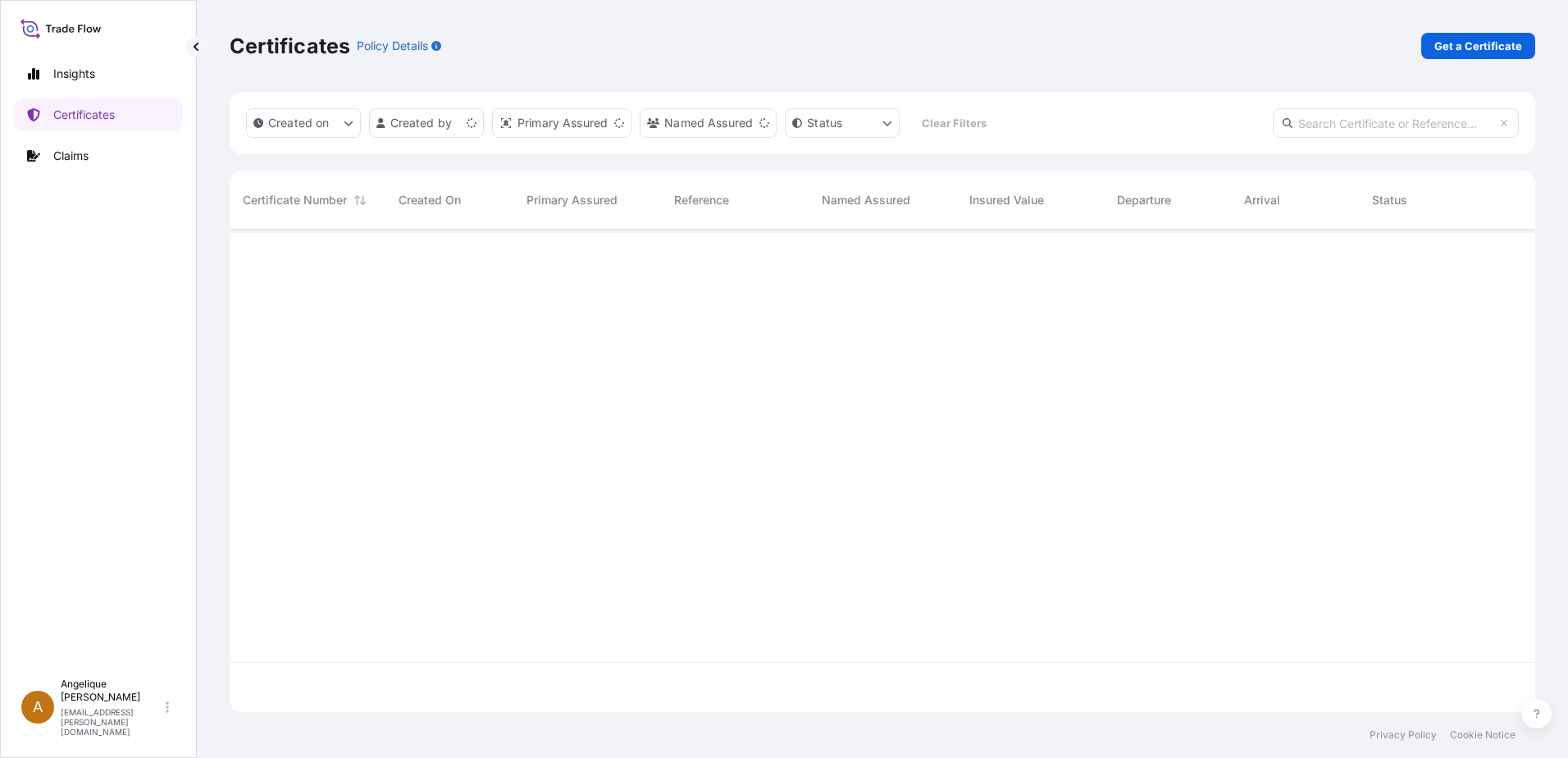
scroll to position [479, 1294]
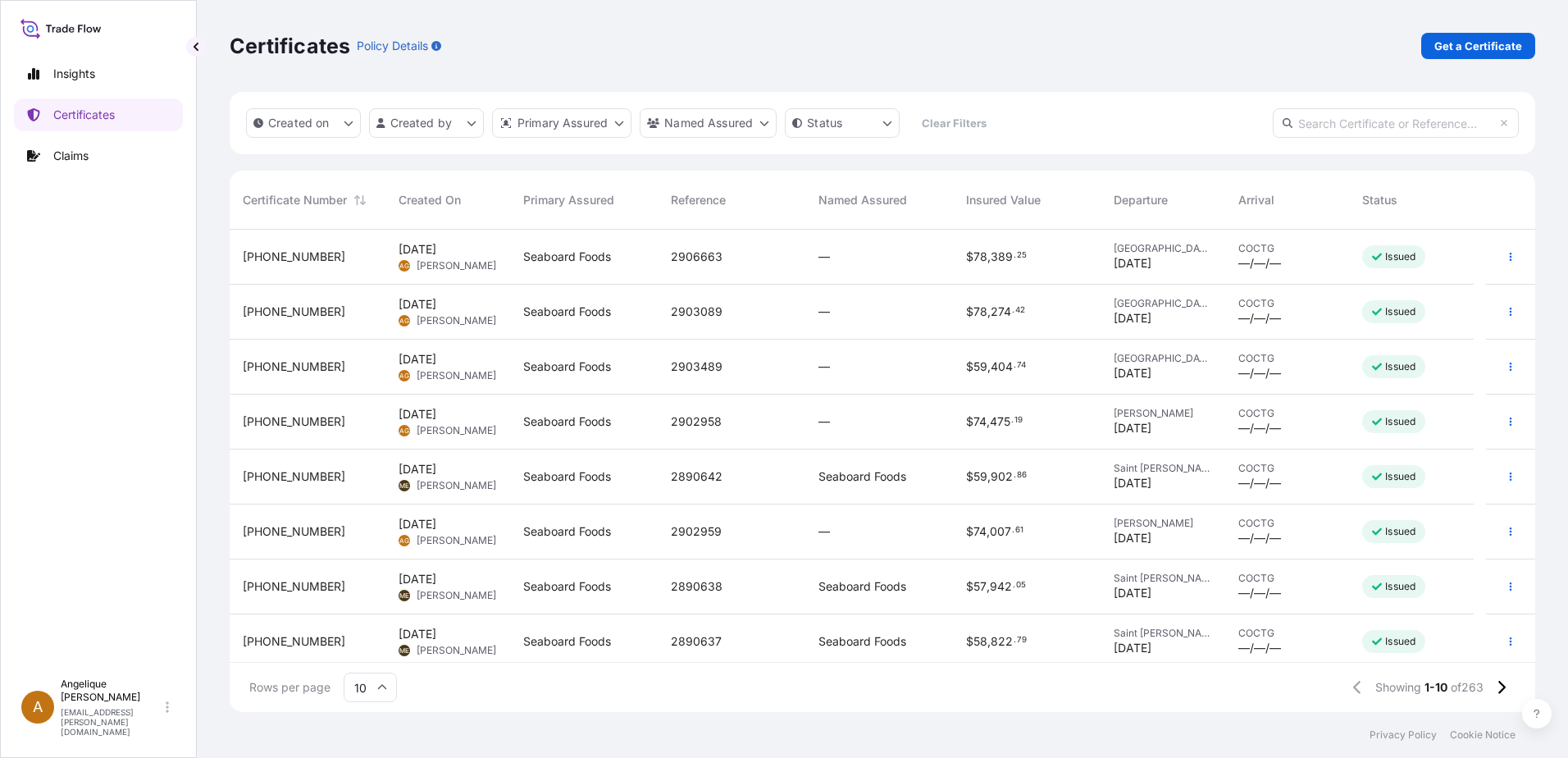
click at [1382, 121] on input "text" at bounding box center [1396, 123] width 246 height 30
type input "2906663"
click at [799, 260] on div "2906663" at bounding box center [731, 257] width 148 height 55
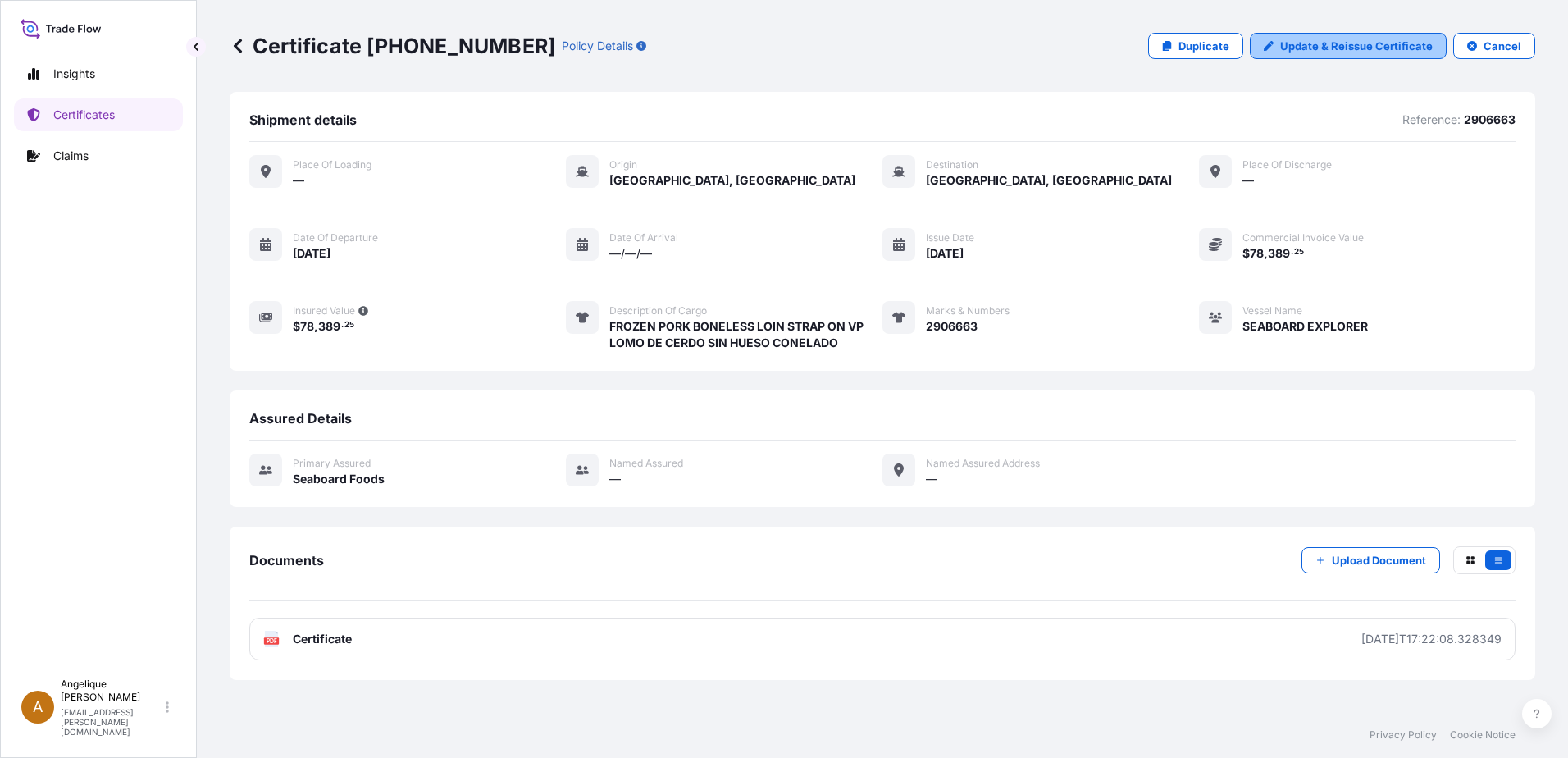
click at [1349, 48] on p "Update & Reissue Certificate" at bounding box center [1357, 45] width 153 height 17
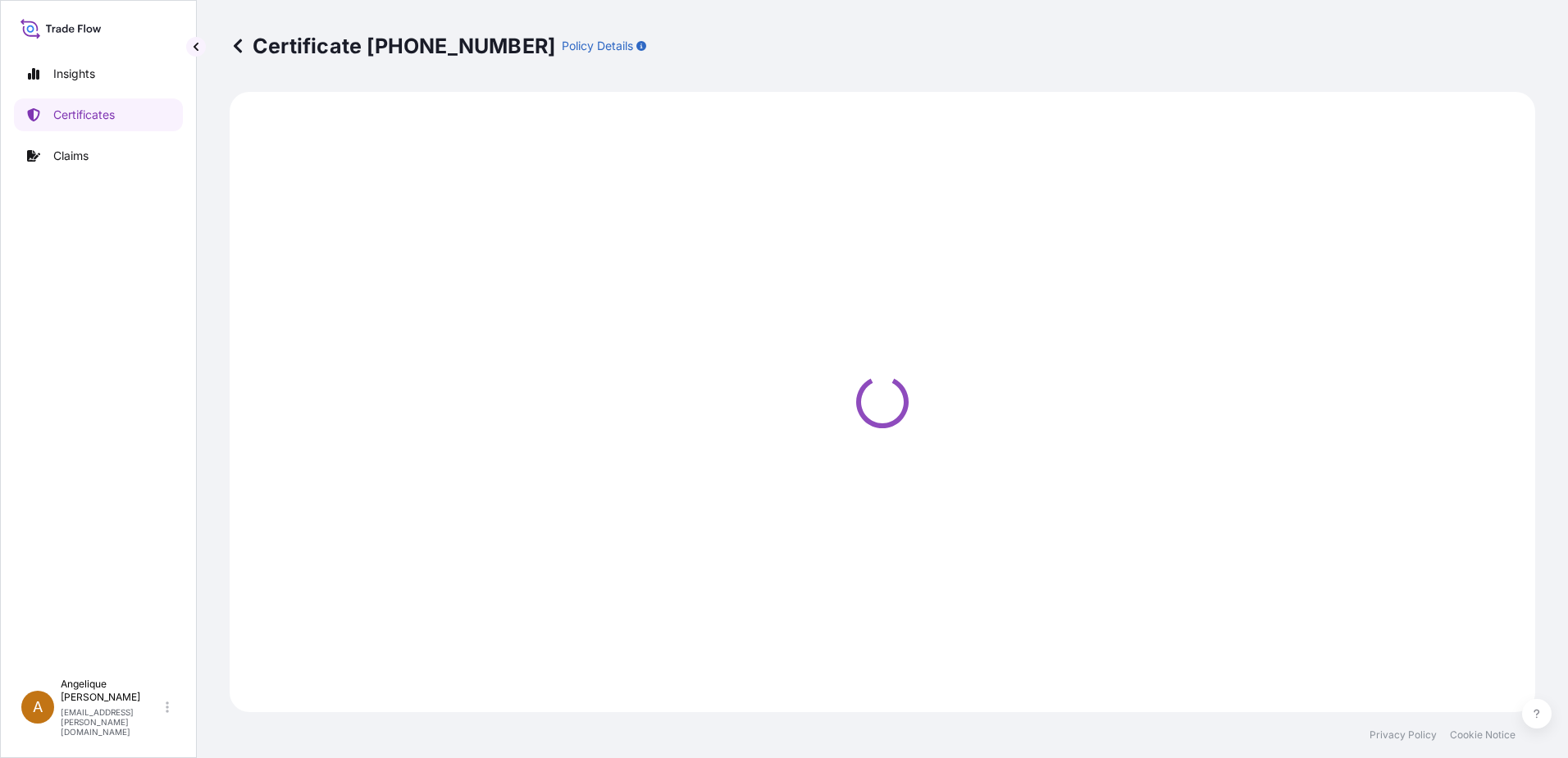
select select "Ocean Vessel"
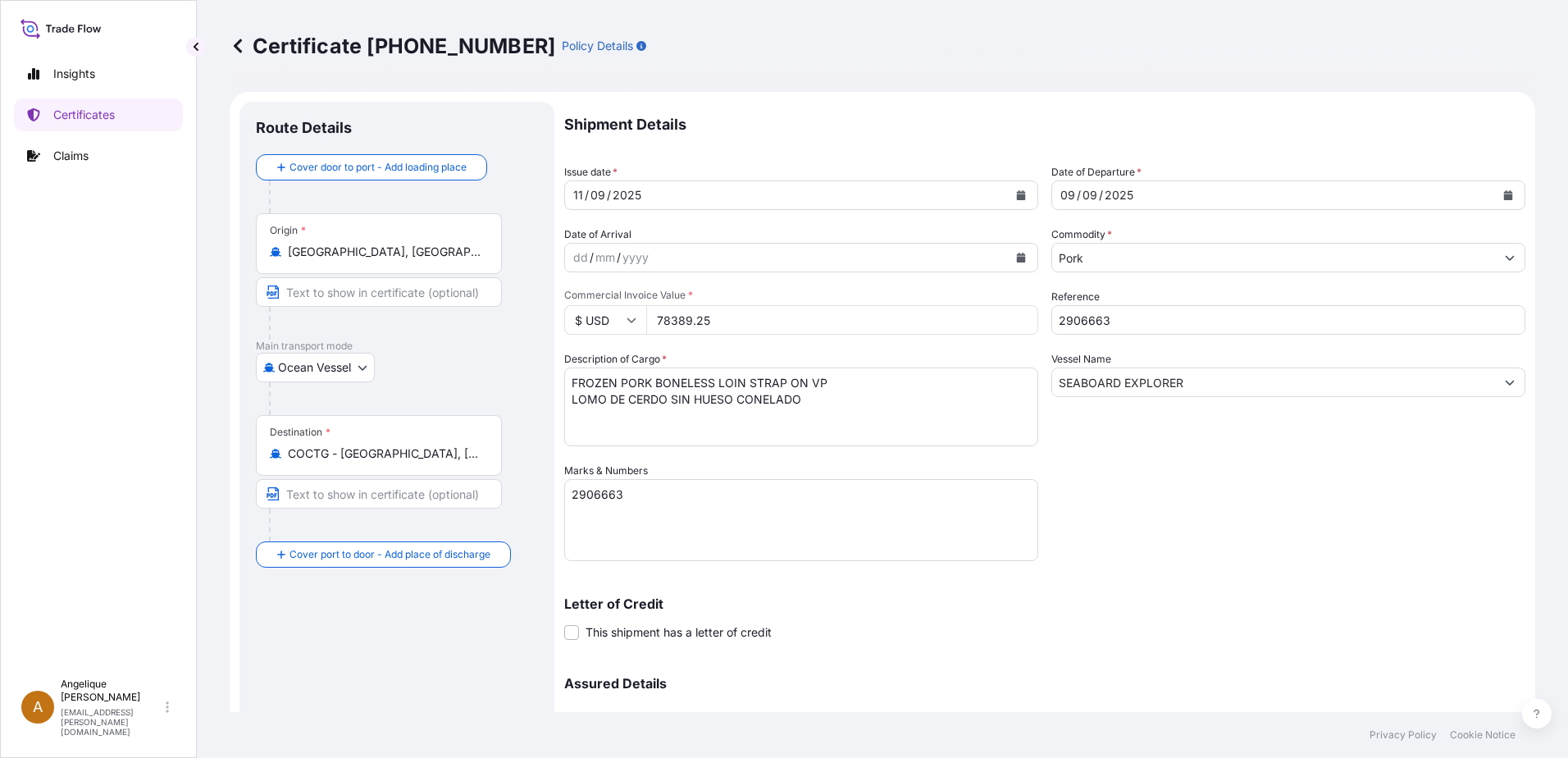
select select "31638"
click at [762, 398] on textarea "FROZEN PORK BONELESS LOIN STRAP ON VP LOMO DE CERDO SIN HUESO CONELADO" at bounding box center [801, 407] width 474 height 79
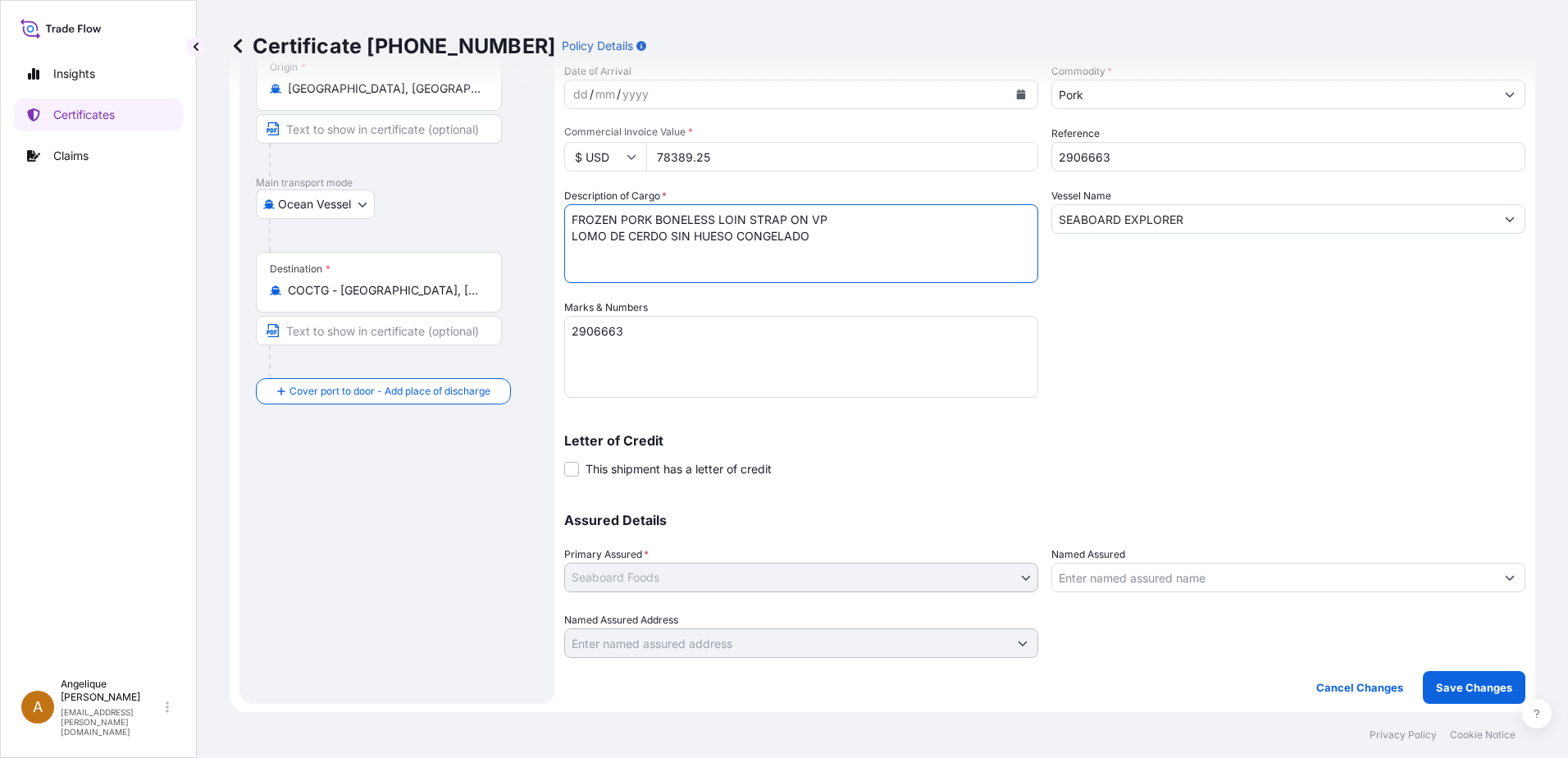
scroll to position [165, 0]
type textarea "FROZEN PORK BONELESS LOIN STRAP ON VP LOMO DE CERDO SIN HUESO CONGELADO"
click at [1438, 683] on p "Save Changes" at bounding box center [1474, 686] width 76 height 17
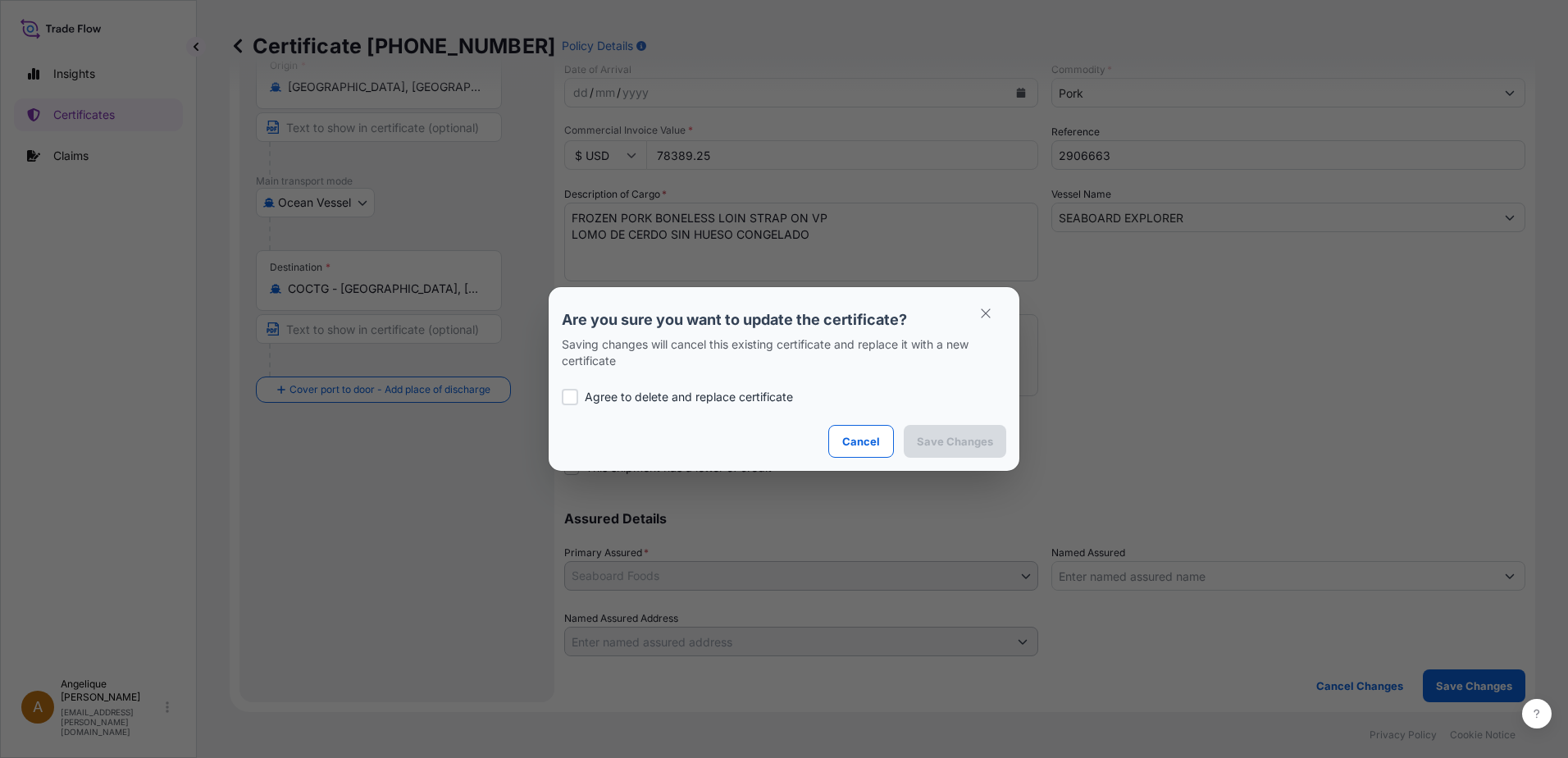
click at [573, 396] on div at bounding box center [570, 396] width 17 height 17
checkbox input "true"
click at [929, 444] on p "Save Changes" at bounding box center [955, 441] width 76 height 17
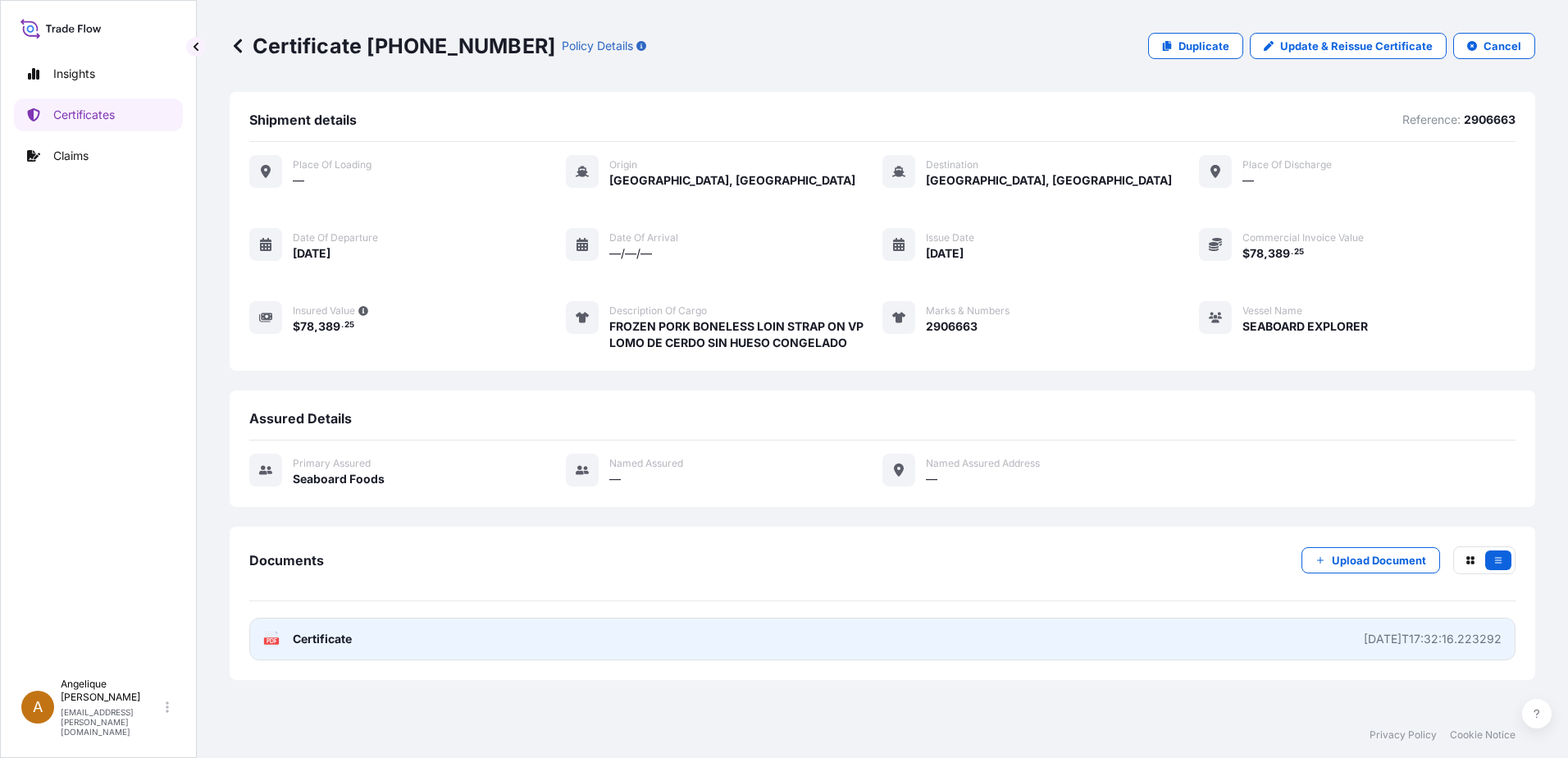
click at [694, 629] on link "PDF Certificate [DATE]T17:32:16.223292" at bounding box center [882, 638] width 1267 height 43
